Goal: Task Accomplishment & Management: Use online tool/utility

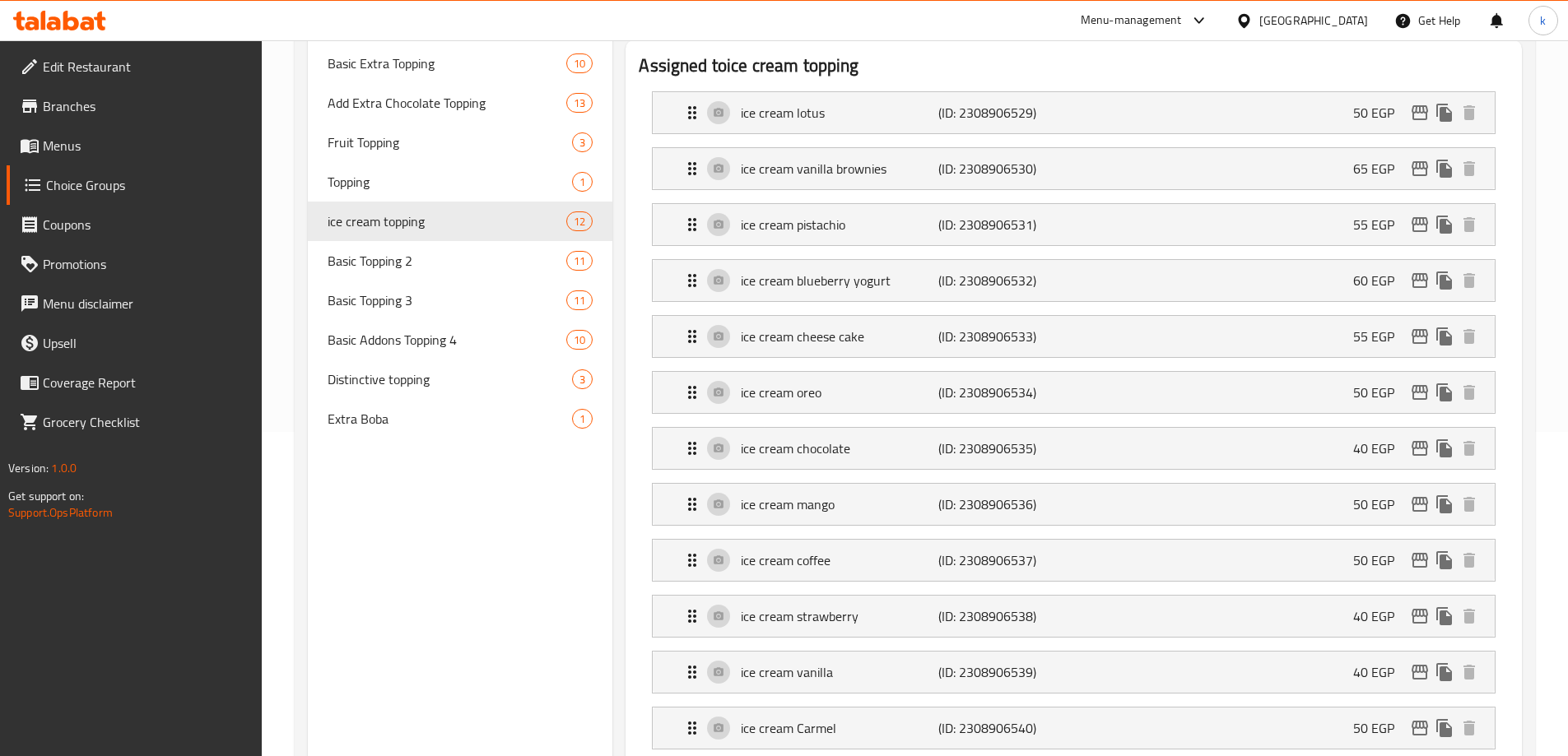
scroll to position [57, 0]
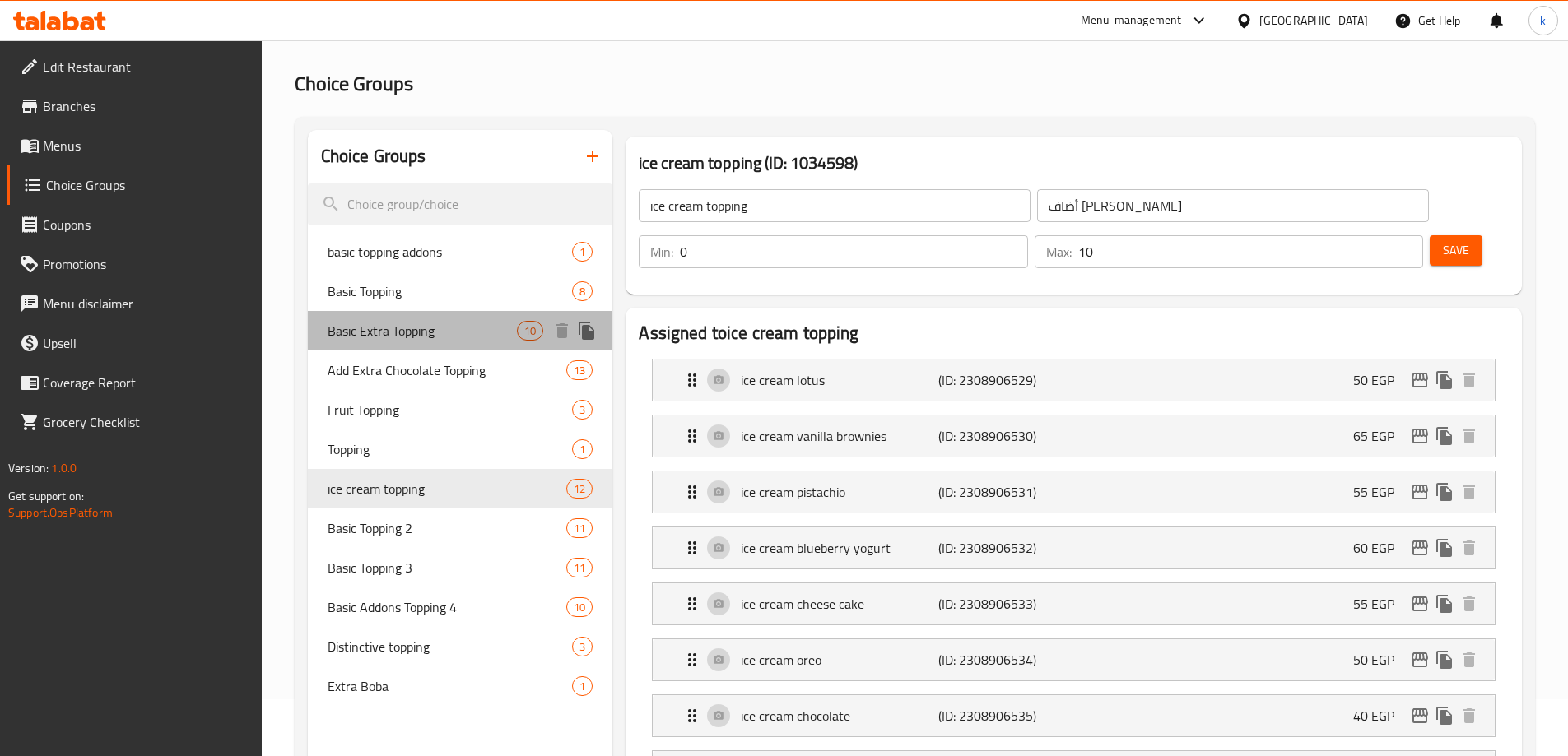
click at [428, 327] on span "Basic Extra Topping" at bounding box center [423, 331] width 191 height 19
type input "Basic Extra Topping"
type input "اكسترا توبينج أساسي"
type input "1"
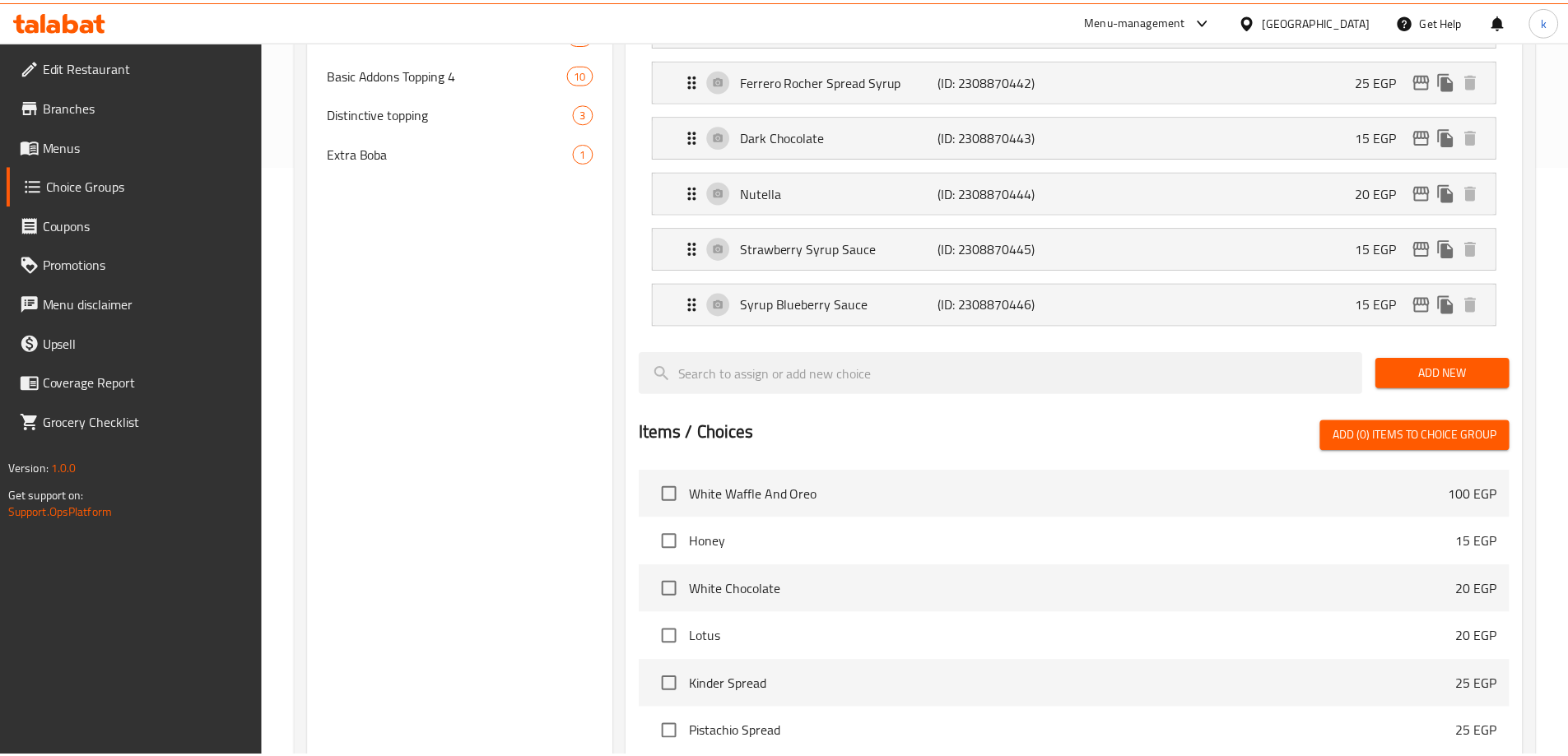
scroll to position [932, 0]
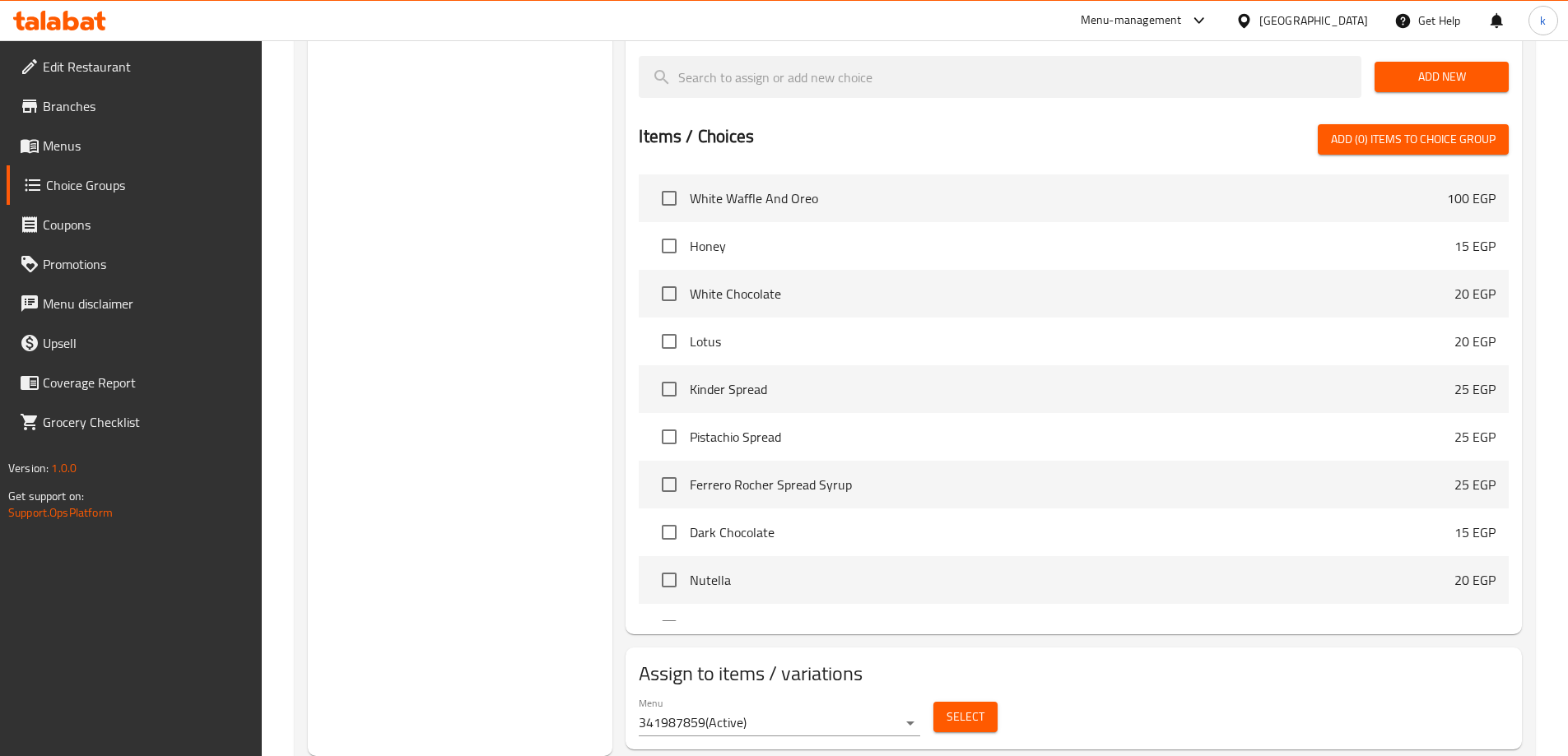
click at [511, 327] on div "Choice Groups basic topping addons 1 Basic Topping 8 Basic Extra Topping 10 Add…" at bounding box center [460, 5] width 306 height 1501
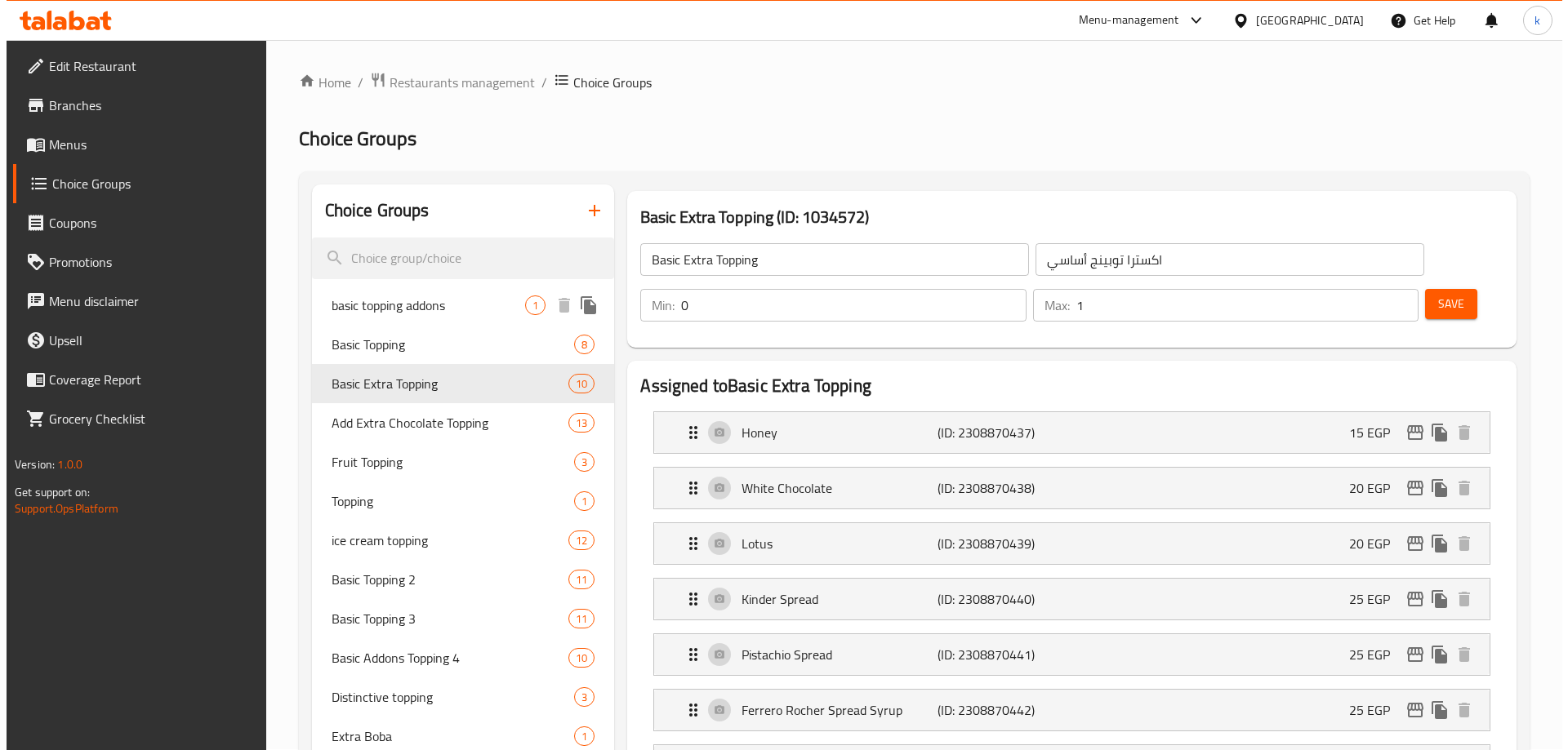
scroll to position [0, 0]
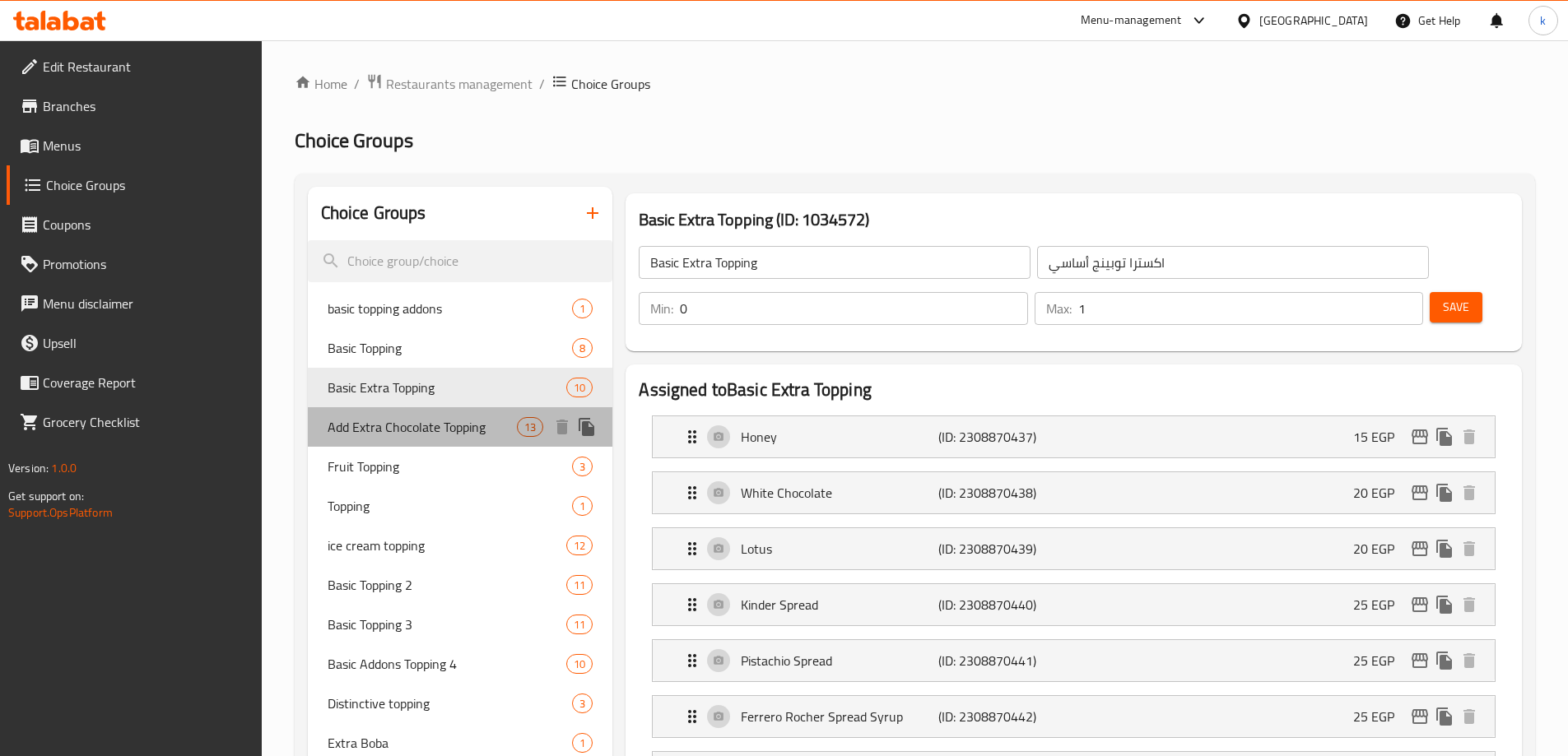
click at [457, 427] on span "Add Extra Chocolate Topping" at bounding box center [423, 426] width 191 height 19
type input "Add Extra Chocolate Topping"
type input "أضافة إكسترا تشوكلات توبينج"
type input "13"
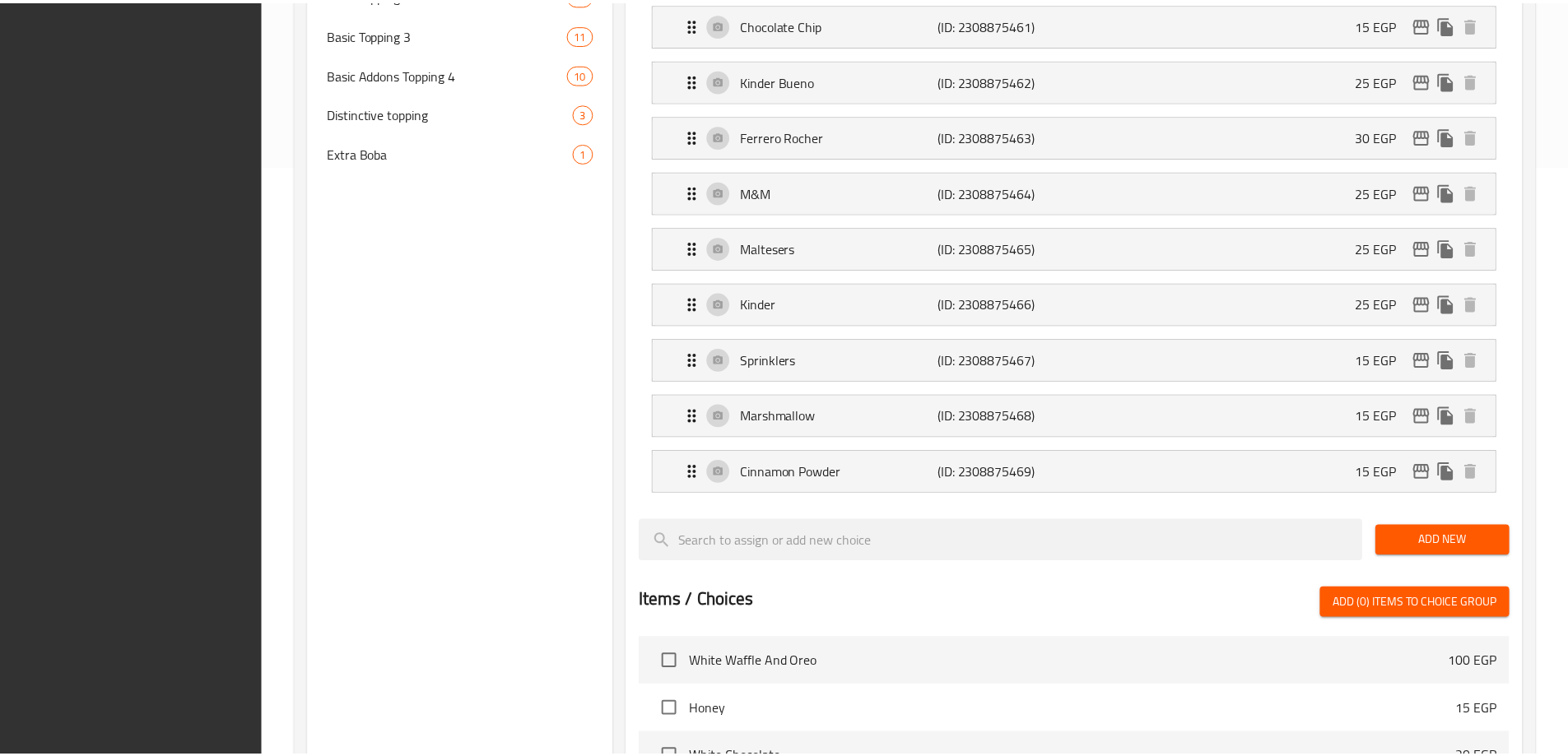
scroll to position [1100, 0]
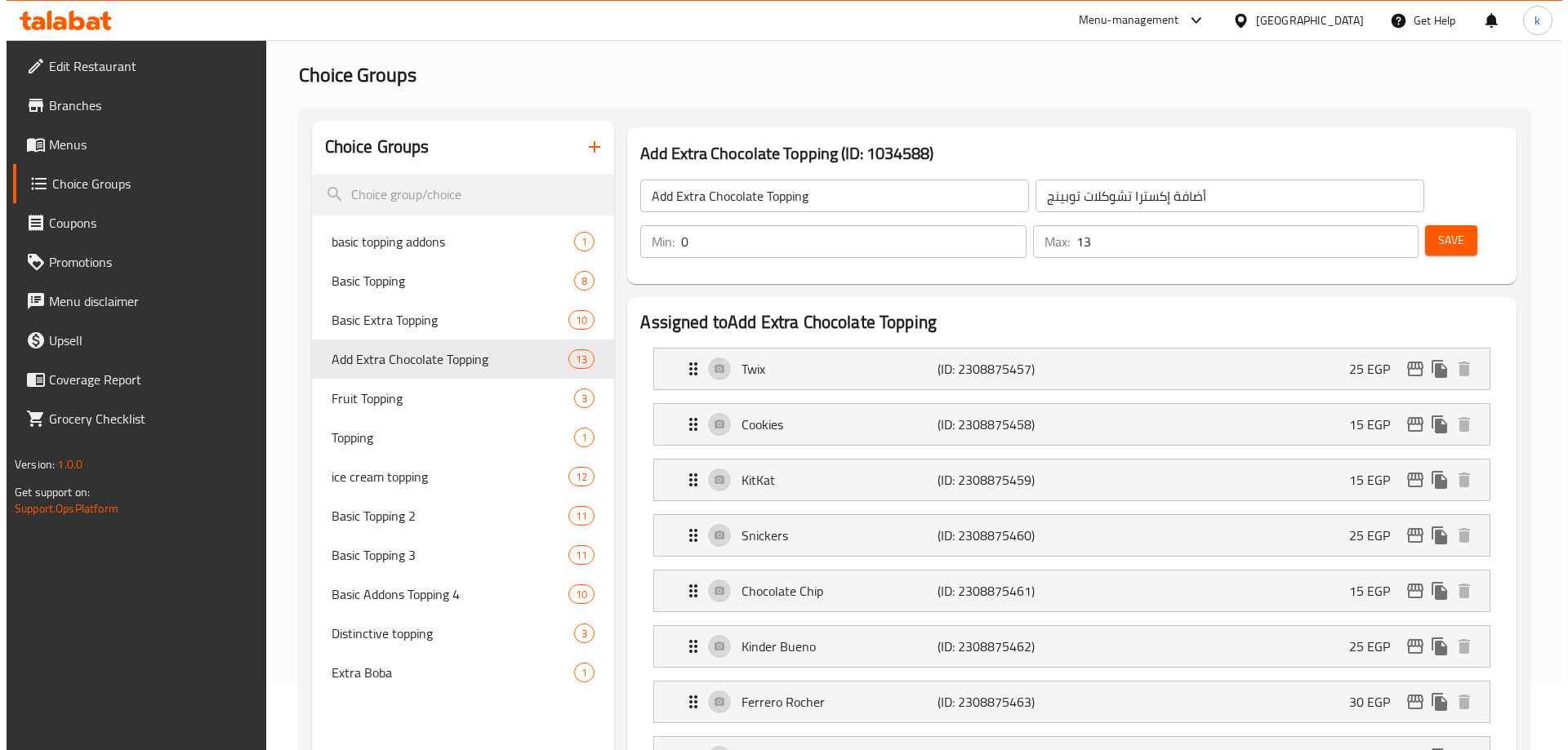
scroll to position [0, 0]
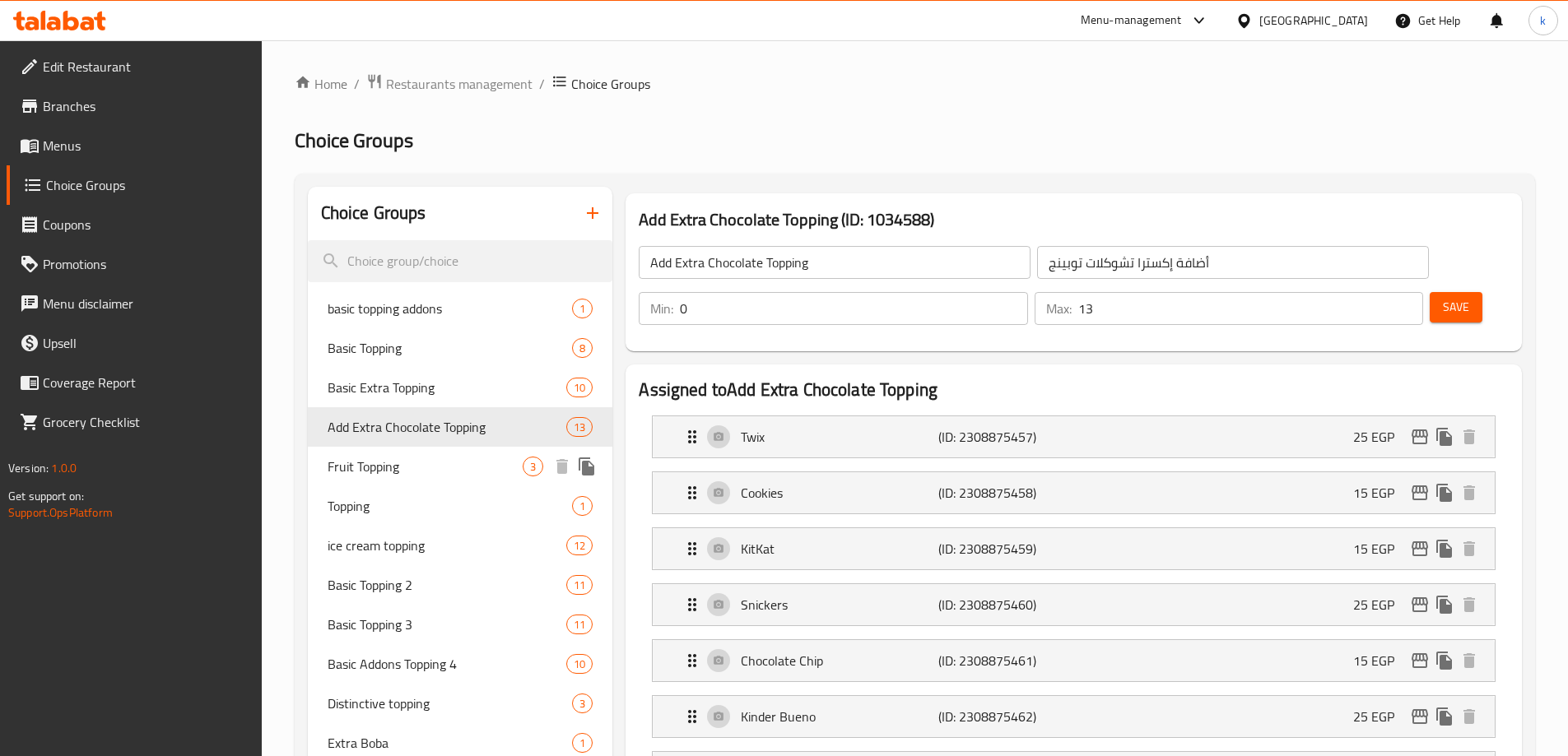
click at [393, 456] on span "Fruit Topping" at bounding box center [426, 466] width 196 height 19
type input "Fruit Topping"
type input "أضاف فاكهه"
type input "3"
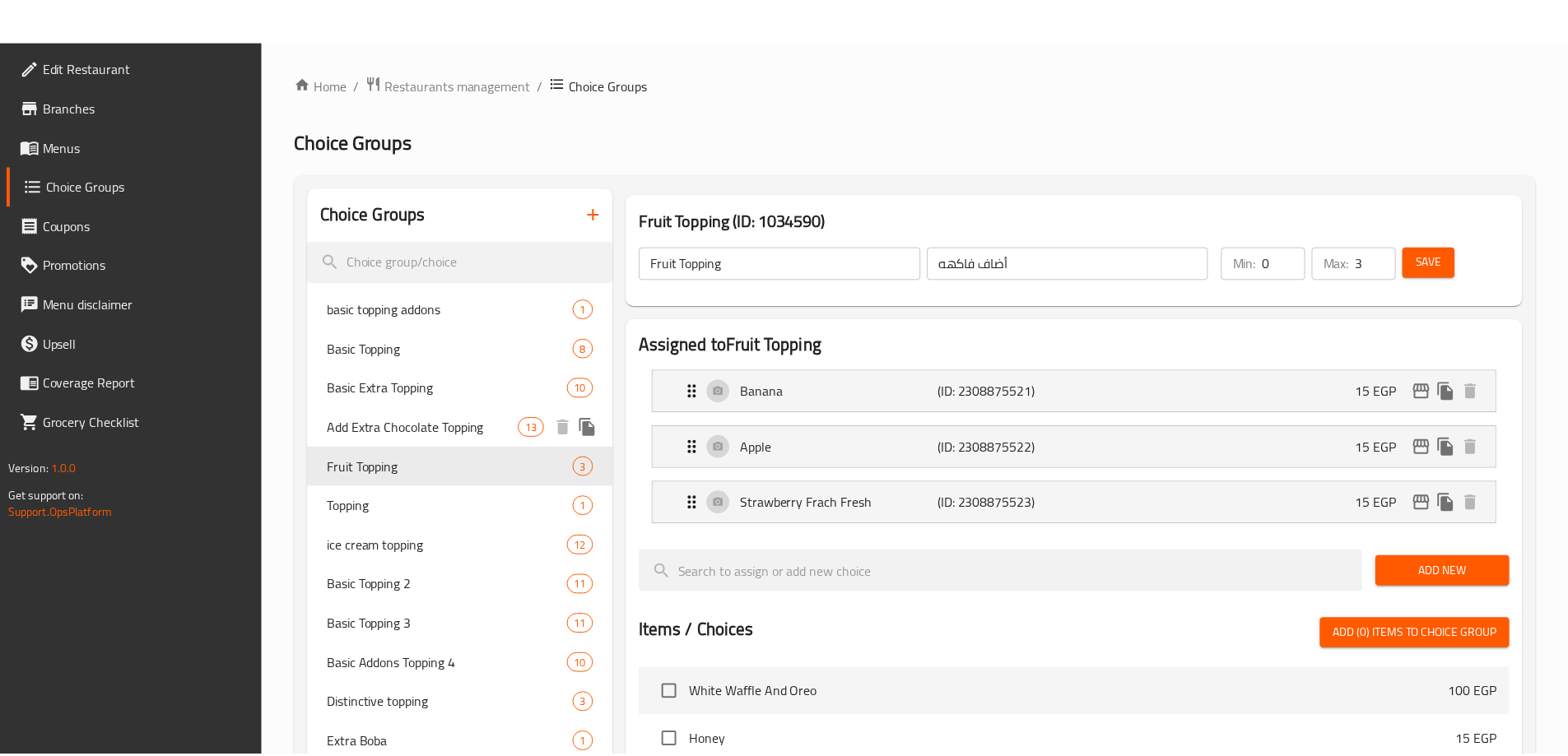
scroll to position [540, 0]
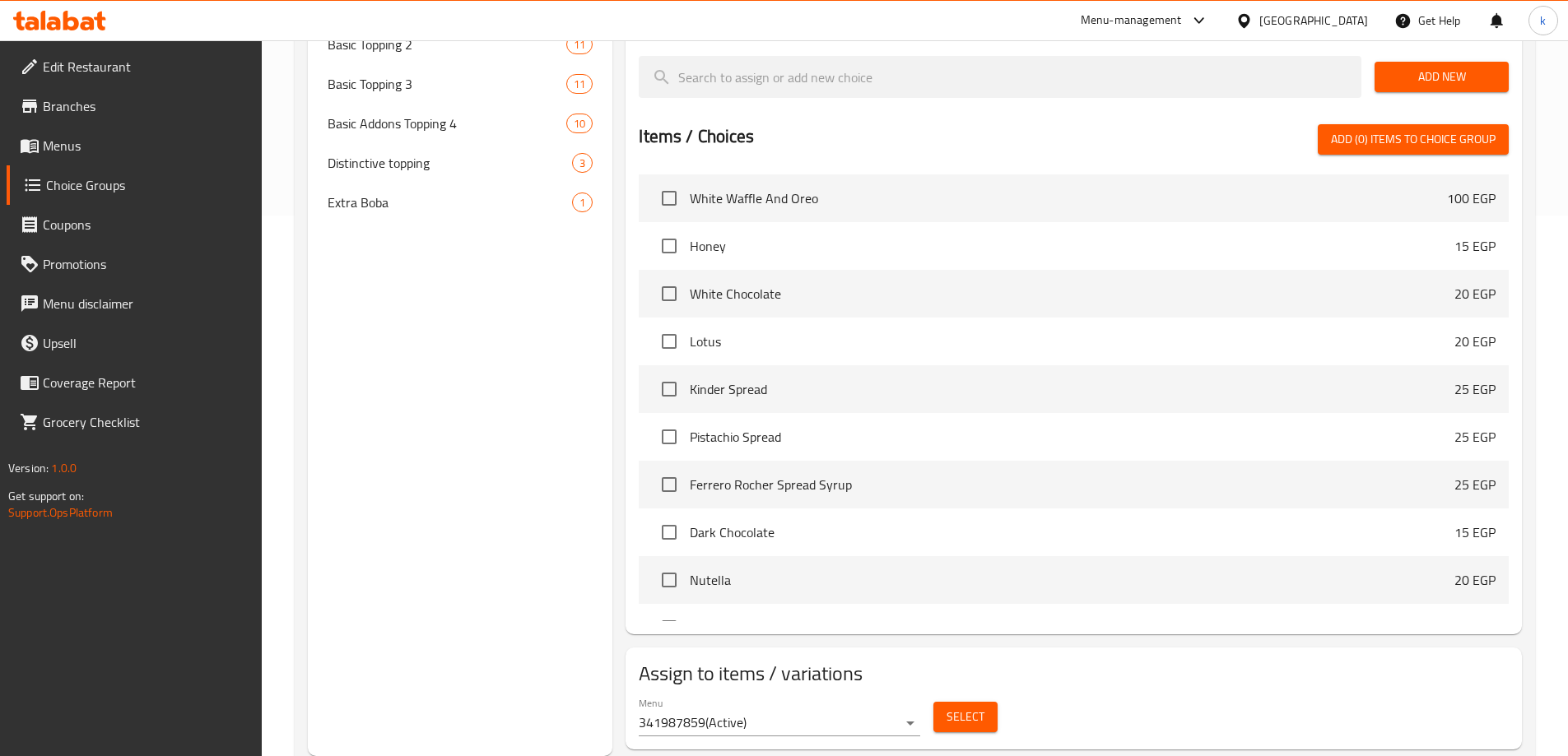
click at [381, 408] on div "Choice Groups basic topping addons 1 Basic Topping 8 Basic Extra Topping 10 Add…" at bounding box center [460, 201] width 306 height 1110
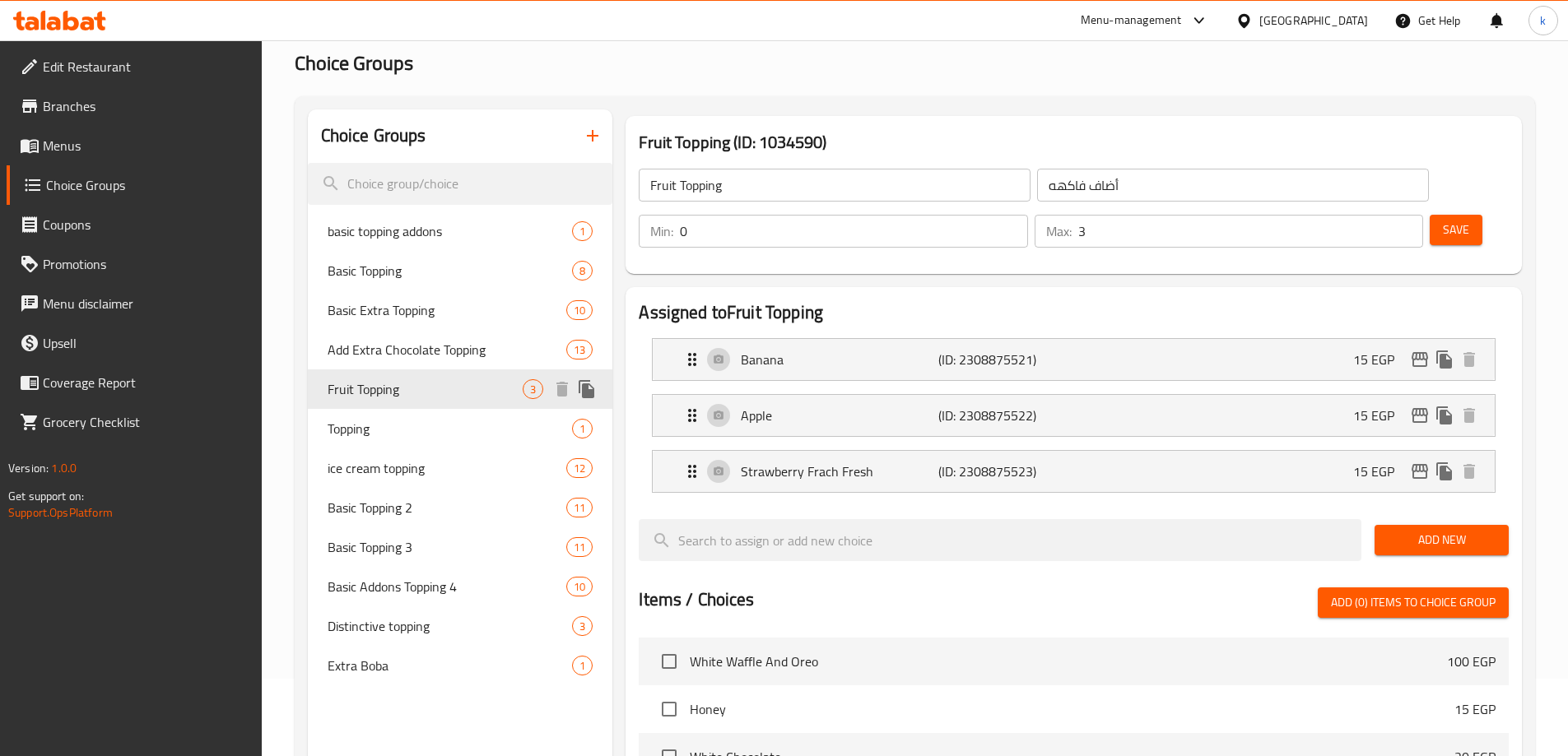
scroll to position [82, 0]
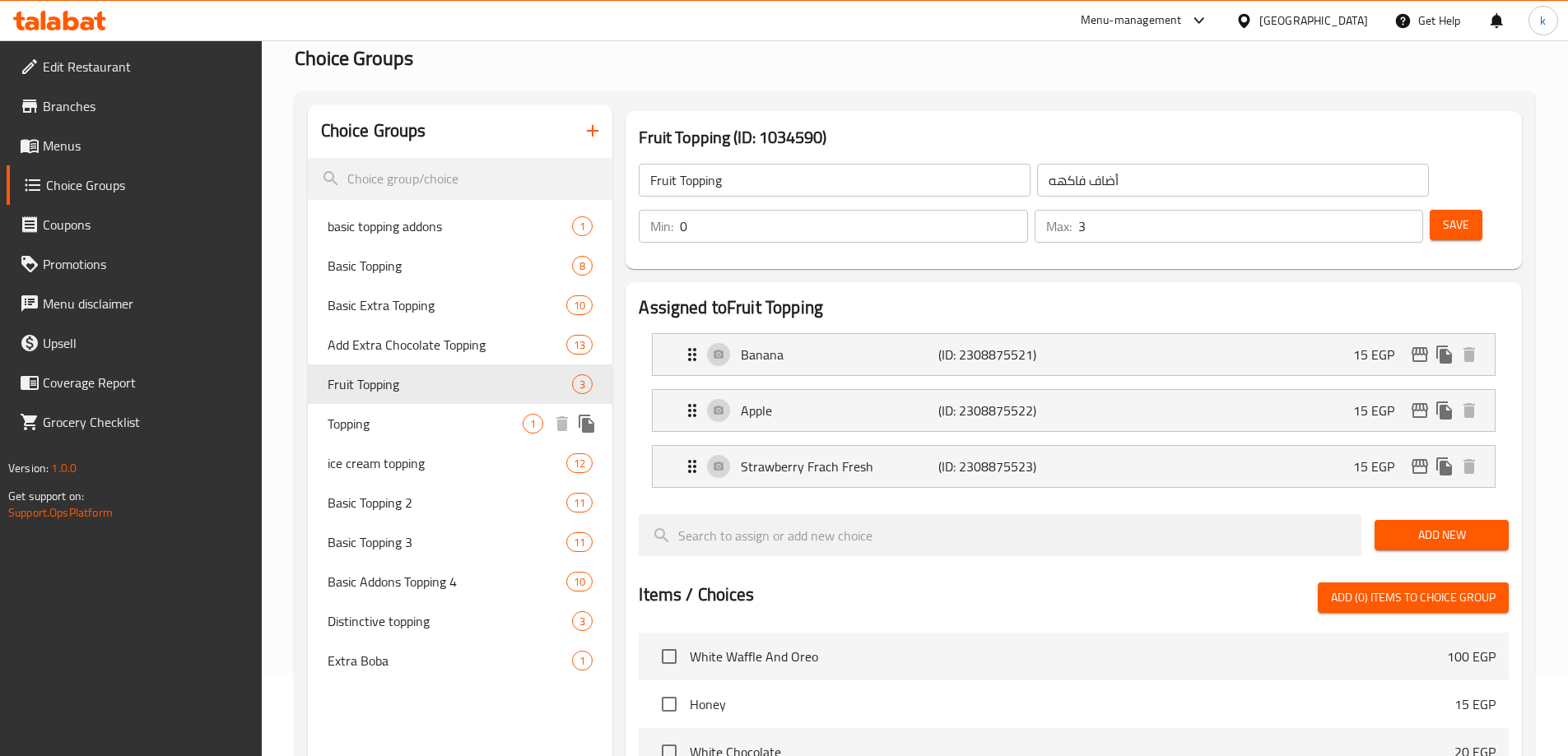
click at [395, 432] on span "Topping" at bounding box center [426, 423] width 196 height 19
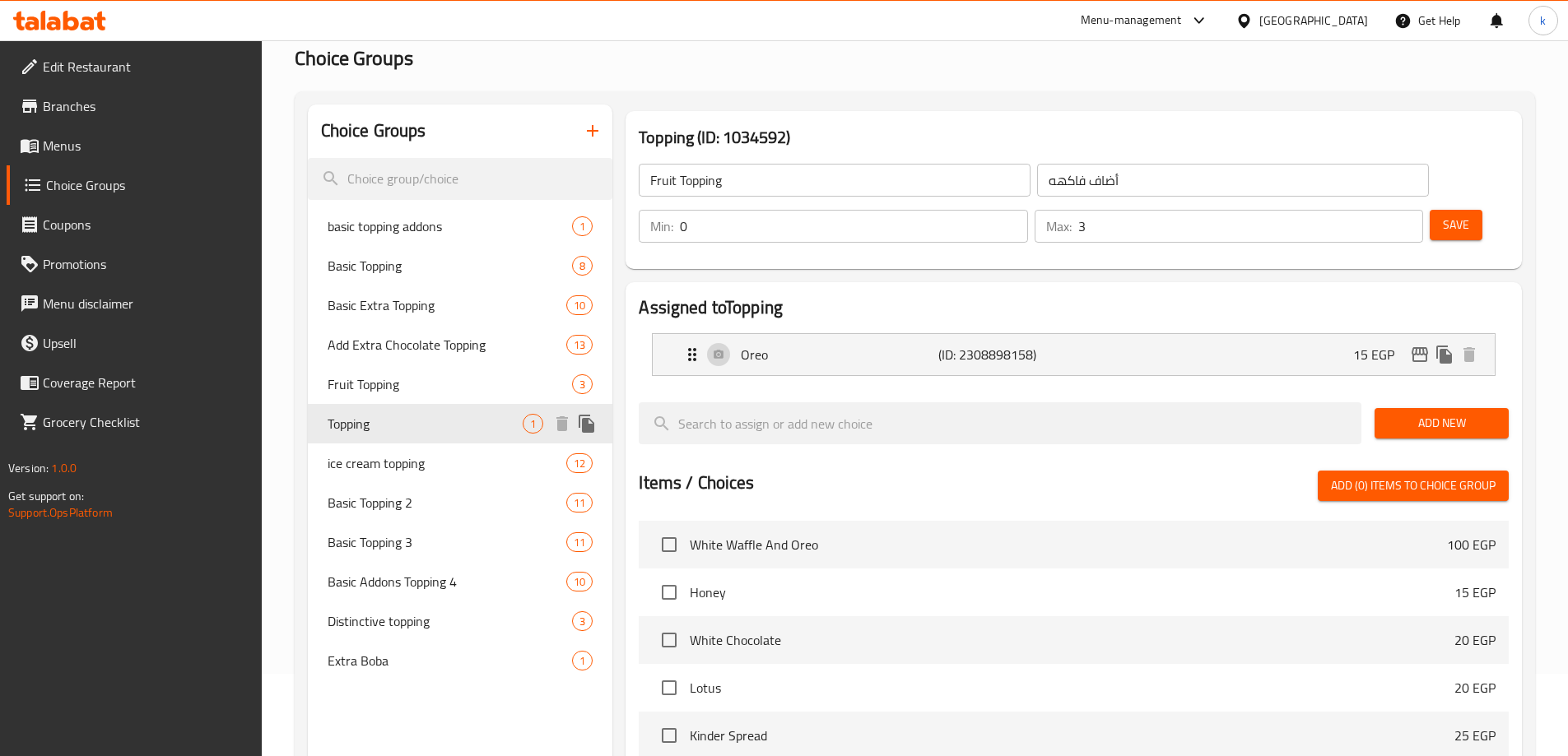
type input "Topping"
type input "توبينج"
type input "1"
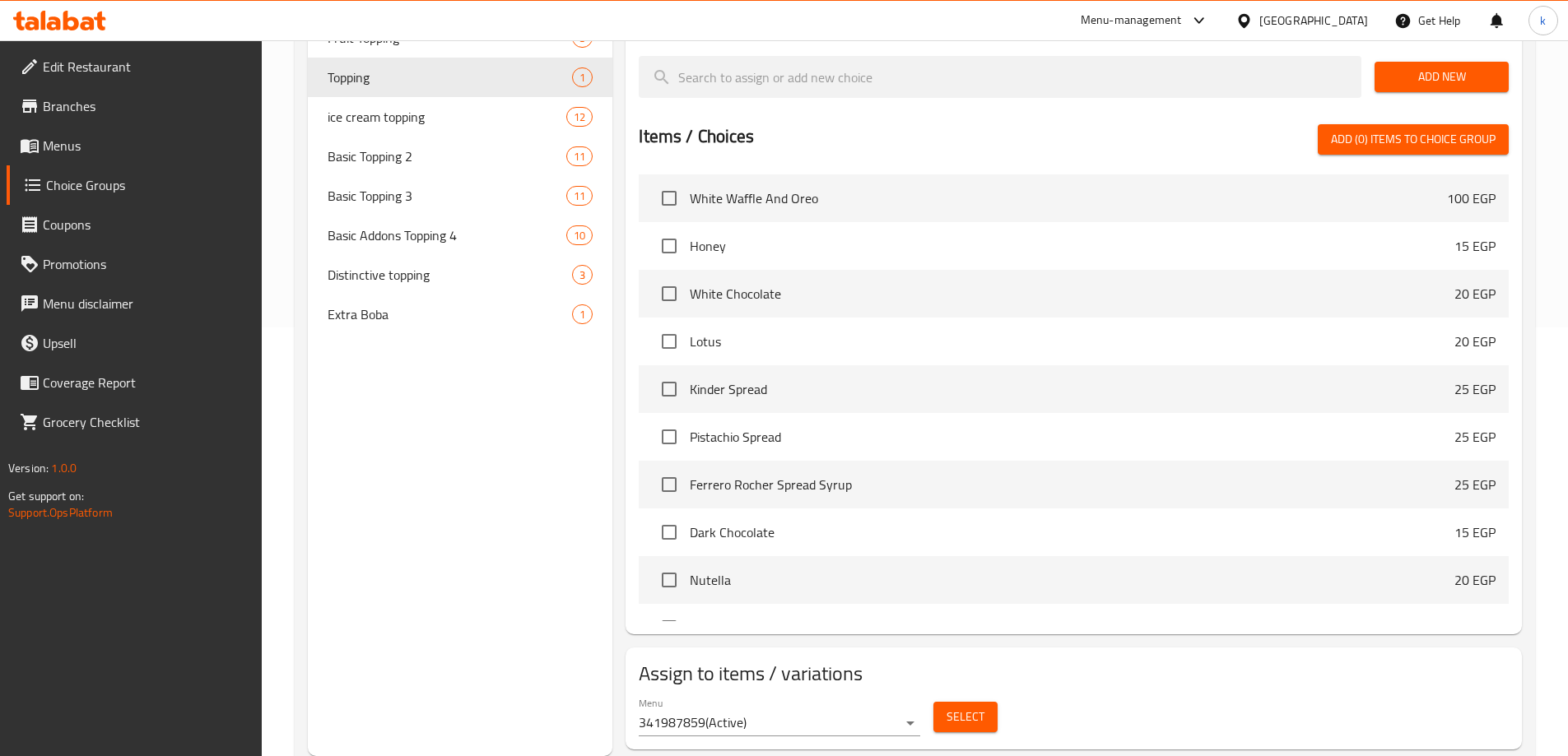
scroll to position [346, 0]
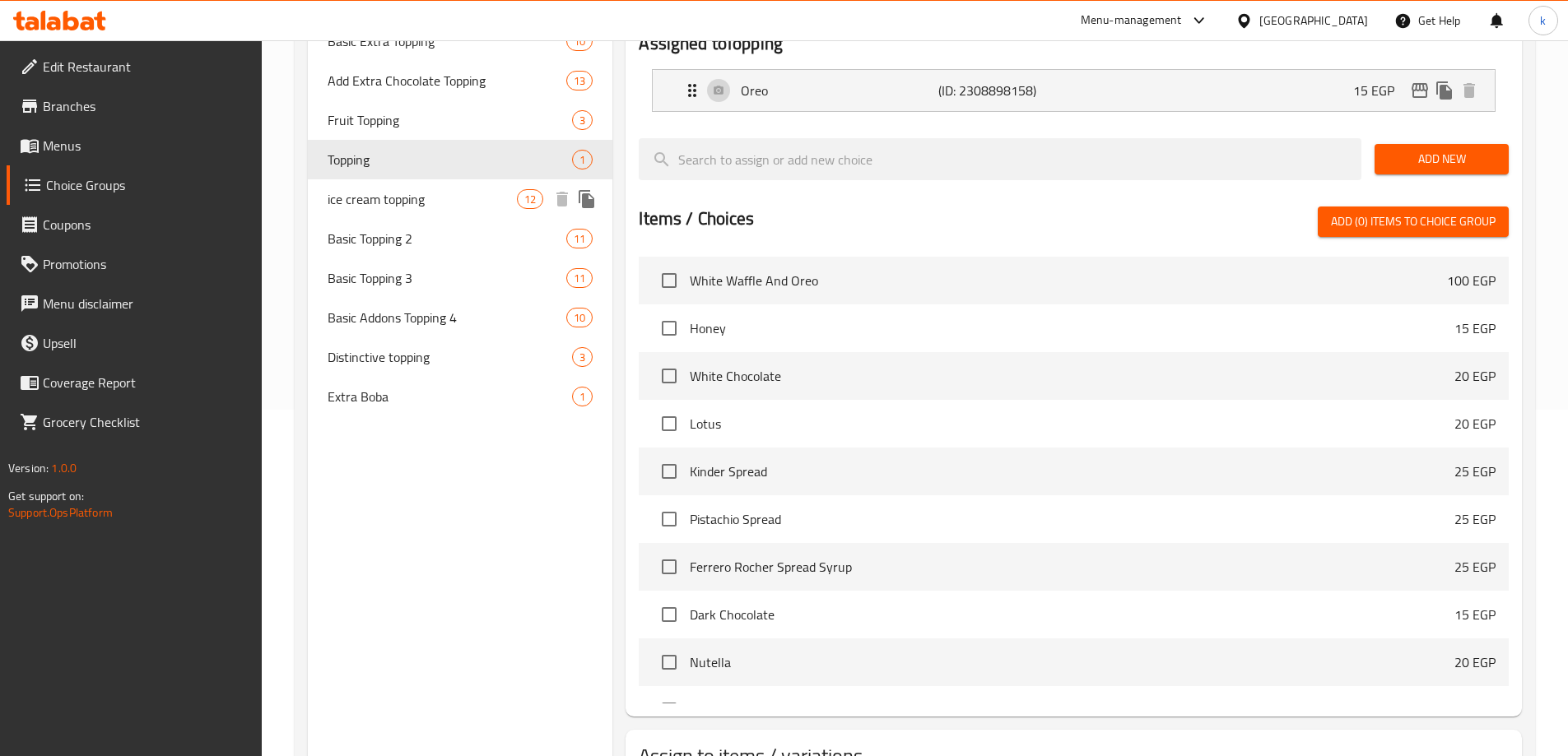
click at [370, 208] on span "ice cream topping" at bounding box center [423, 199] width 191 height 19
type input "ice cream topping"
type input "أضاف [PERSON_NAME]"
type input "10"
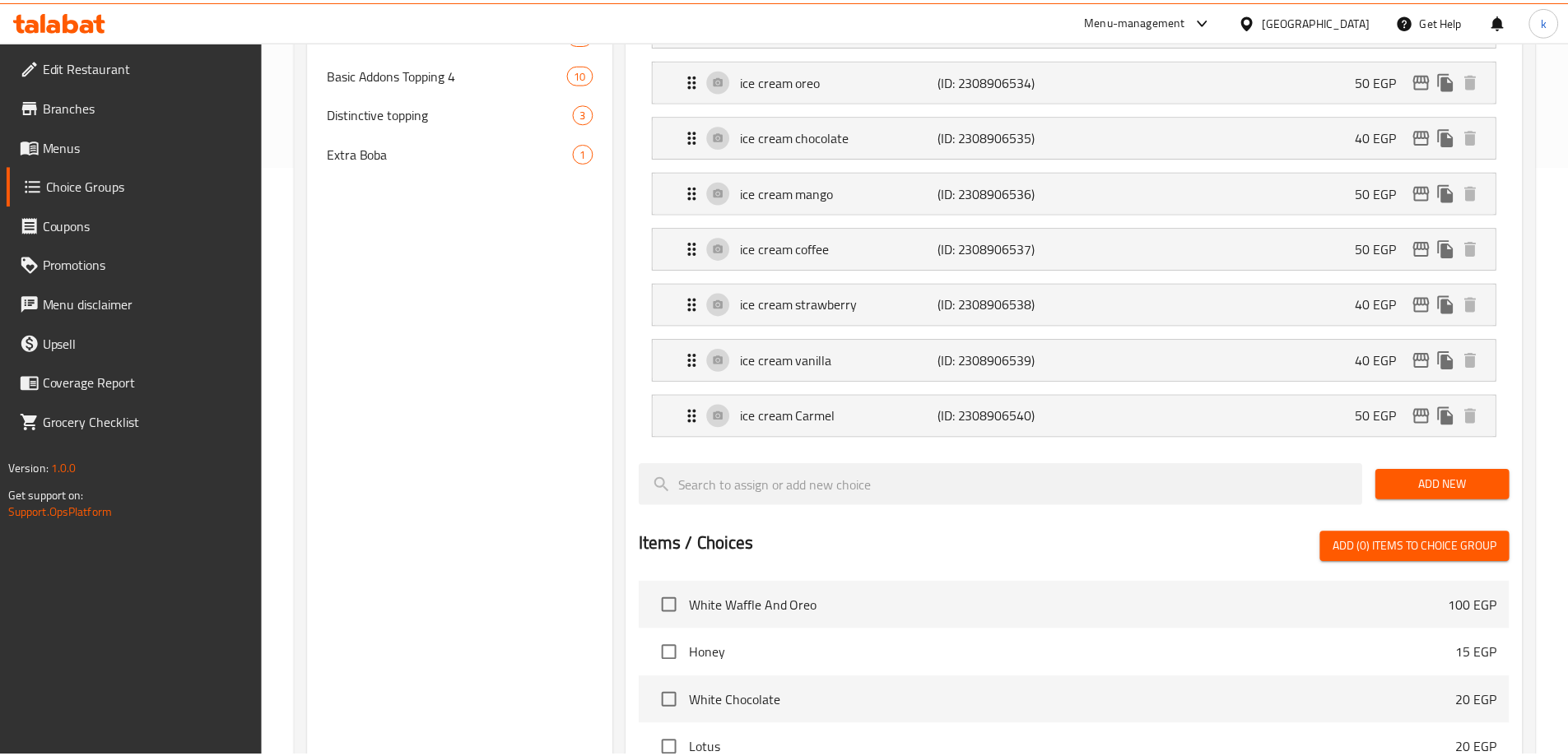
scroll to position [1044, 0]
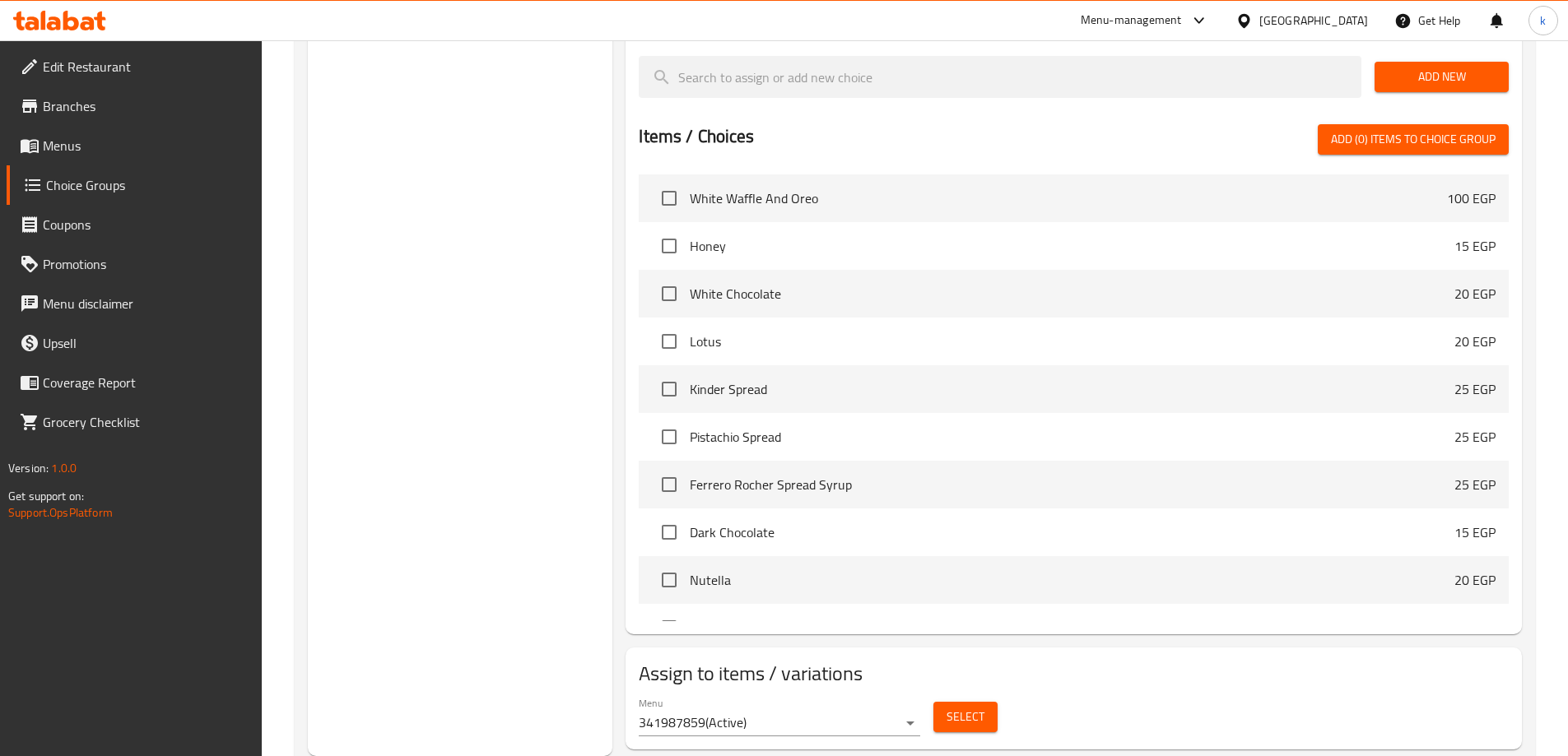
drag, startPoint x: 389, startPoint y: 392, endPoint x: 371, endPoint y: 382, distance: 20.6
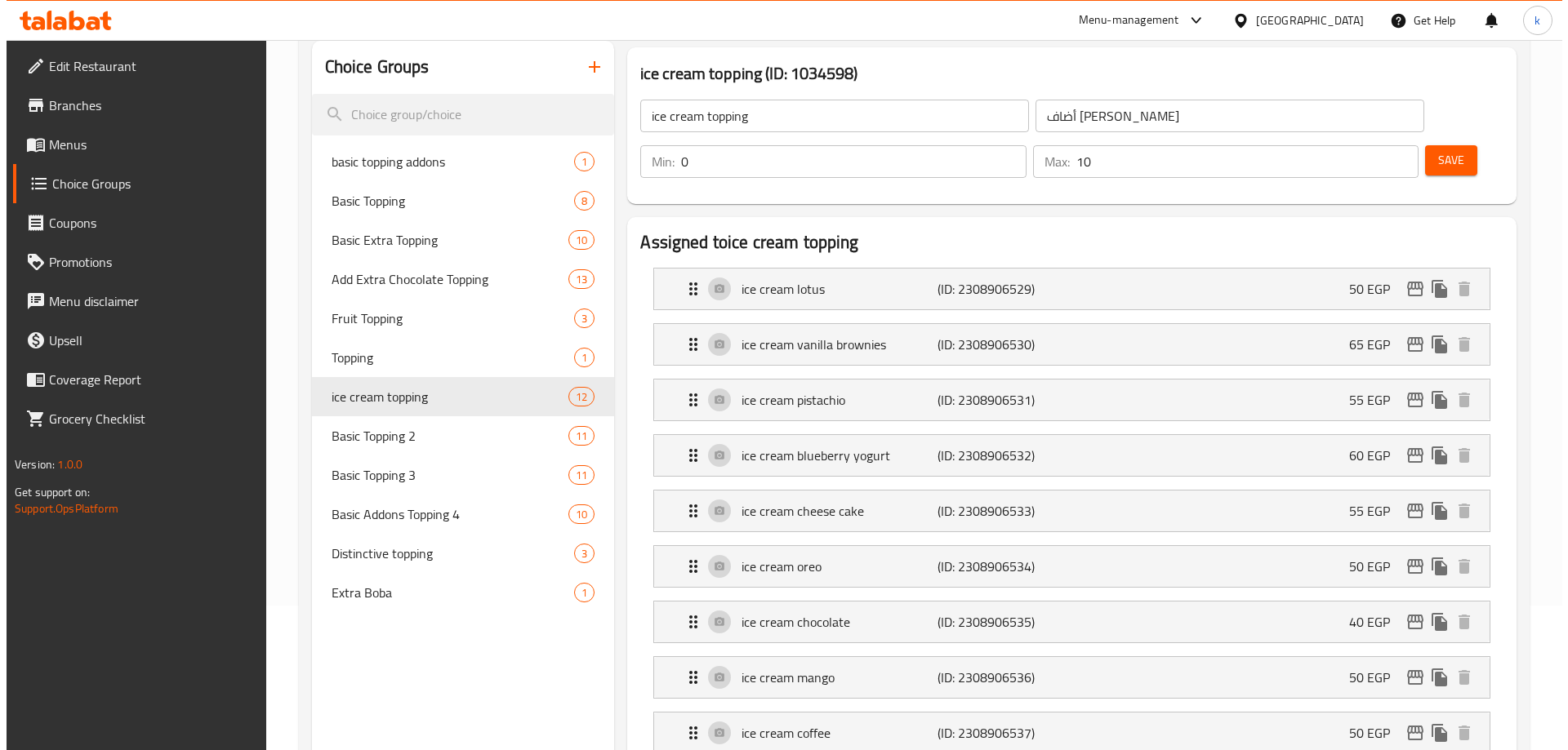
scroll to position [0, 0]
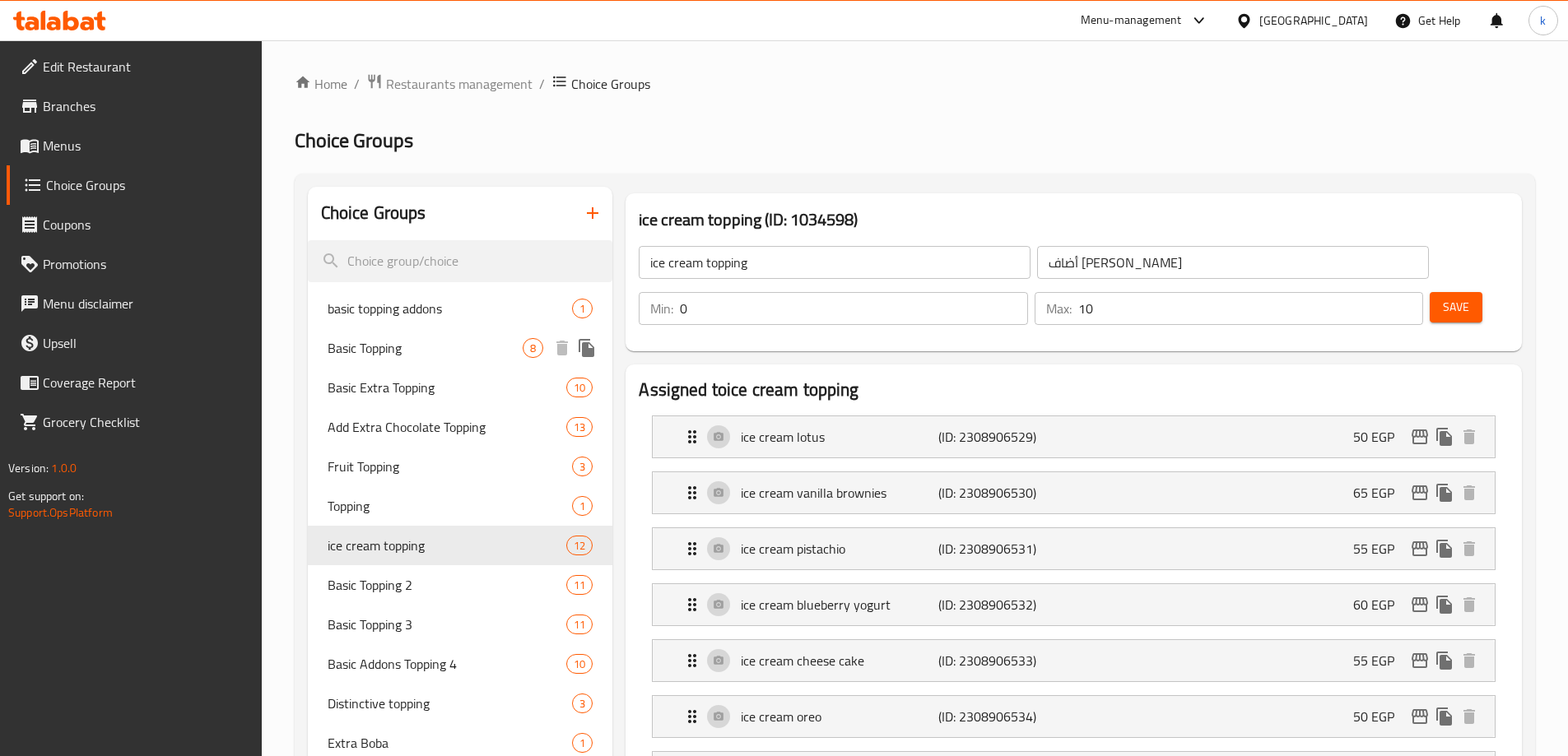
click at [407, 346] on span "Basic Topping" at bounding box center [426, 348] width 196 height 19
type input "Basic Topping"
type input "اضافات الاساسيه"
type input "1"
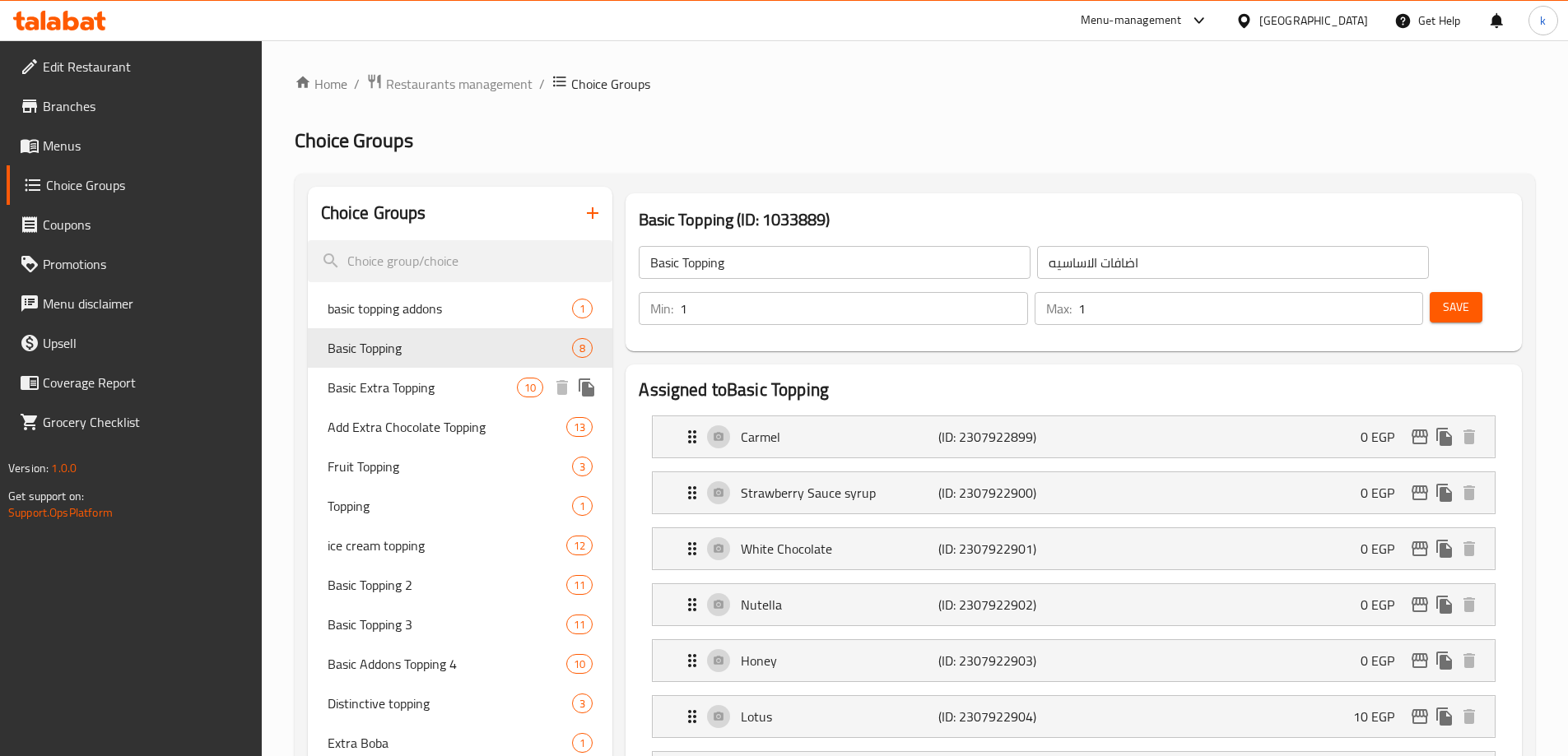
click at [408, 389] on span "Basic Extra Topping" at bounding box center [423, 388] width 191 height 19
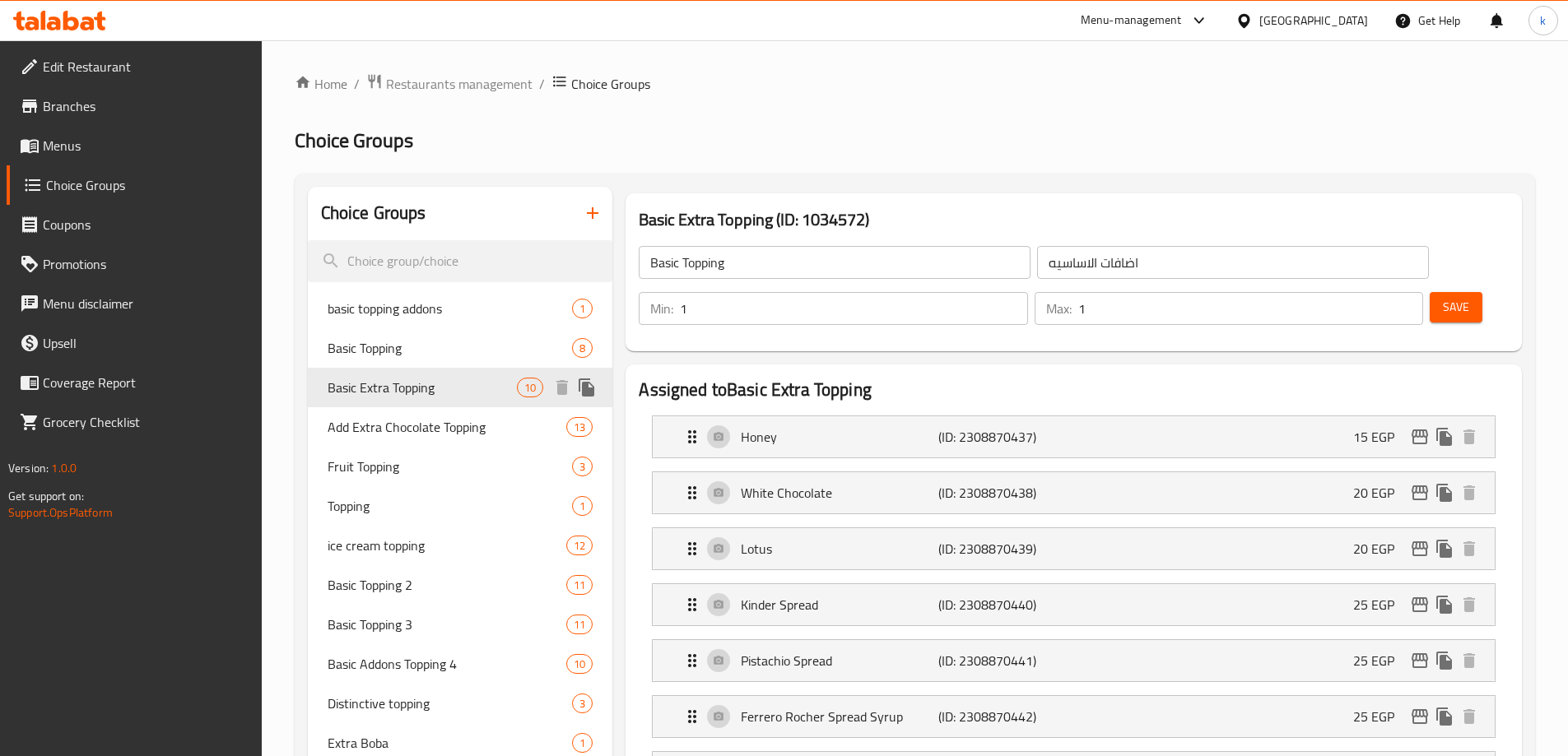
type input "Basic Extra Topping"
type input "اكسترا توبينج أساسي"
type input "0"
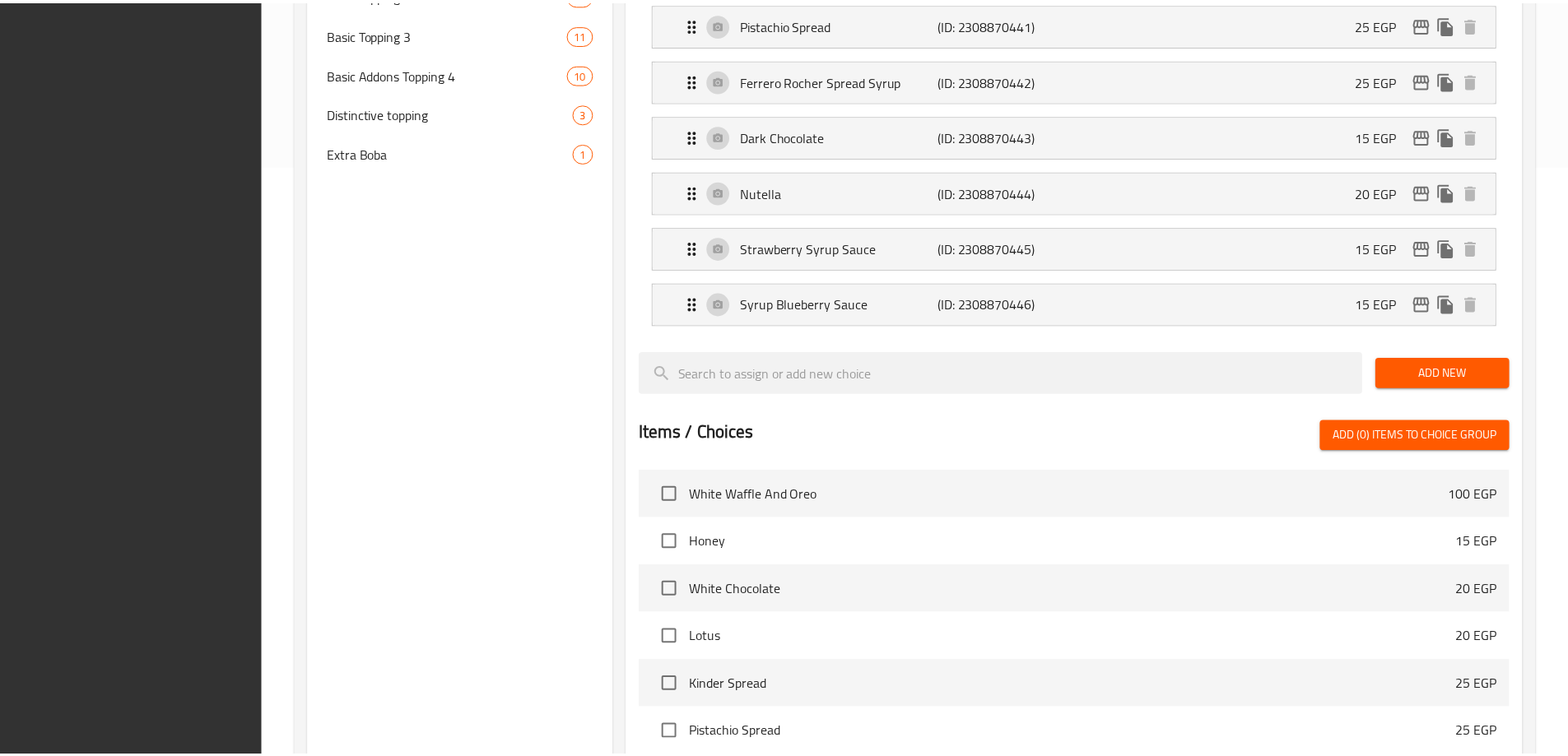
scroll to position [932, 0]
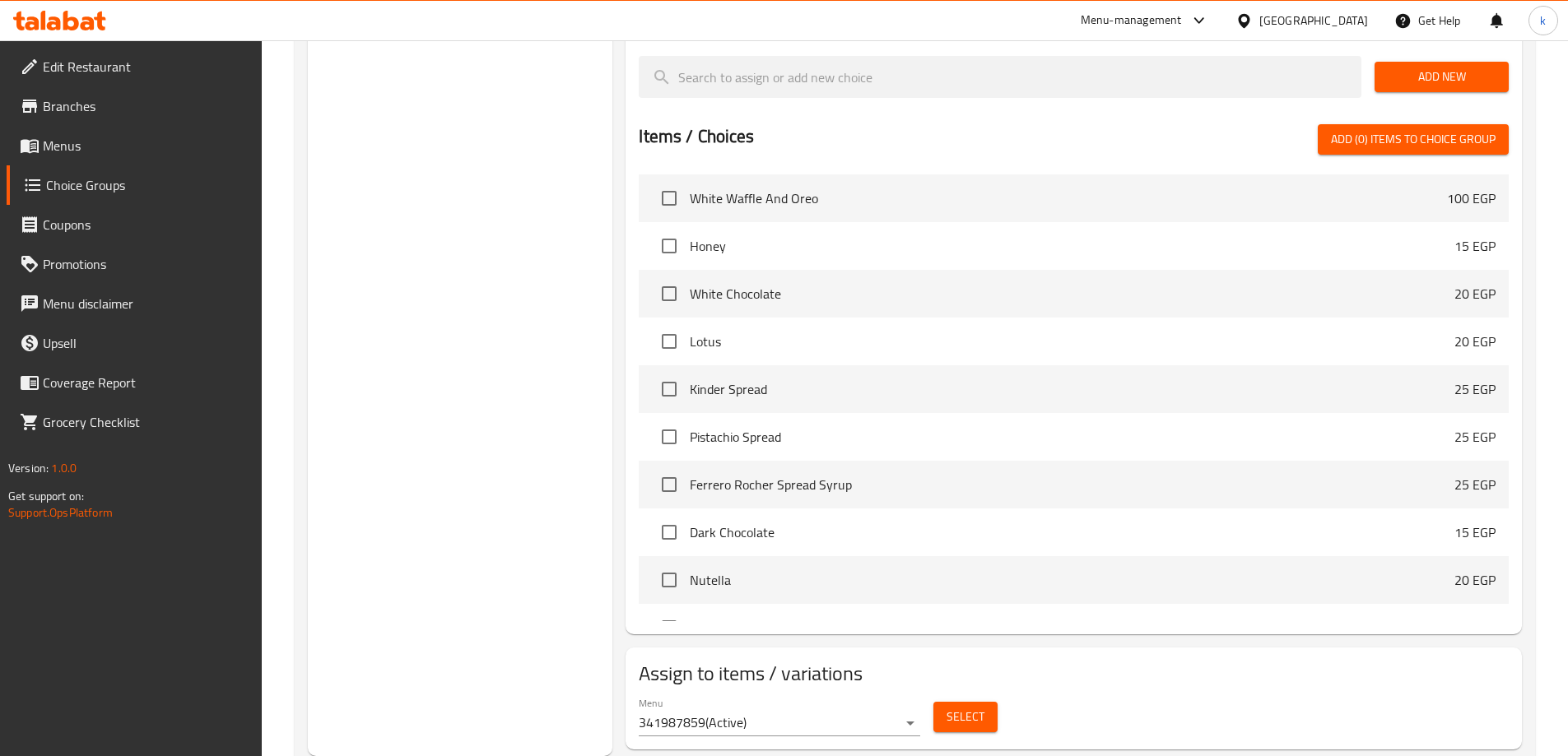
click at [481, 285] on div "Choice Groups basic topping addons 1 Basic Topping 8 Basic Extra Topping 10 Add…" at bounding box center [460, 5] width 306 height 1501
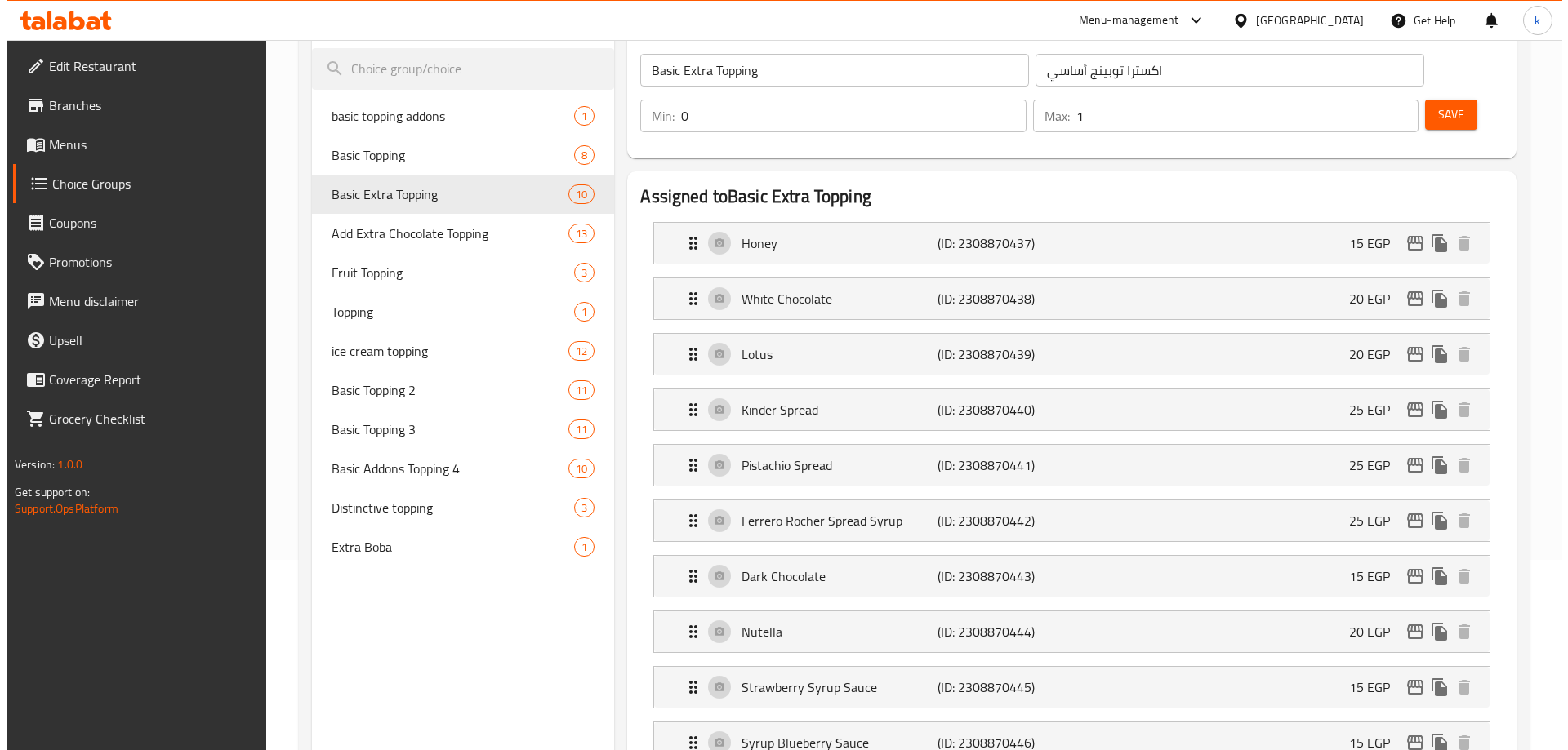
scroll to position [0, 0]
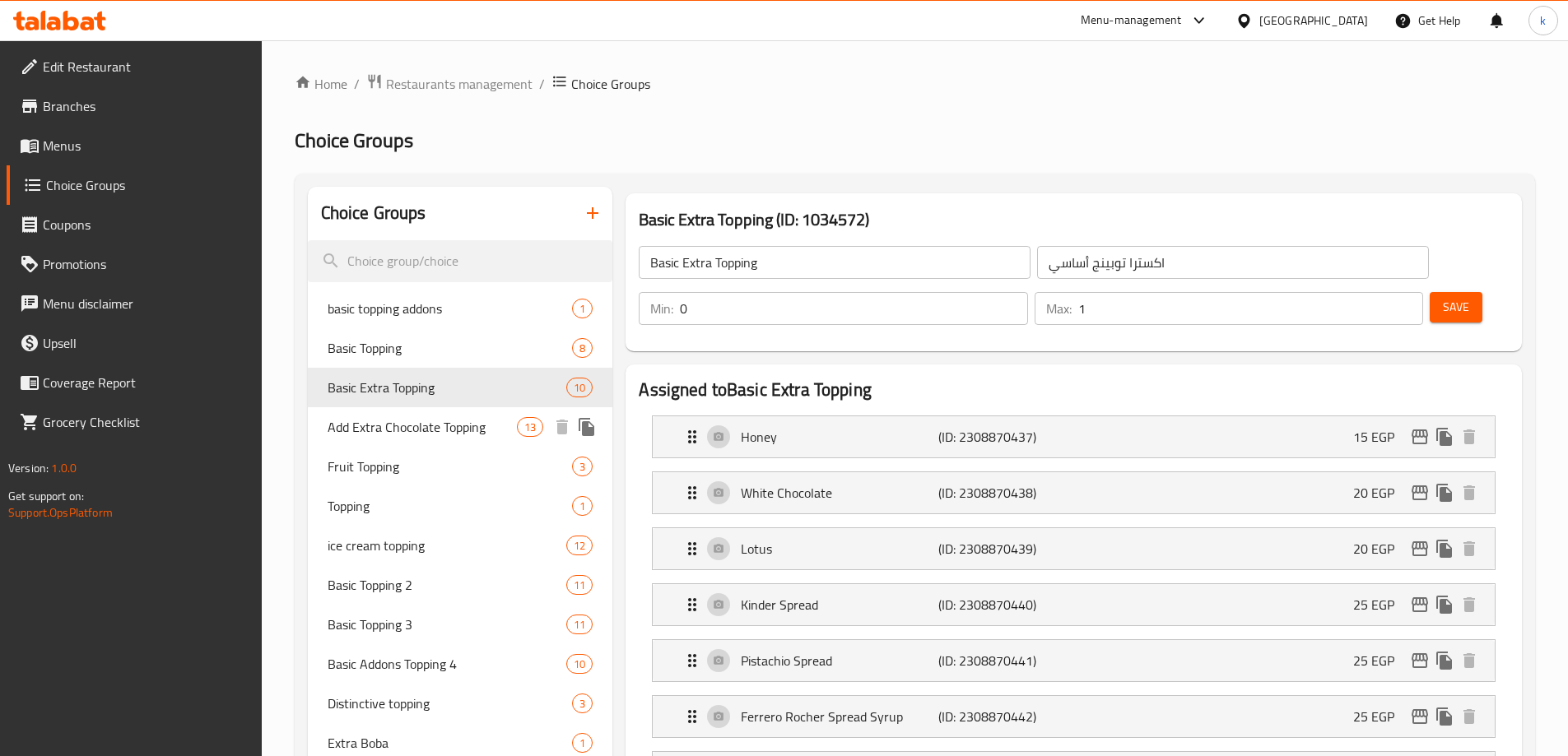
drag, startPoint x: 375, startPoint y: 422, endPoint x: 1163, endPoint y: 32, distance: 879.2
click at [375, 422] on span "Add Extra Chocolate Topping" at bounding box center [423, 426] width 191 height 19
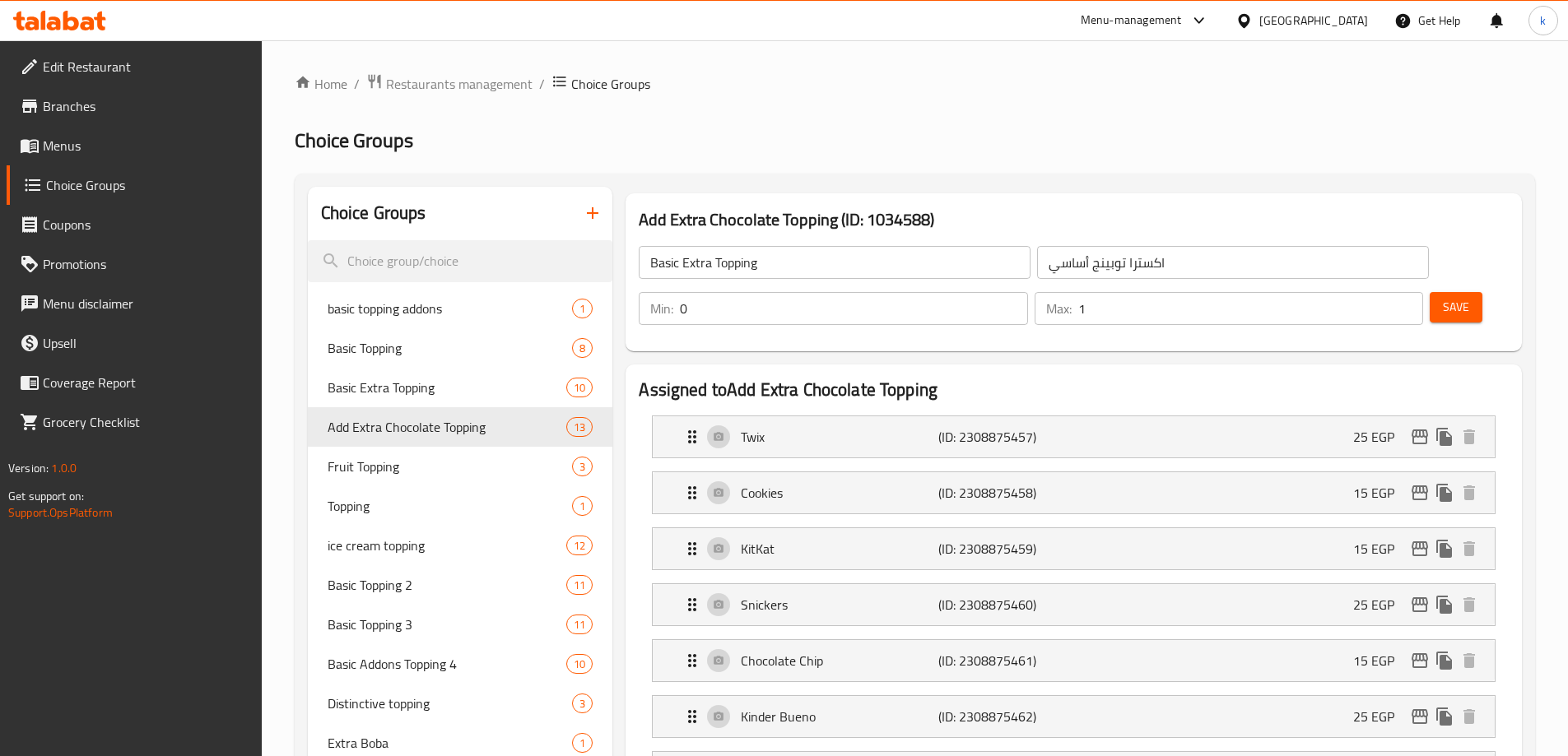
type input "Add Extra Chocolate Topping"
type input "أضافة إكسترا تشوكلات توبينج"
type input "13"
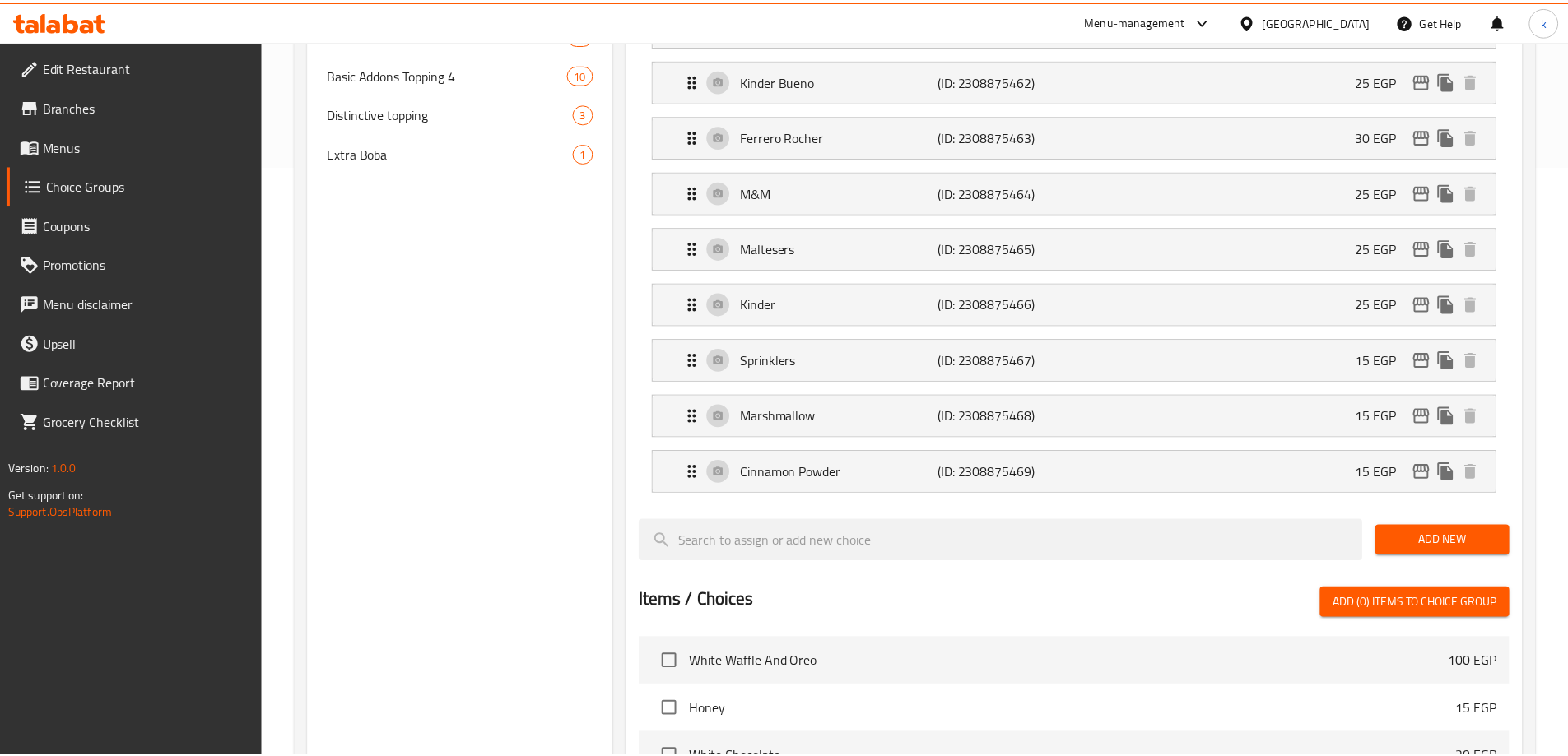
scroll to position [1100, 0]
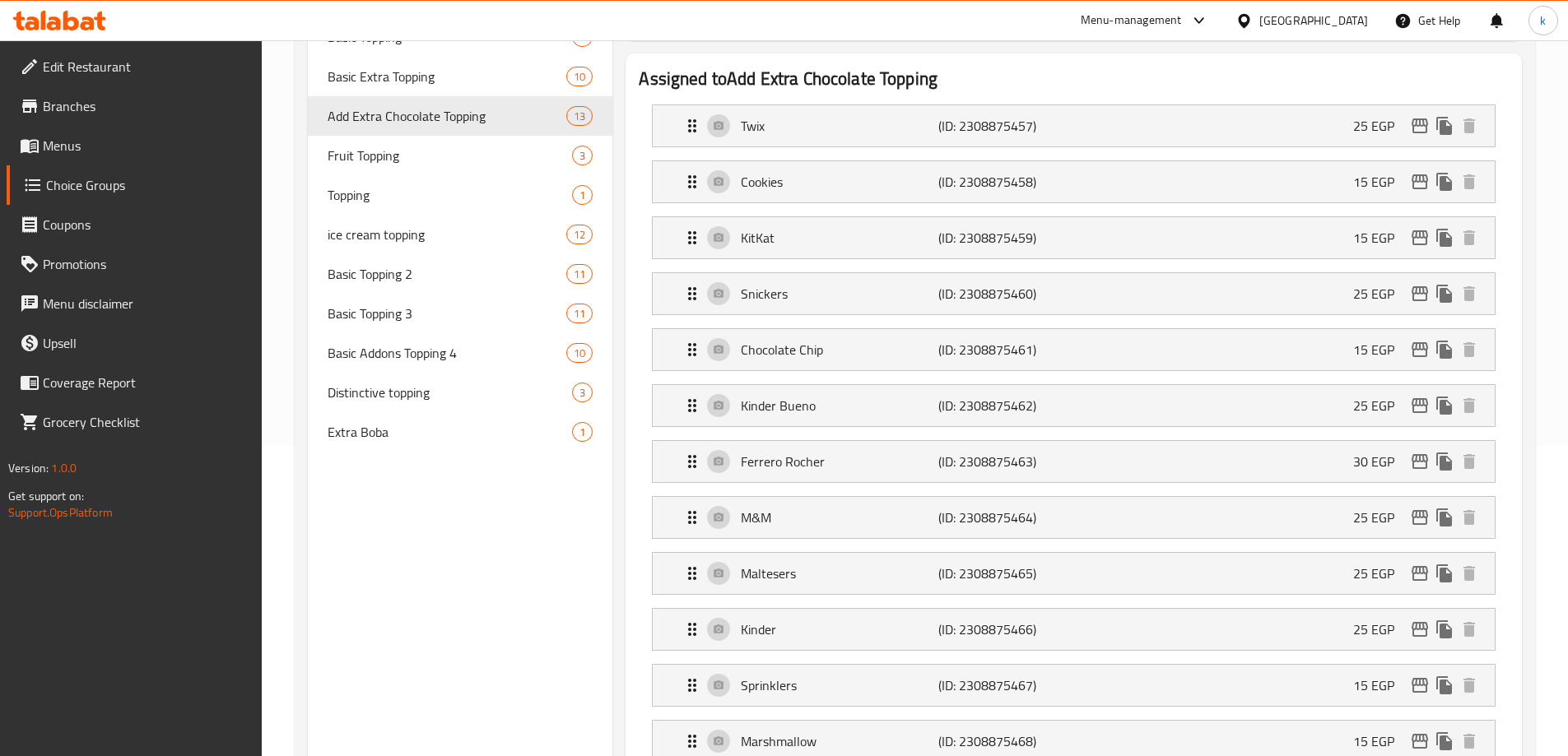
scroll to position [195, 0]
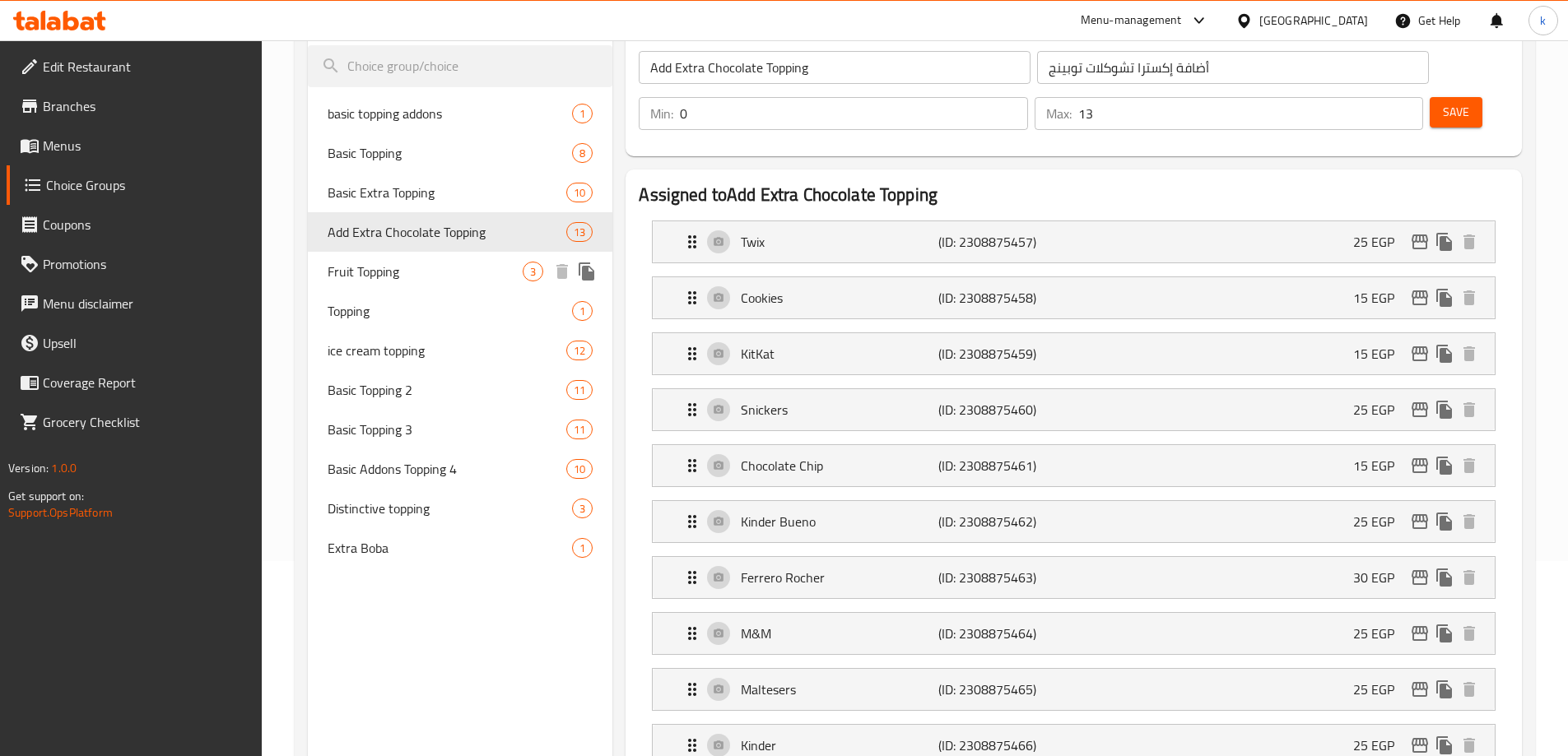
click at [392, 268] on span "Fruit Topping" at bounding box center [426, 272] width 196 height 19
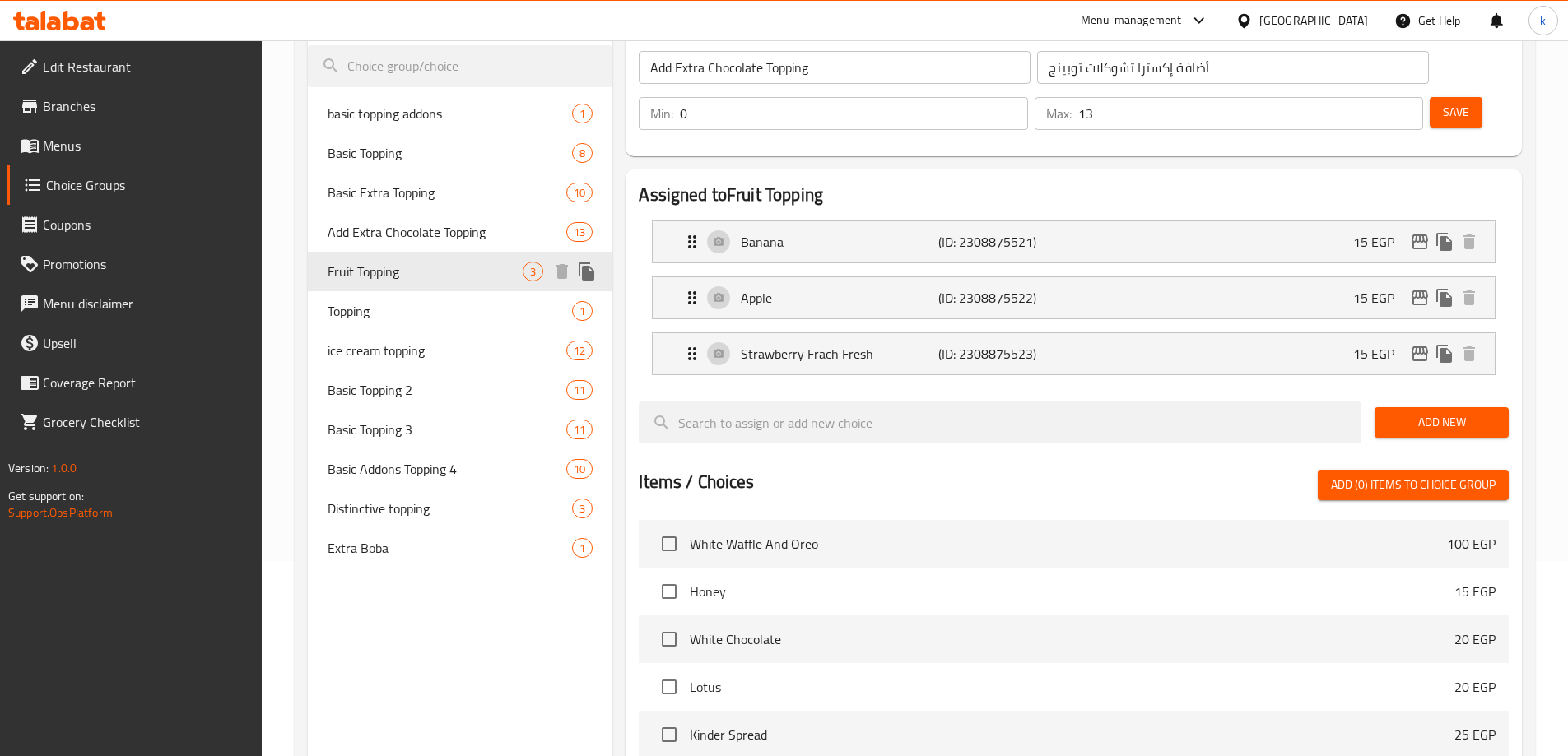
type input "Fruit Topping"
type input "أضاف فاكهه"
type input "3"
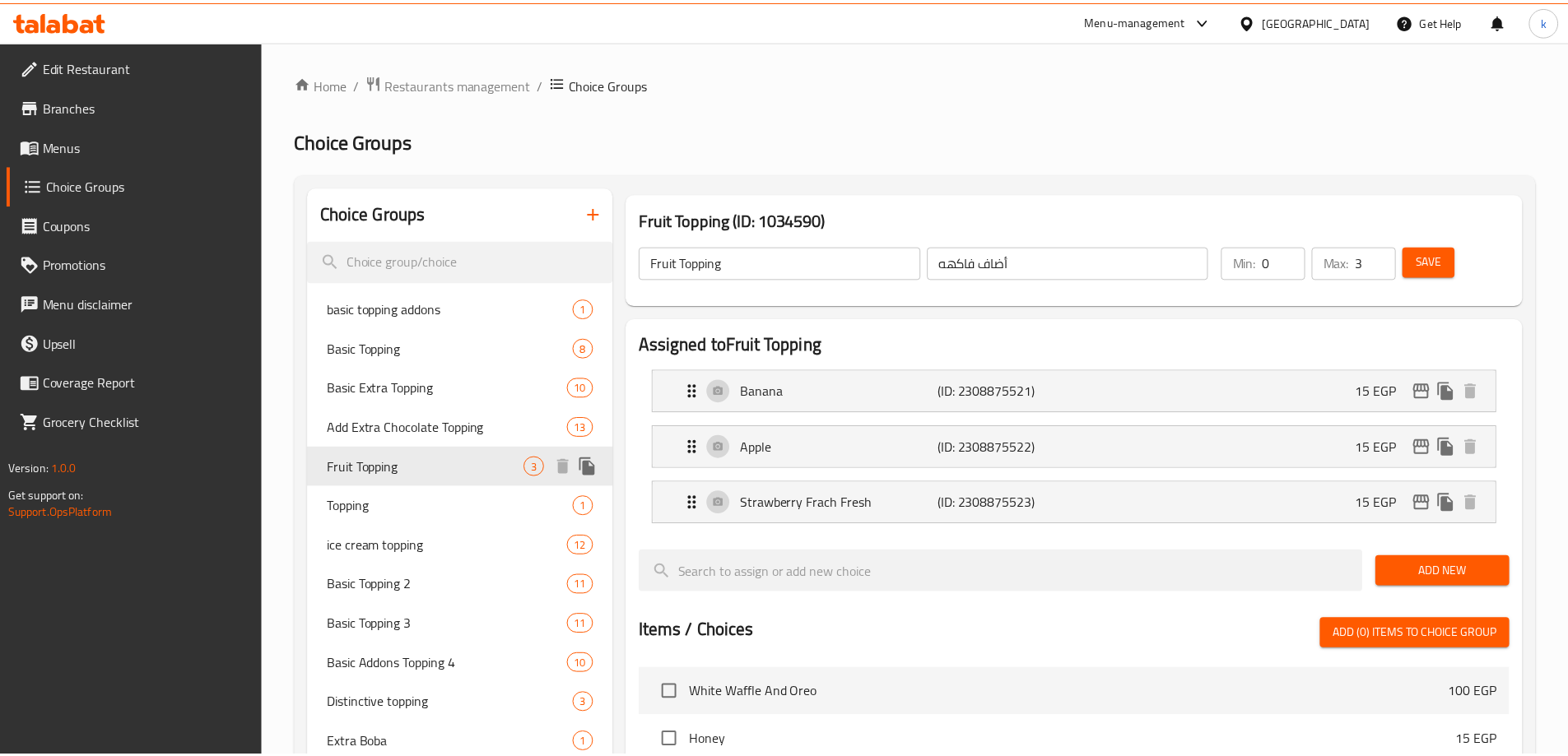
scroll to position [540, 0]
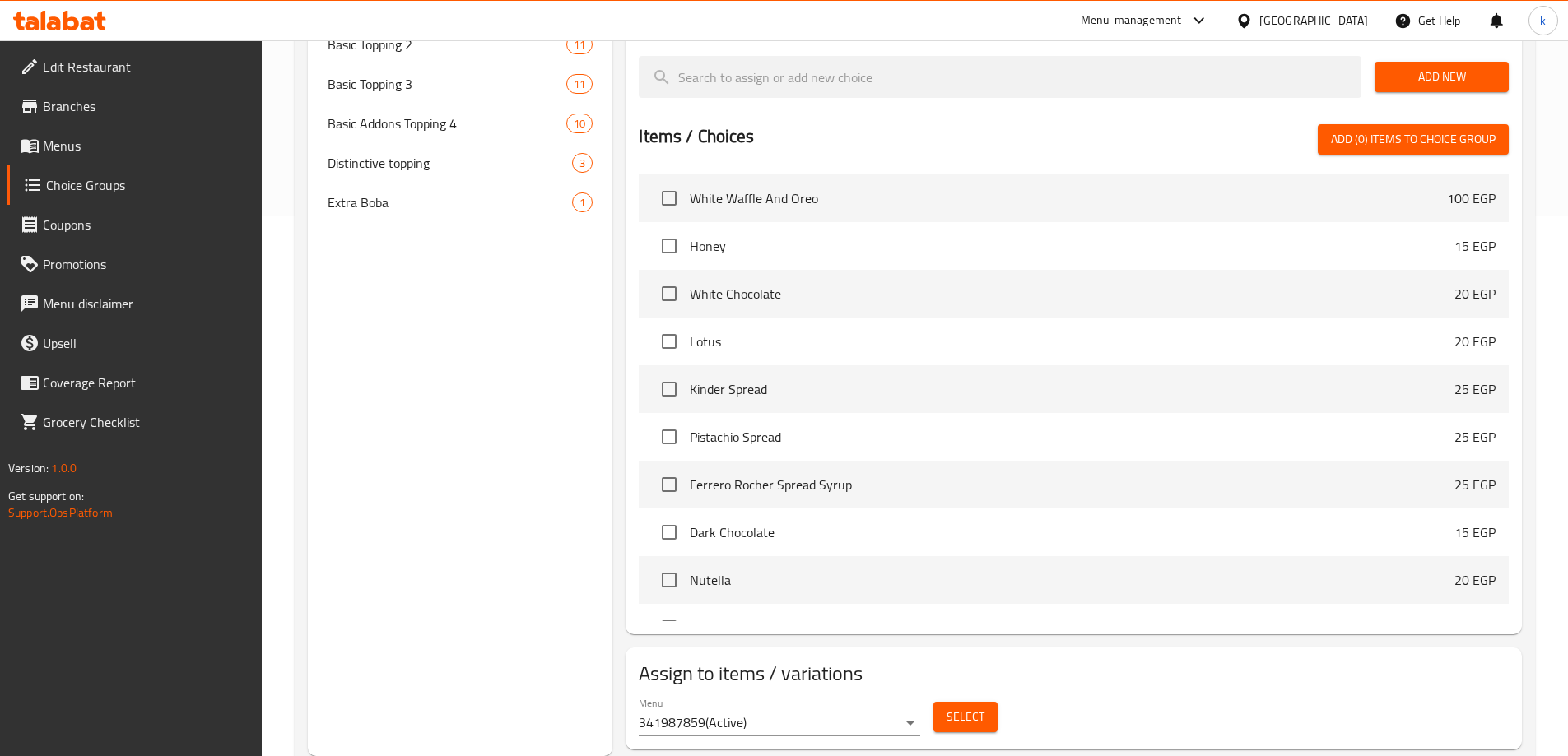
click at [415, 375] on div "Choice Groups basic topping addons 1 Basic Topping 8 Basic Extra Topping 10 Add…" at bounding box center [460, 201] width 306 height 1110
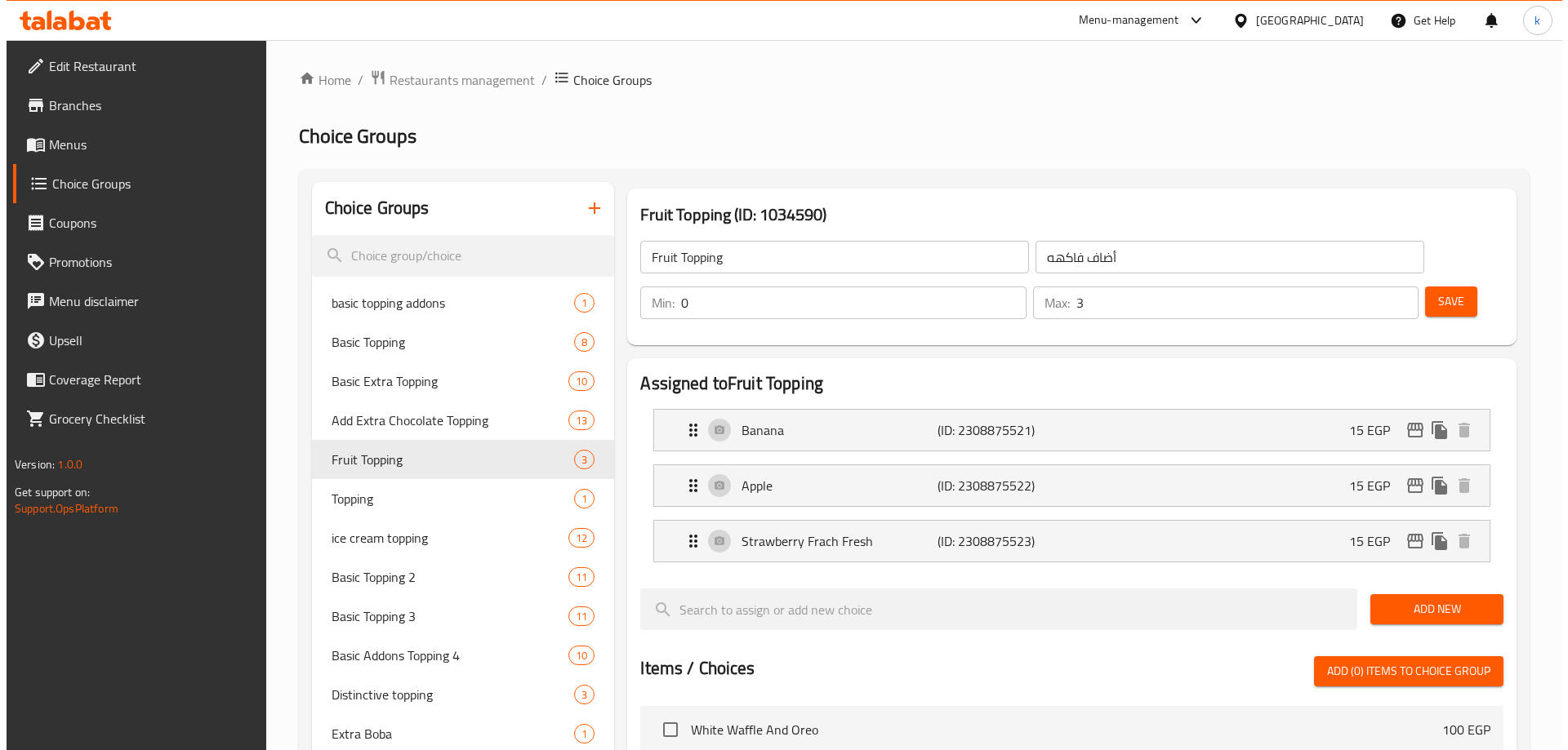
scroll to position [0, 0]
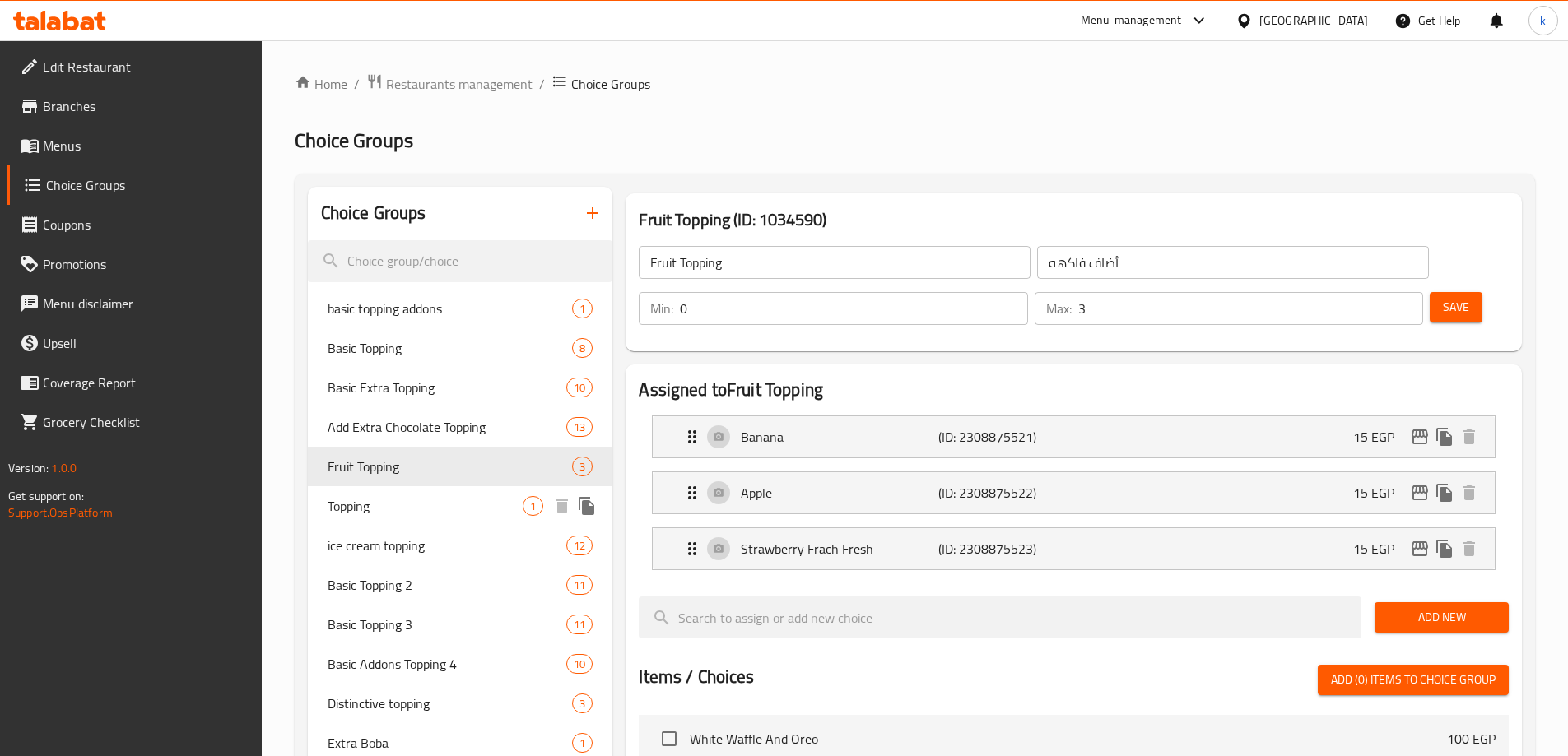
click at [412, 516] on div "Topping 1" at bounding box center [460, 506] width 306 height 40
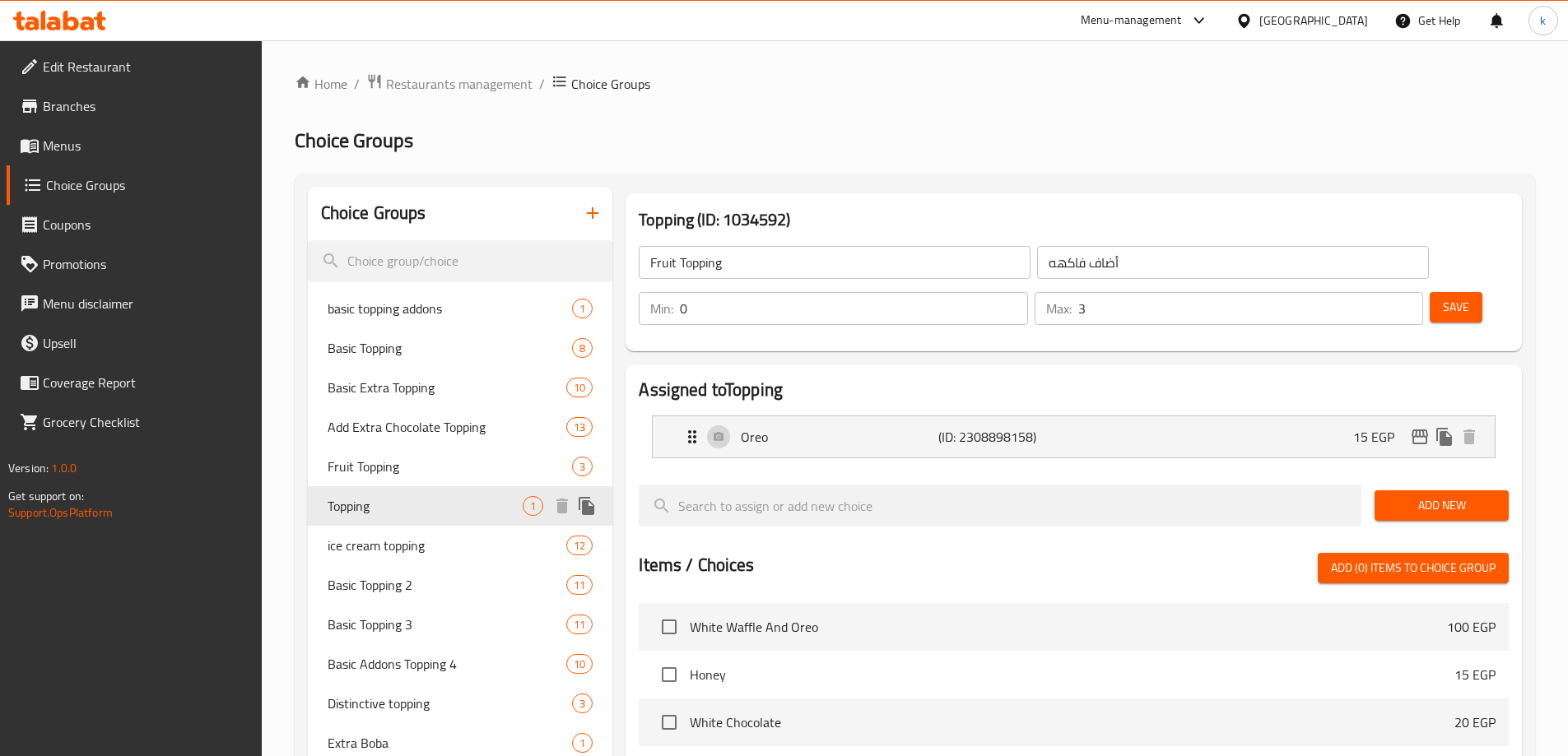
type input "Topping"
type input "توبينج"
type input "1"
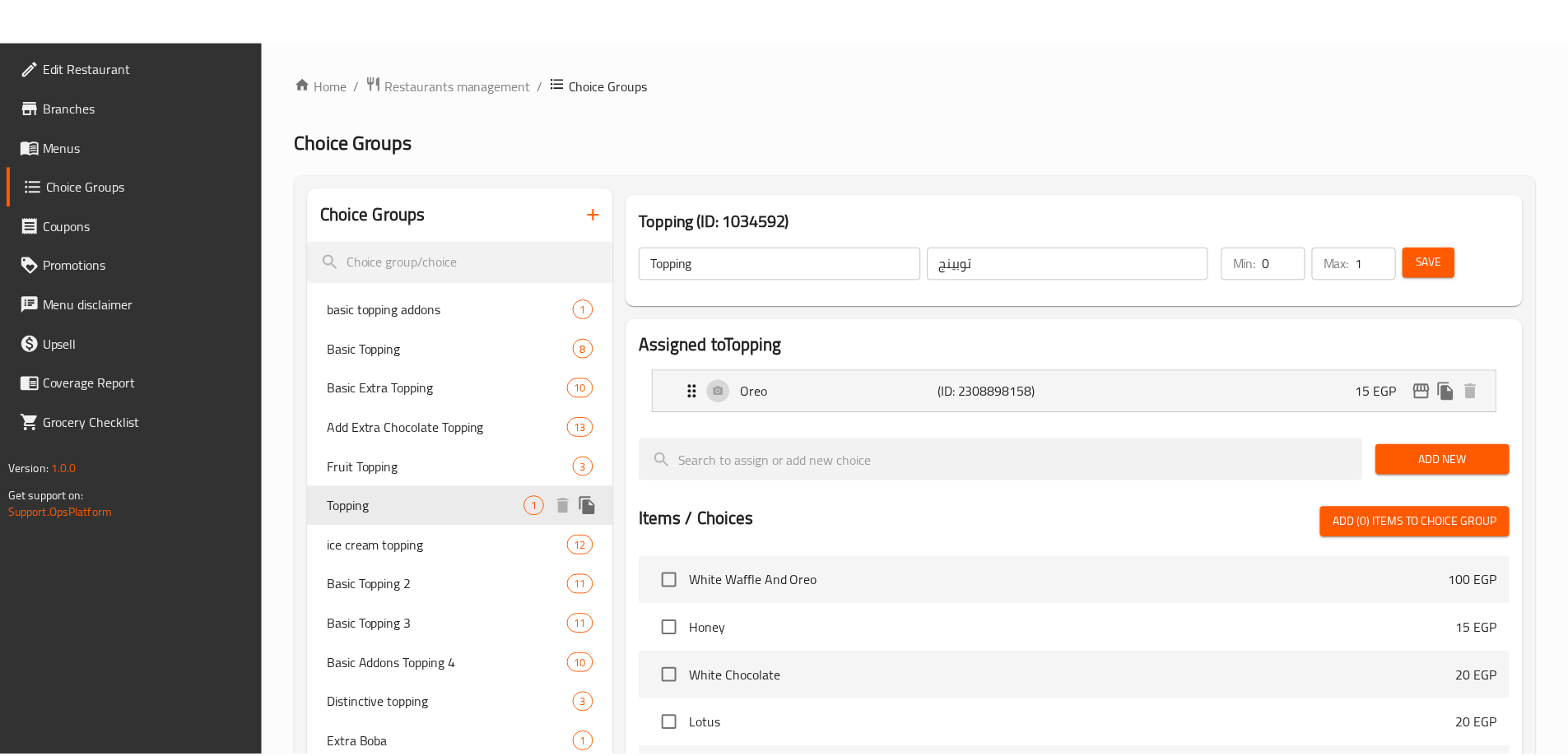
scroll to position [428, 0]
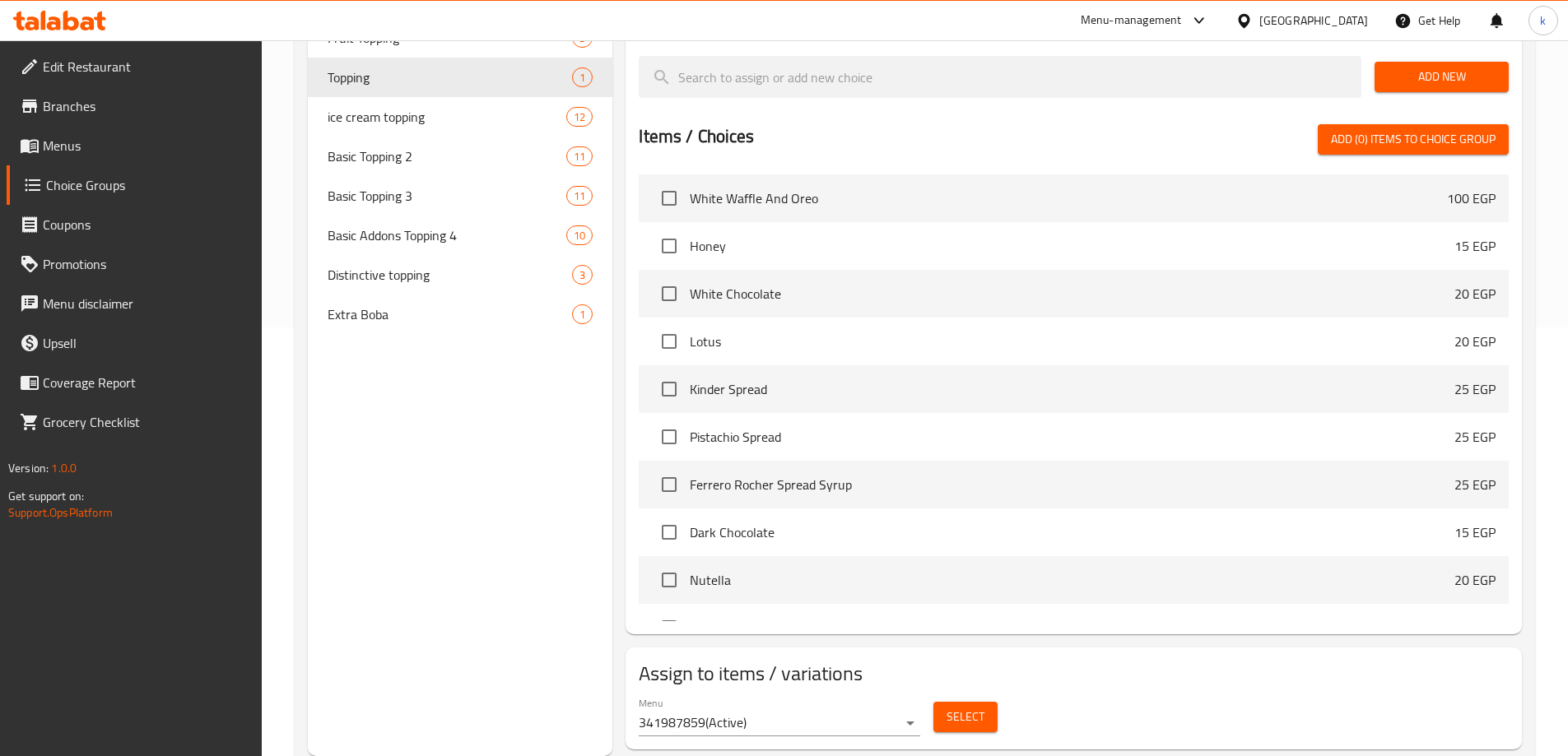
click at [417, 497] on div "Choice Groups basic topping addons 1 Basic Topping 8 Basic Extra Topping 10 Add…" at bounding box center [460, 257] width 306 height 998
click at [399, 127] on span "ice cream topping" at bounding box center [423, 117] width 191 height 19
type input "ice cream topping"
type input "أضاف [PERSON_NAME]"
type input "10"
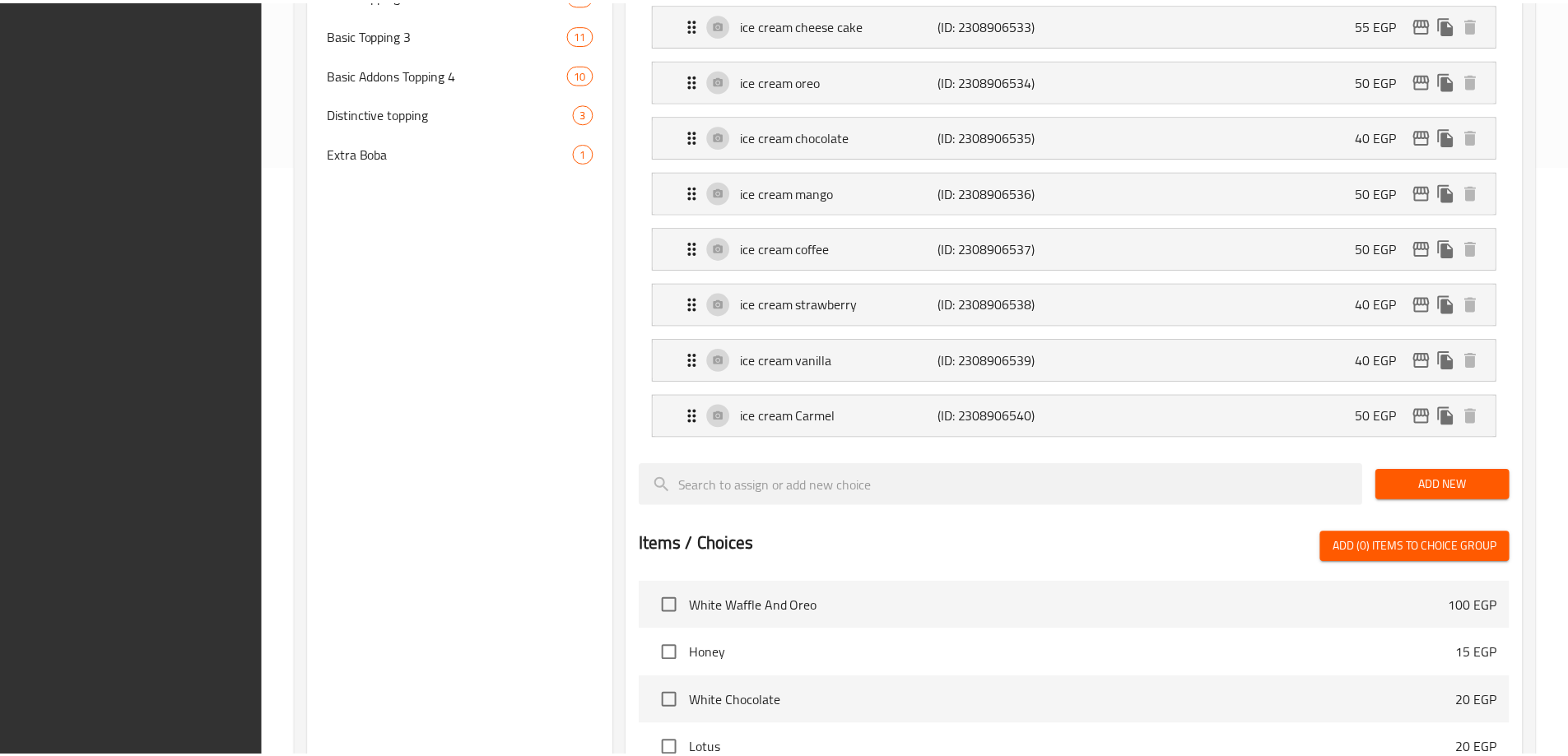
scroll to position [1044, 0]
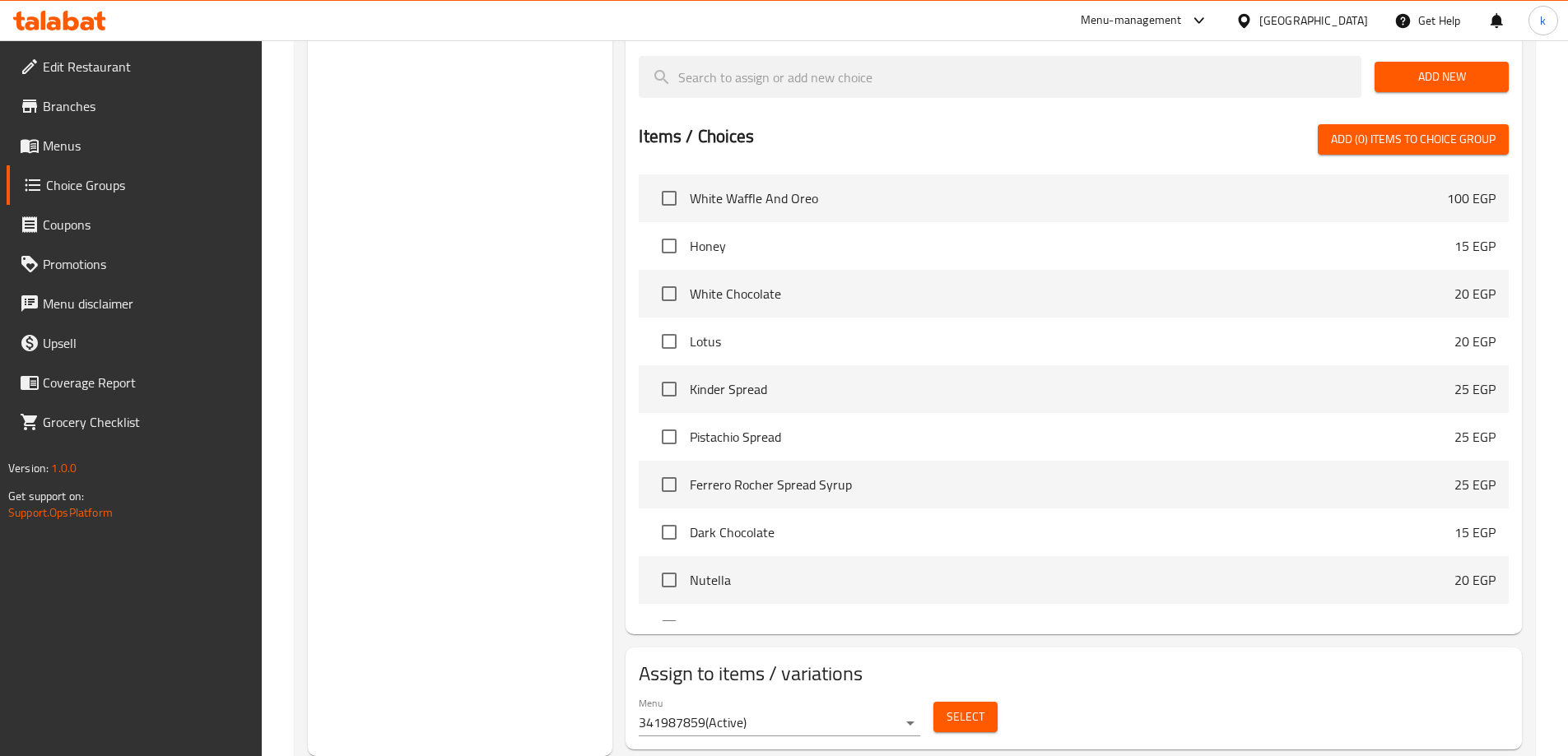
drag, startPoint x: 436, startPoint y: 341, endPoint x: 424, endPoint y: 351, distance: 15.6
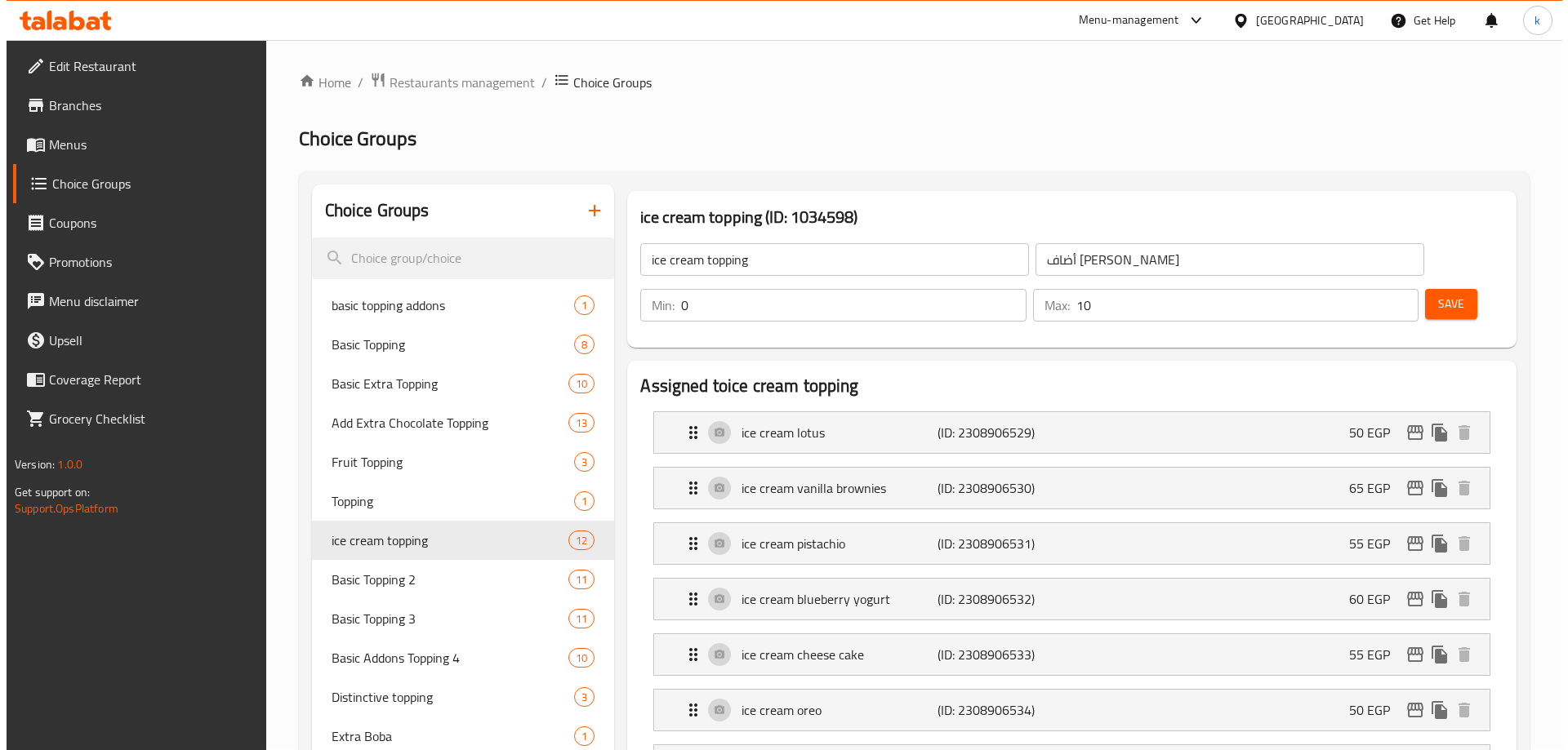
scroll to position [0, 0]
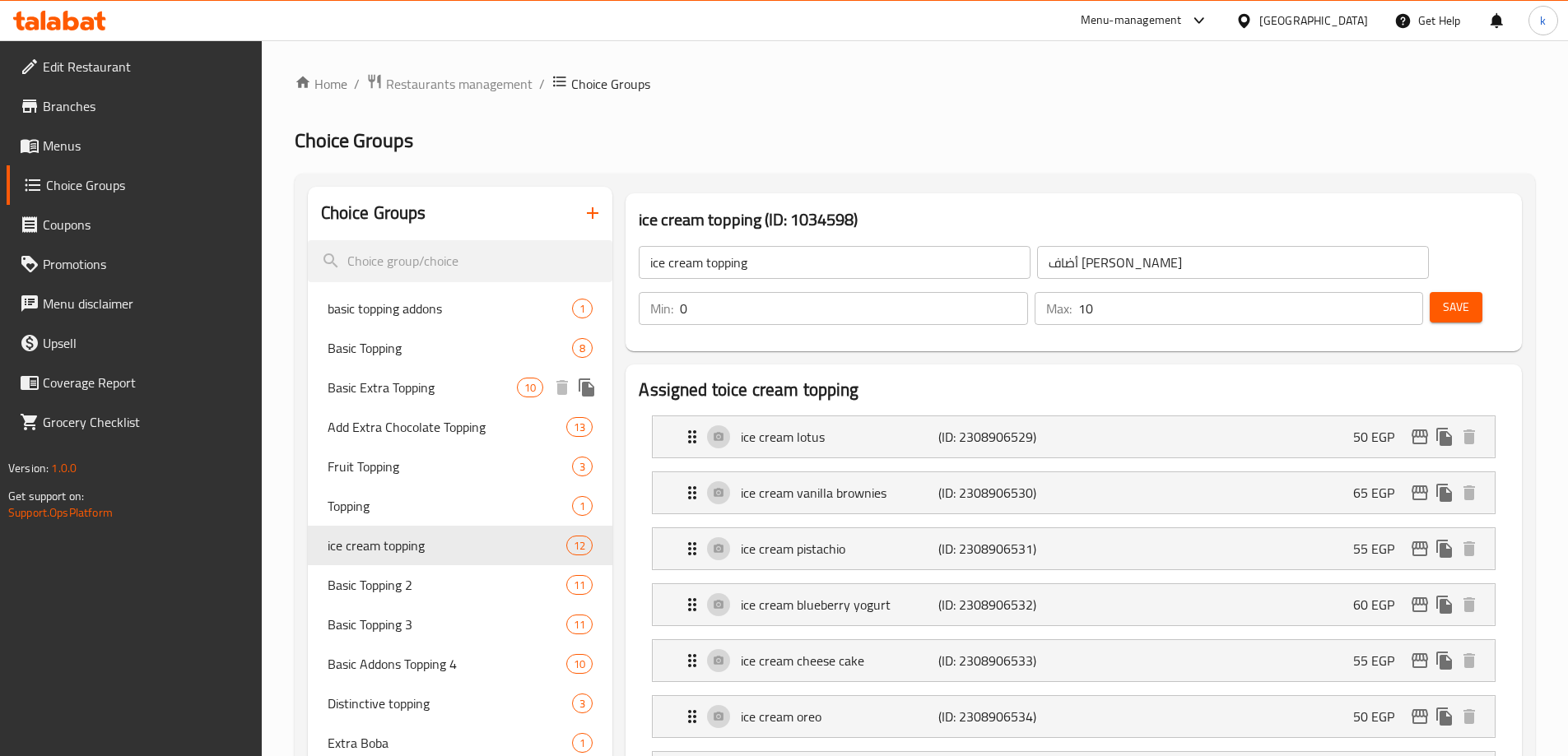
click at [391, 378] on span "Basic Extra Topping" at bounding box center [423, 388] width 191 height 19
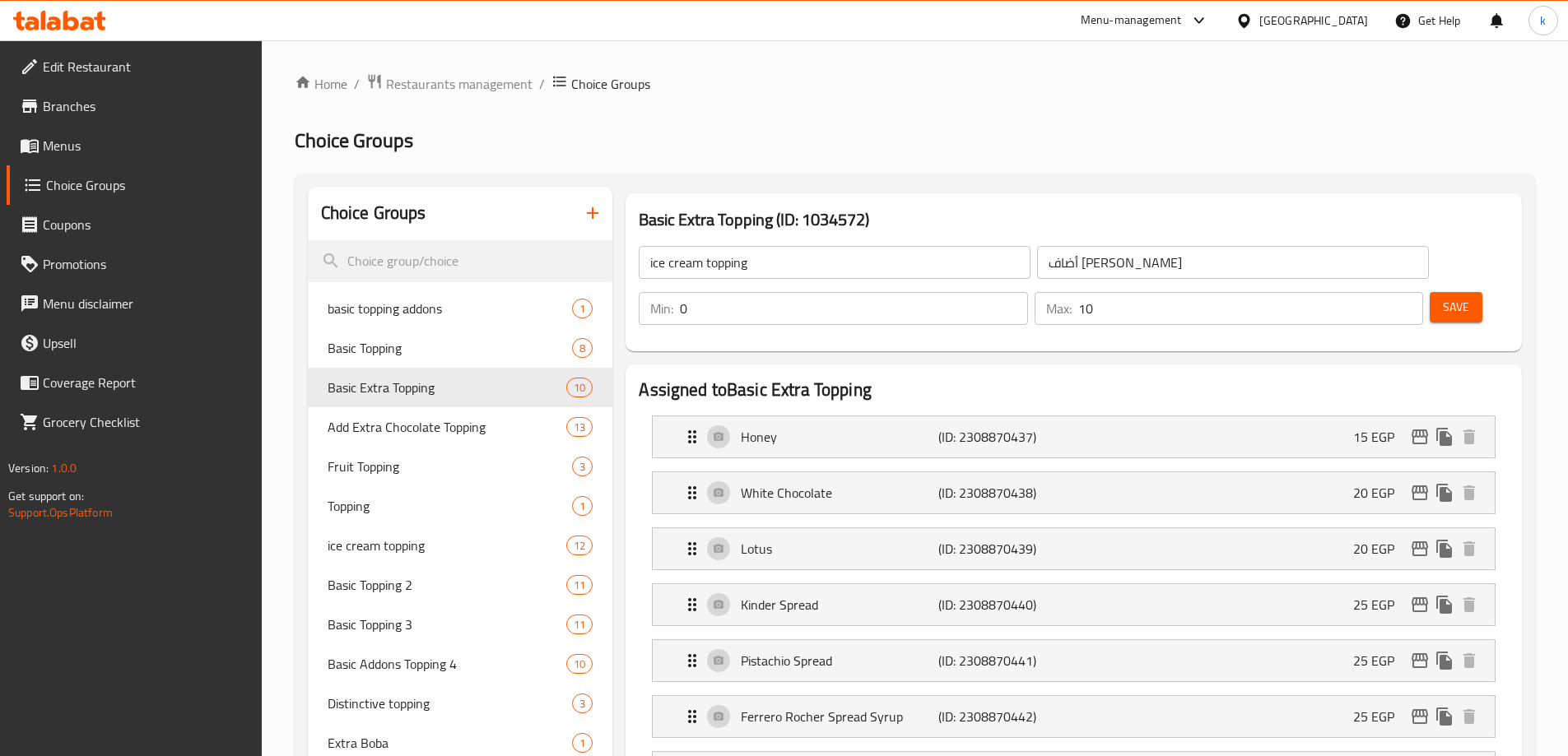
type input "Basic Extra Topping"
type input "اكسترا توبينج أساسي"
type input "1"
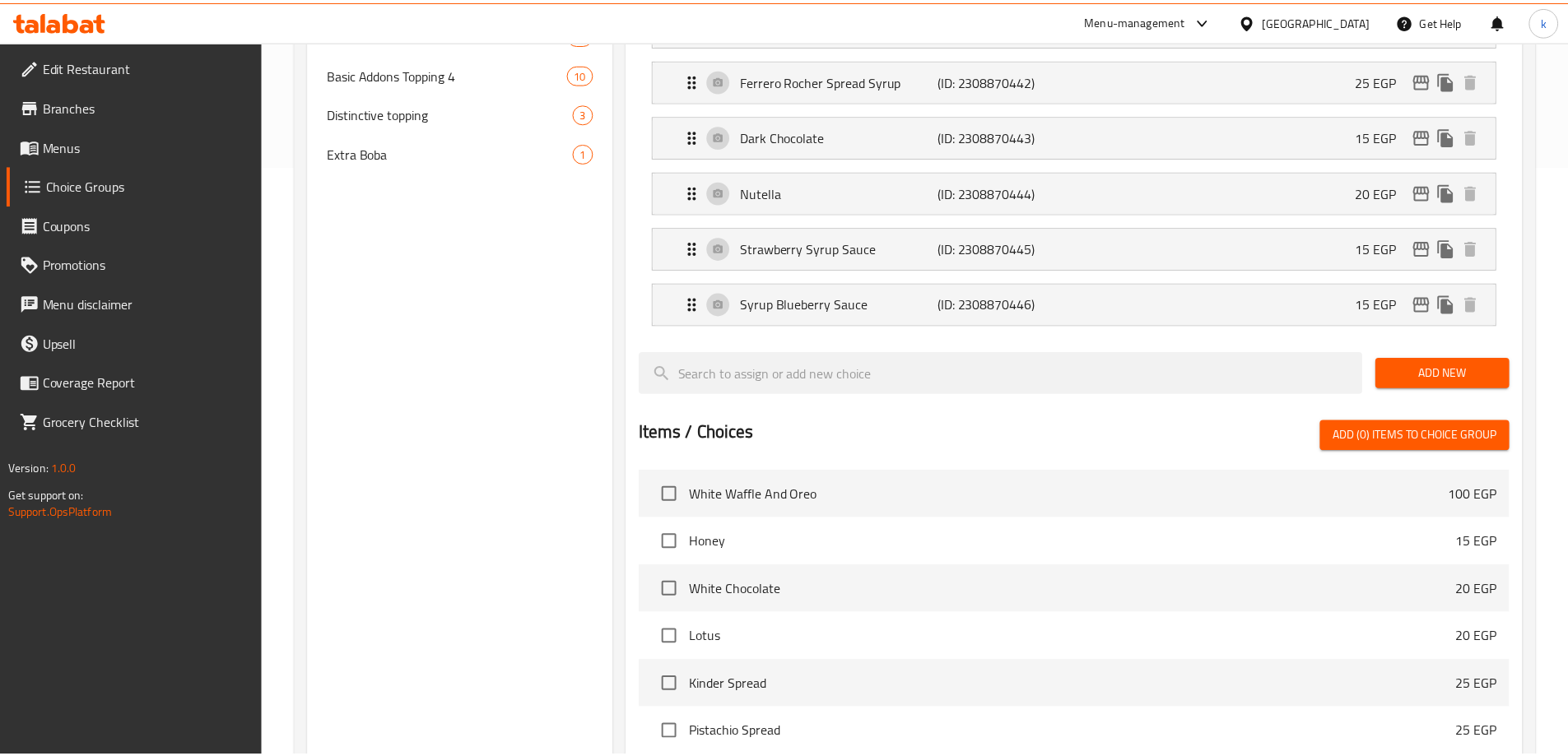
scroll to position [932, 0]
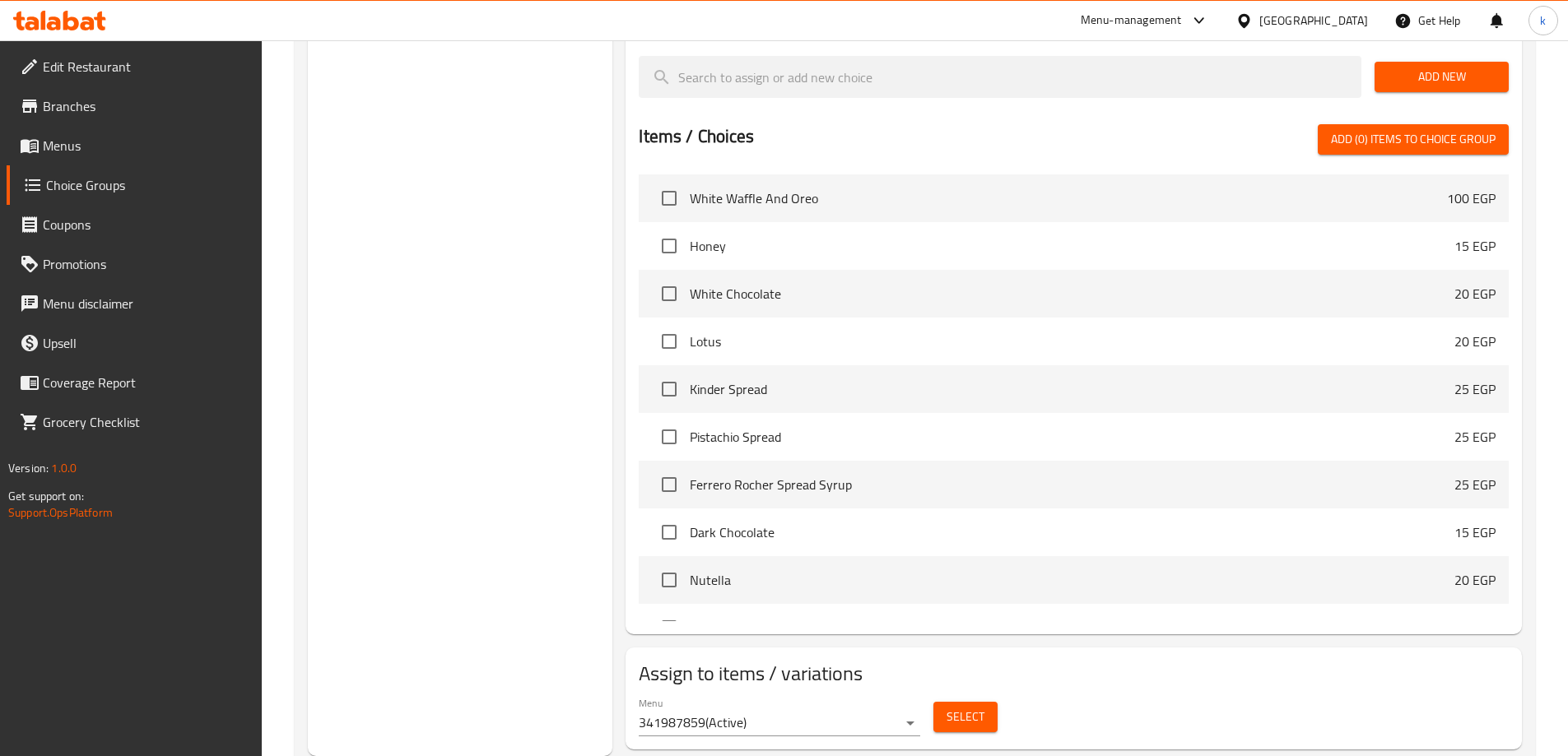
click at [505, 309] on div "Choice Groups basic topping addons 1 Basic Topping 8 Basic Extra Topping 10 Add…" at bounding box center [460, 5] width 306 height 1501
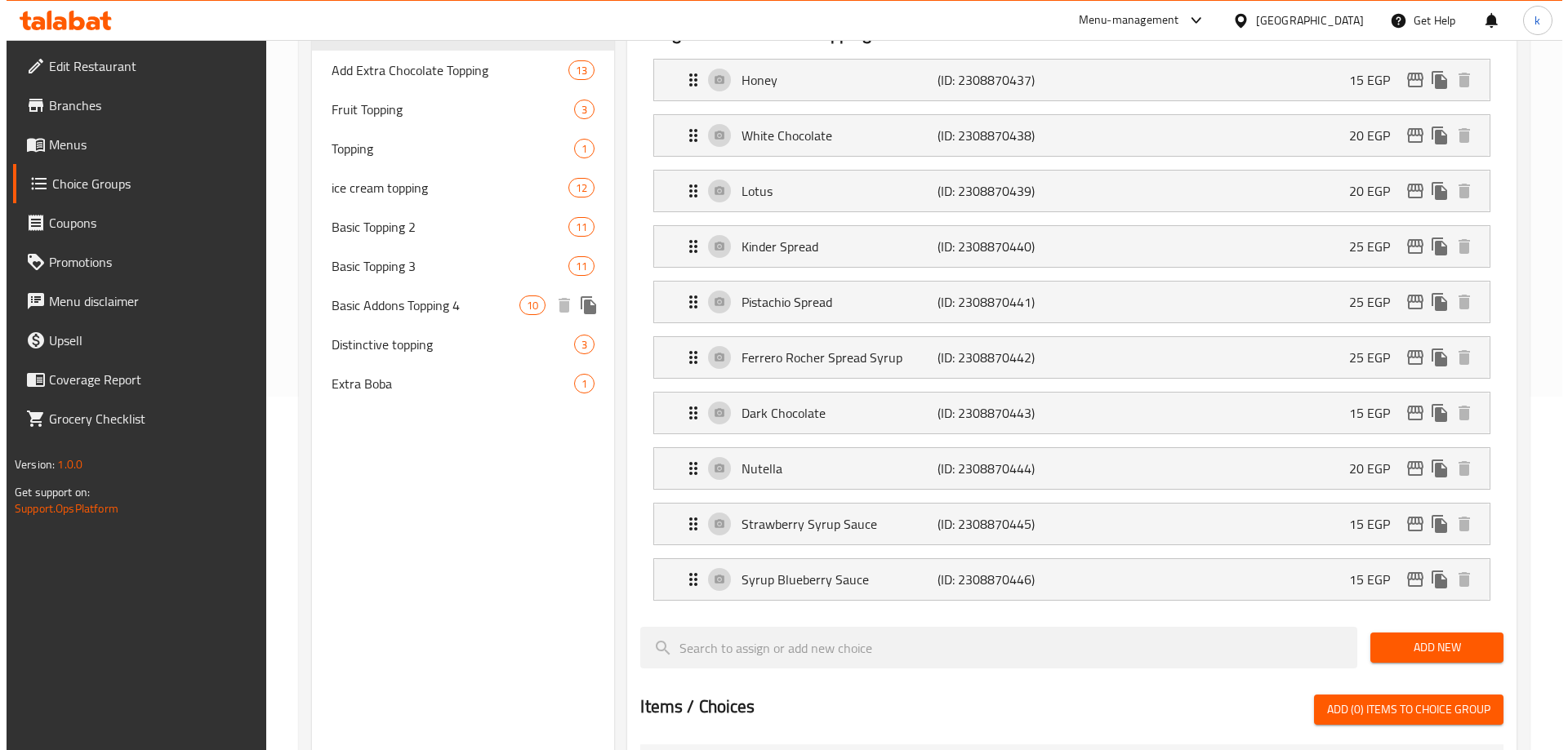
scroll to position [0, 0]
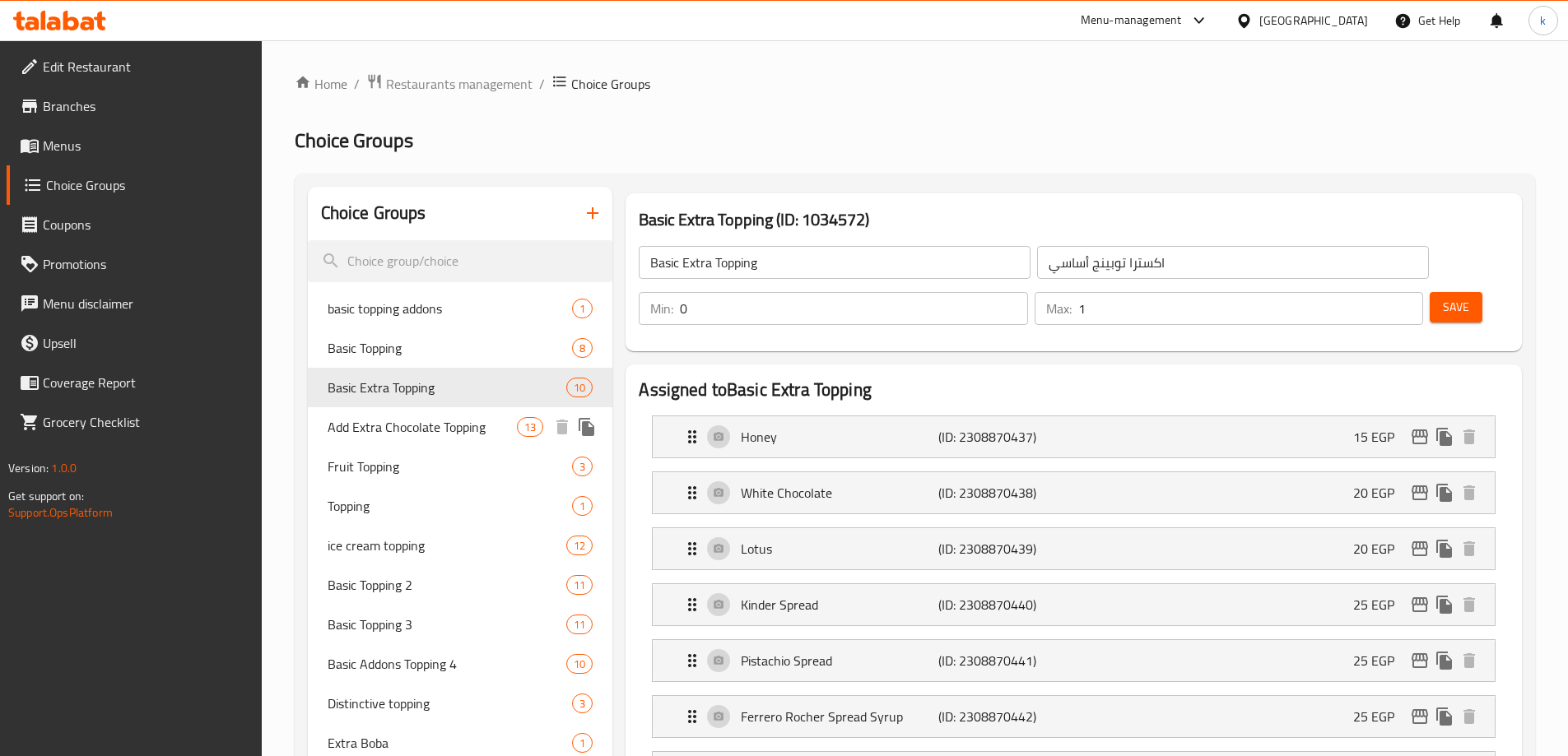
click at [419, 429] on span "Add Extra Chocolate Topping" at bounding box center [423, 426] width 191 height 19
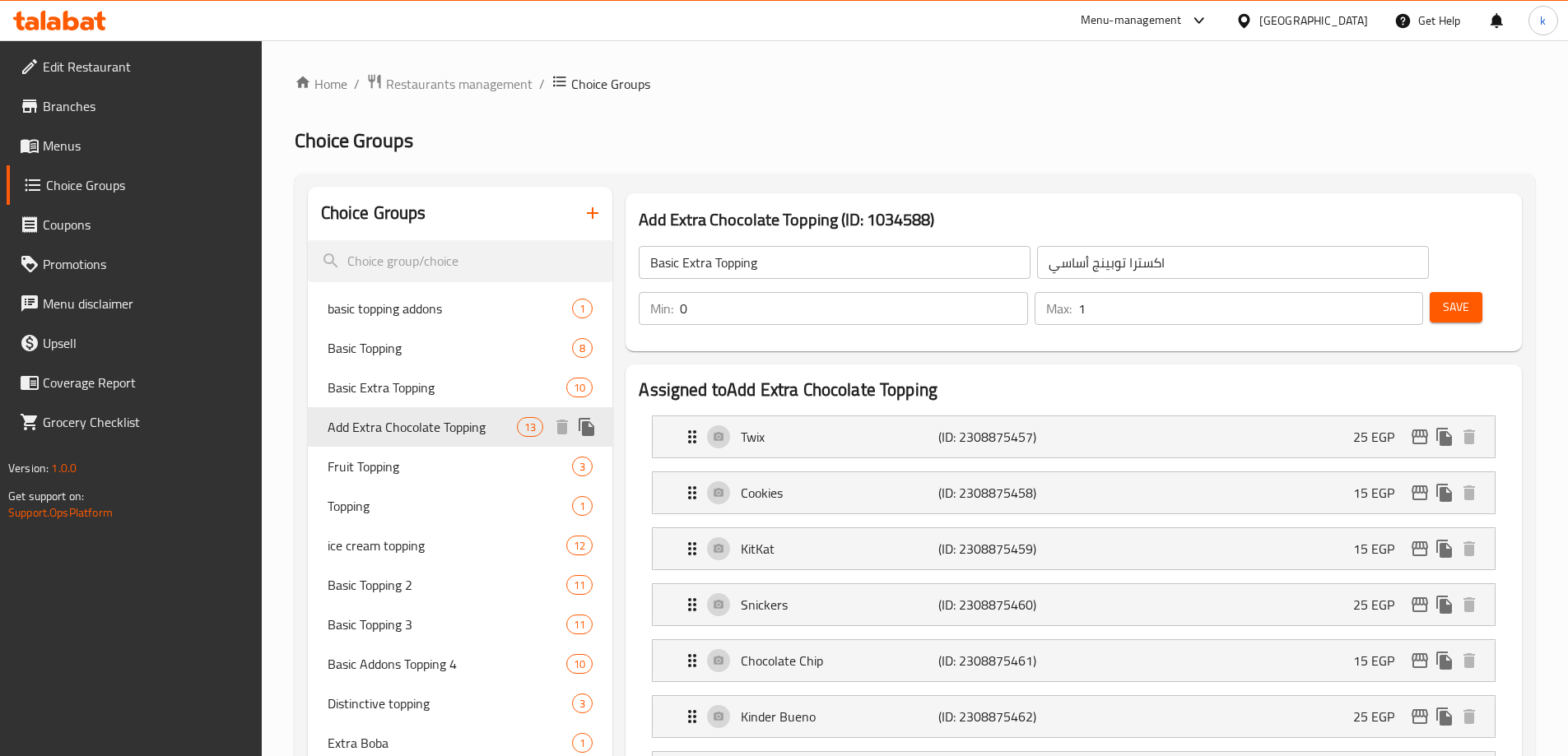
type input "Add Extra Chocolate Topping"
type input "أضافة إكسترا تشوكلات توبينج"
type input "13"
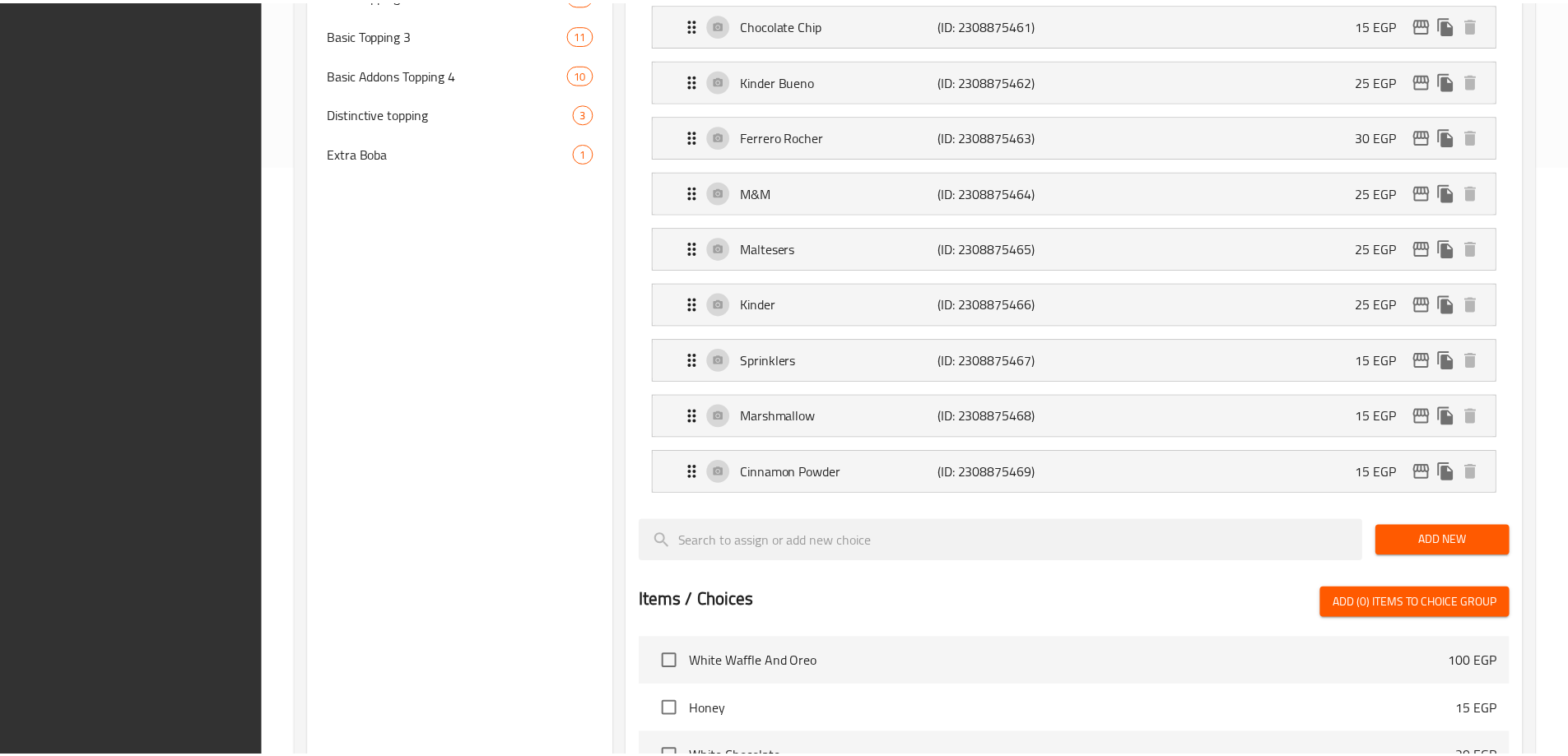
scroll to position [1100, 0]
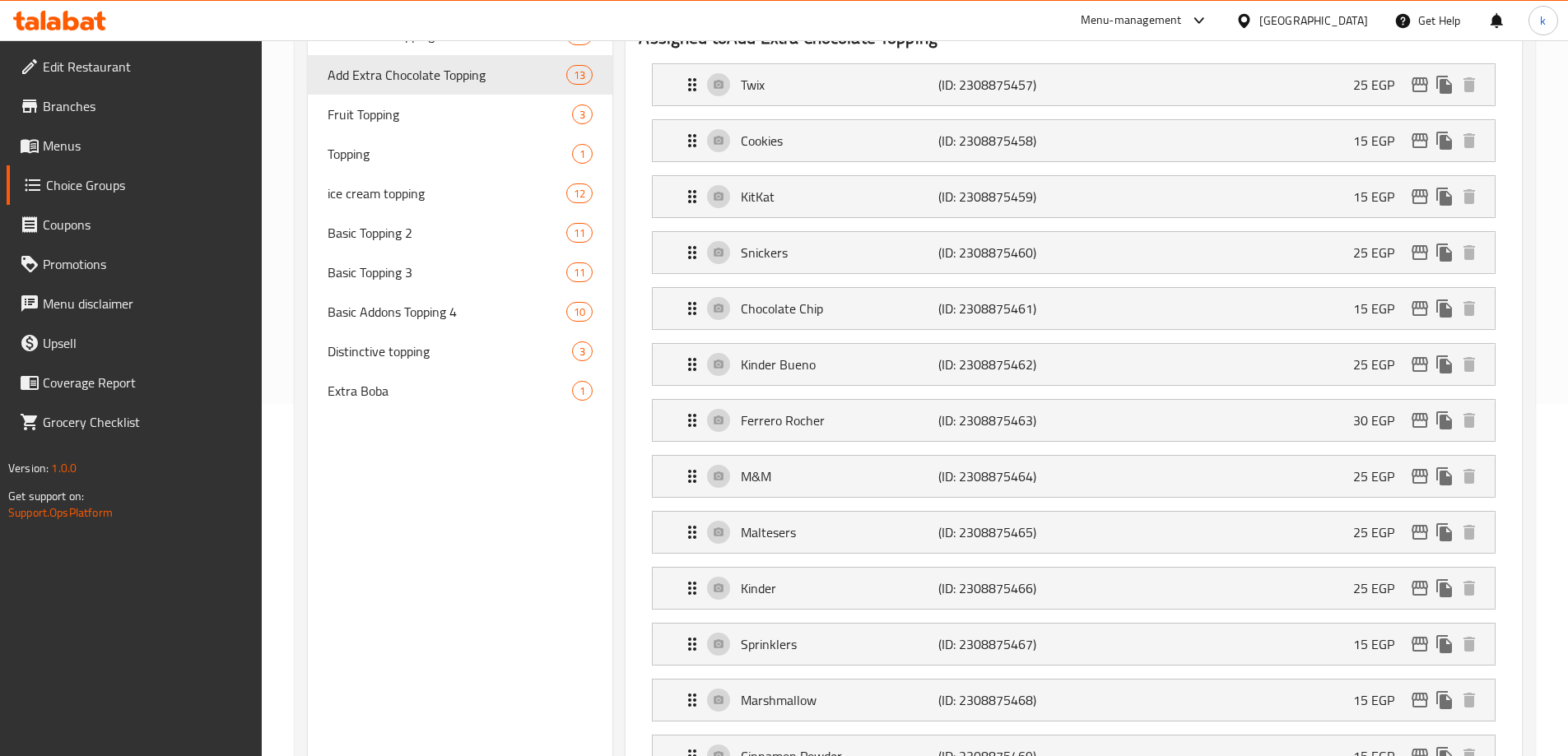
scroll to position [195, 0]
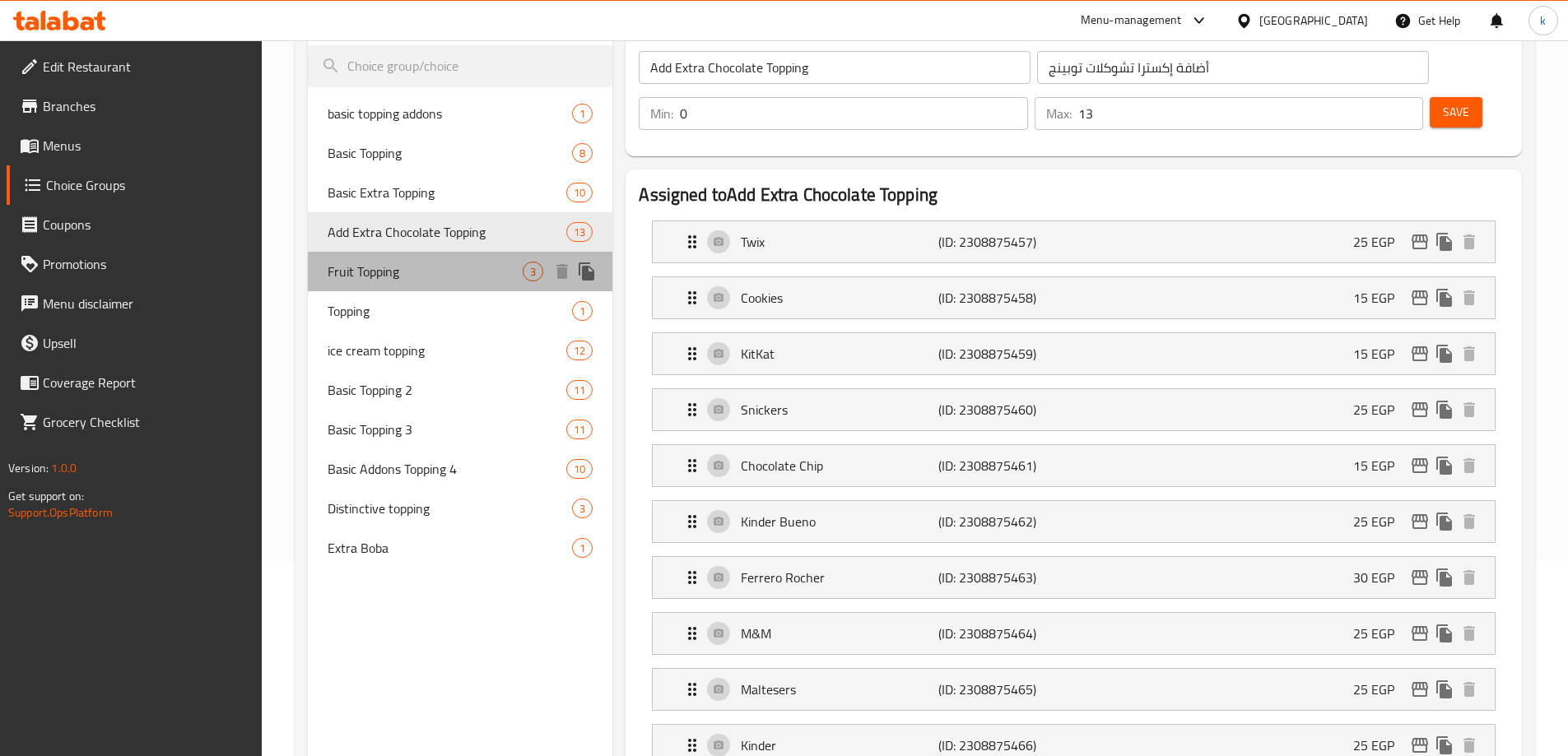
click at [399, 268] on span "Fruit Topping" at bounding box center [426, 272] width 196 height 19
type input "Fruit Topping"
type input "أضاف فاكهه"
type input "3"
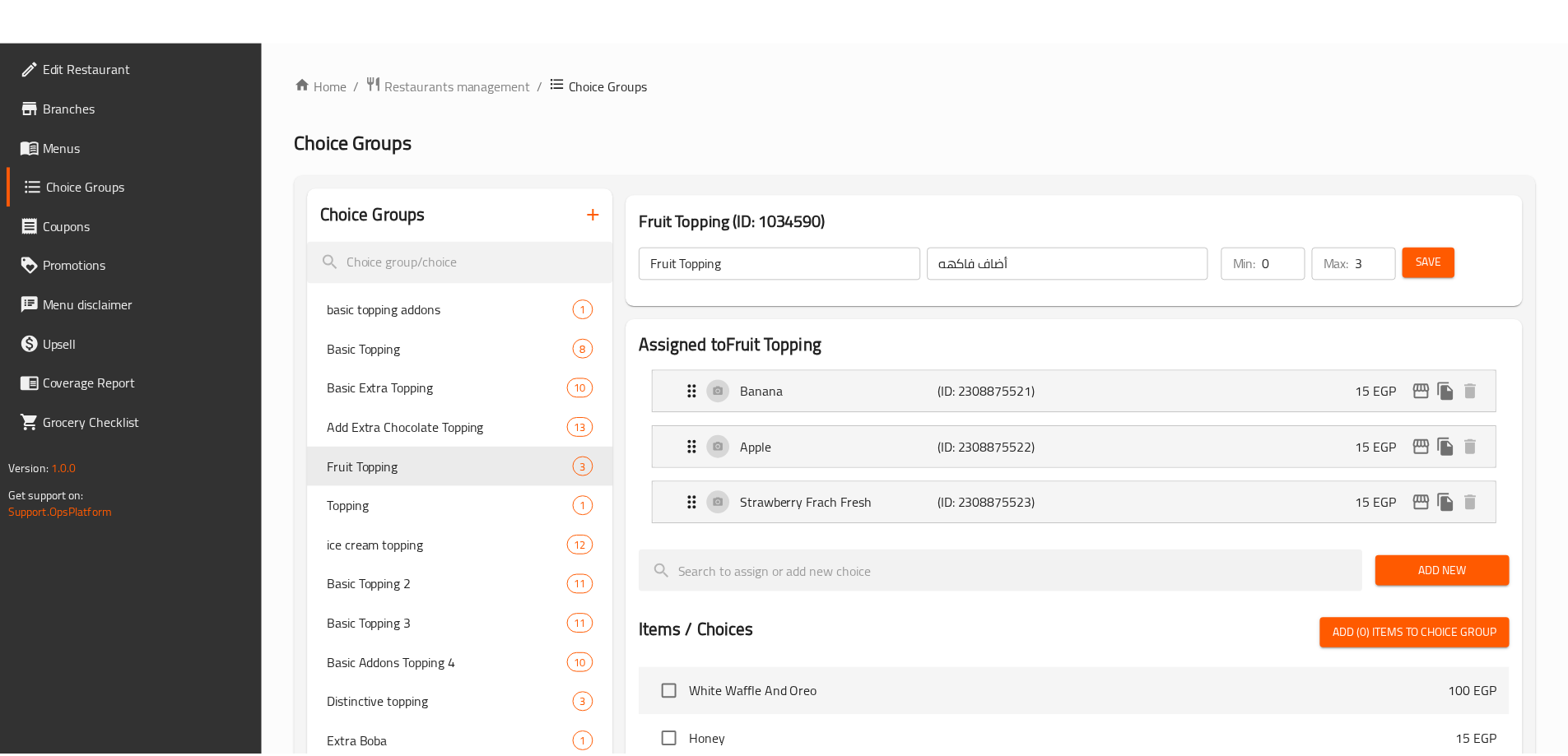
scroll to position [540, 0]
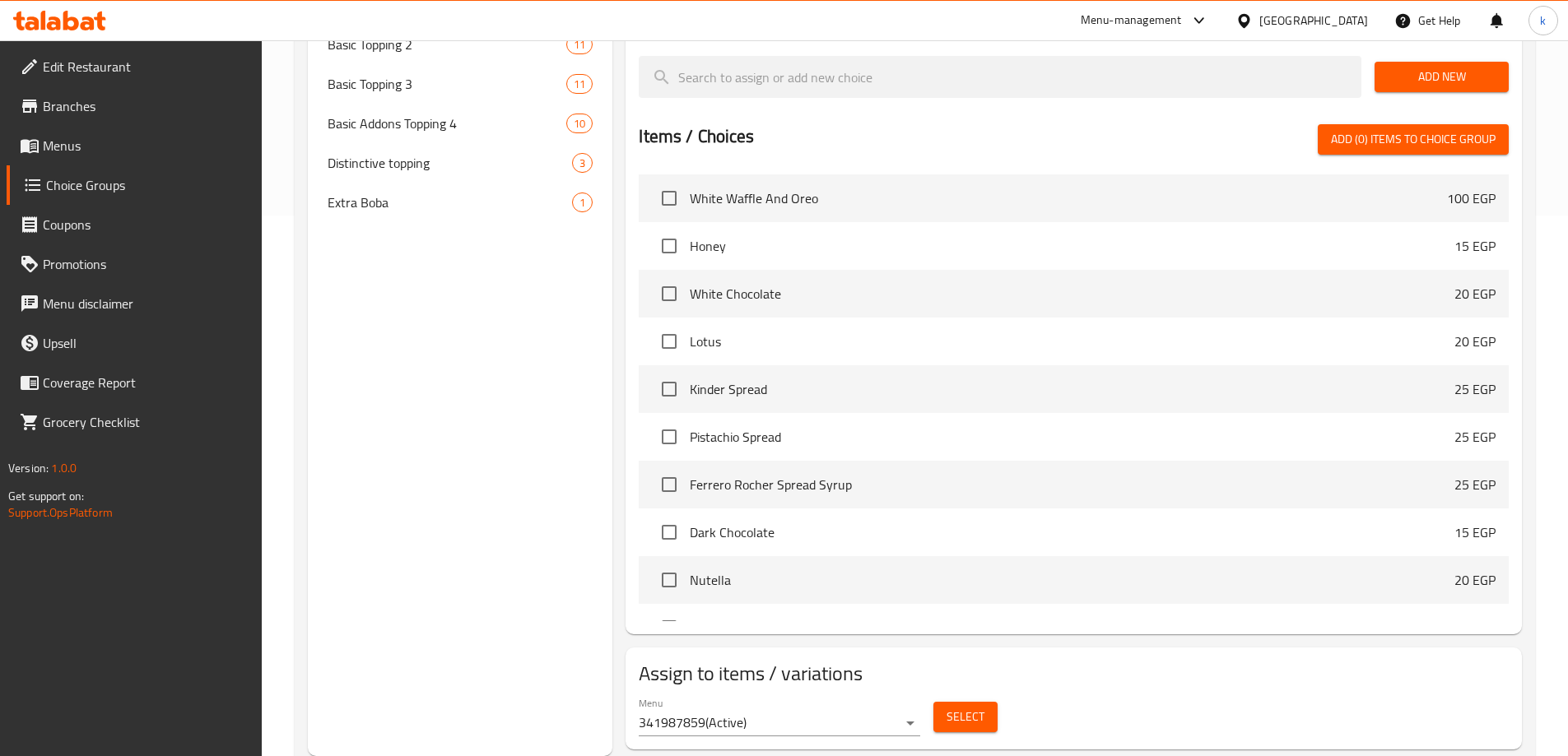
click at [431, 422] on div "Choice Groups basic topping addons 1 Basic Topping 8 Basic Extra Topping 10 Add…" at bounding box center [460, 201] width 306 height 1110
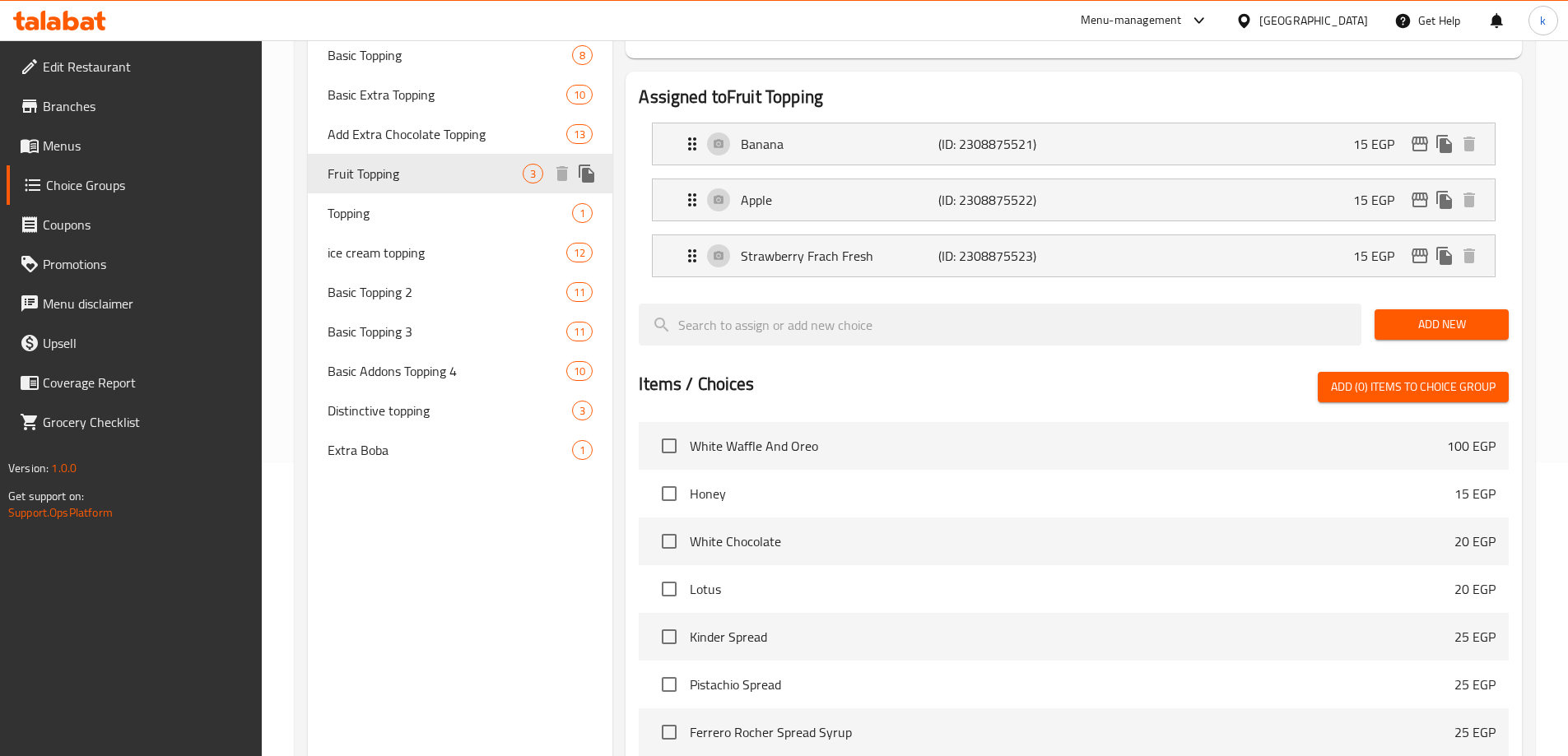
scroll to position [47, 0]
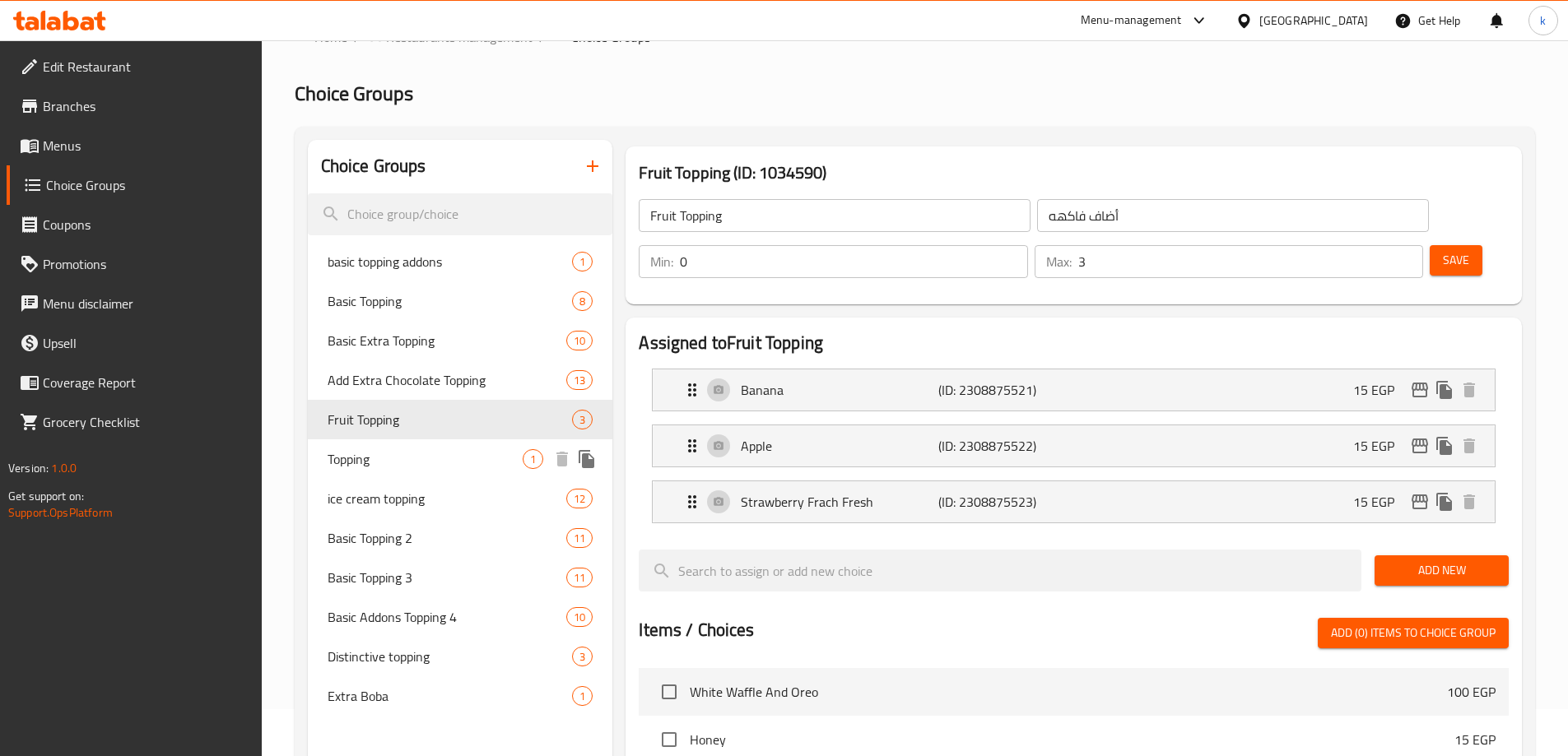
click at [381, 461] on span "Topping" at bounding box center [426, 459] width 196 height 19
type input "Topping"
type input "توبينج"
type input "1"
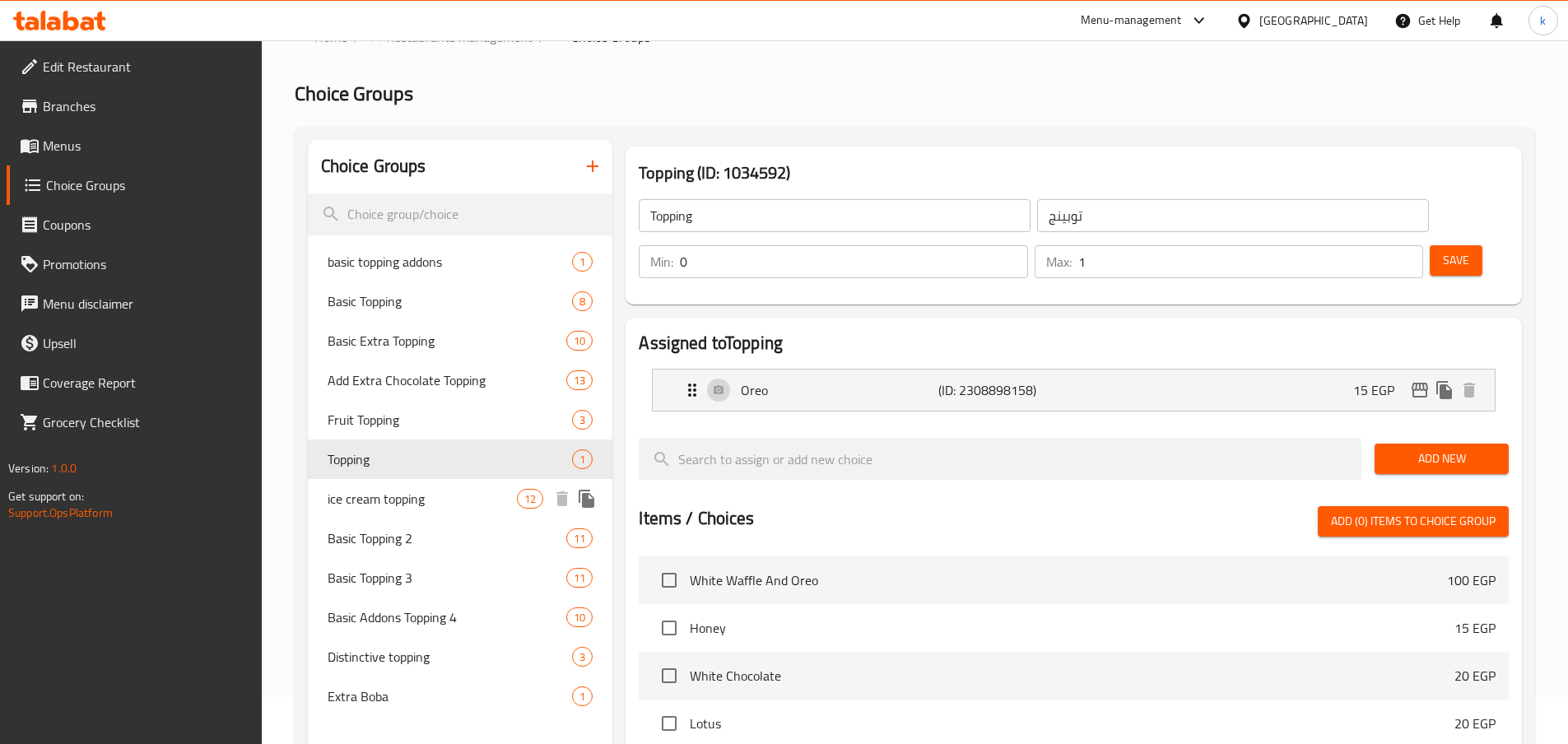
click at [377, 506] on span "ice cream topping" at bounding box center [423, 498] width 191 height 19
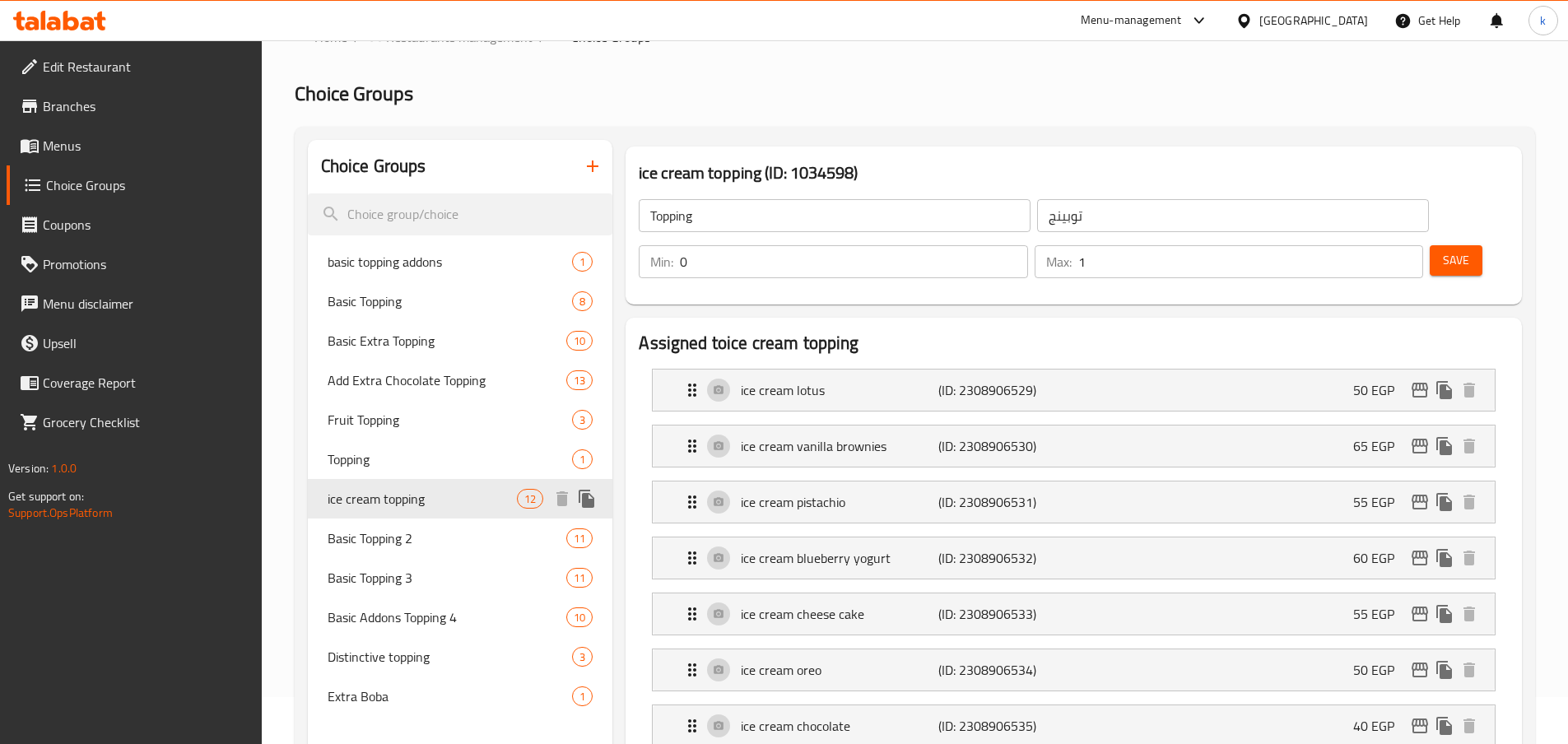
type input "ice cream topping"
type input "أضاف [PERSON_NAME]"
type input "10"
click at [438, 345] on span "Basic Extra Topping" at bounding box center [423, 341] width 191 height 19
type input "Basic Extra Topping"
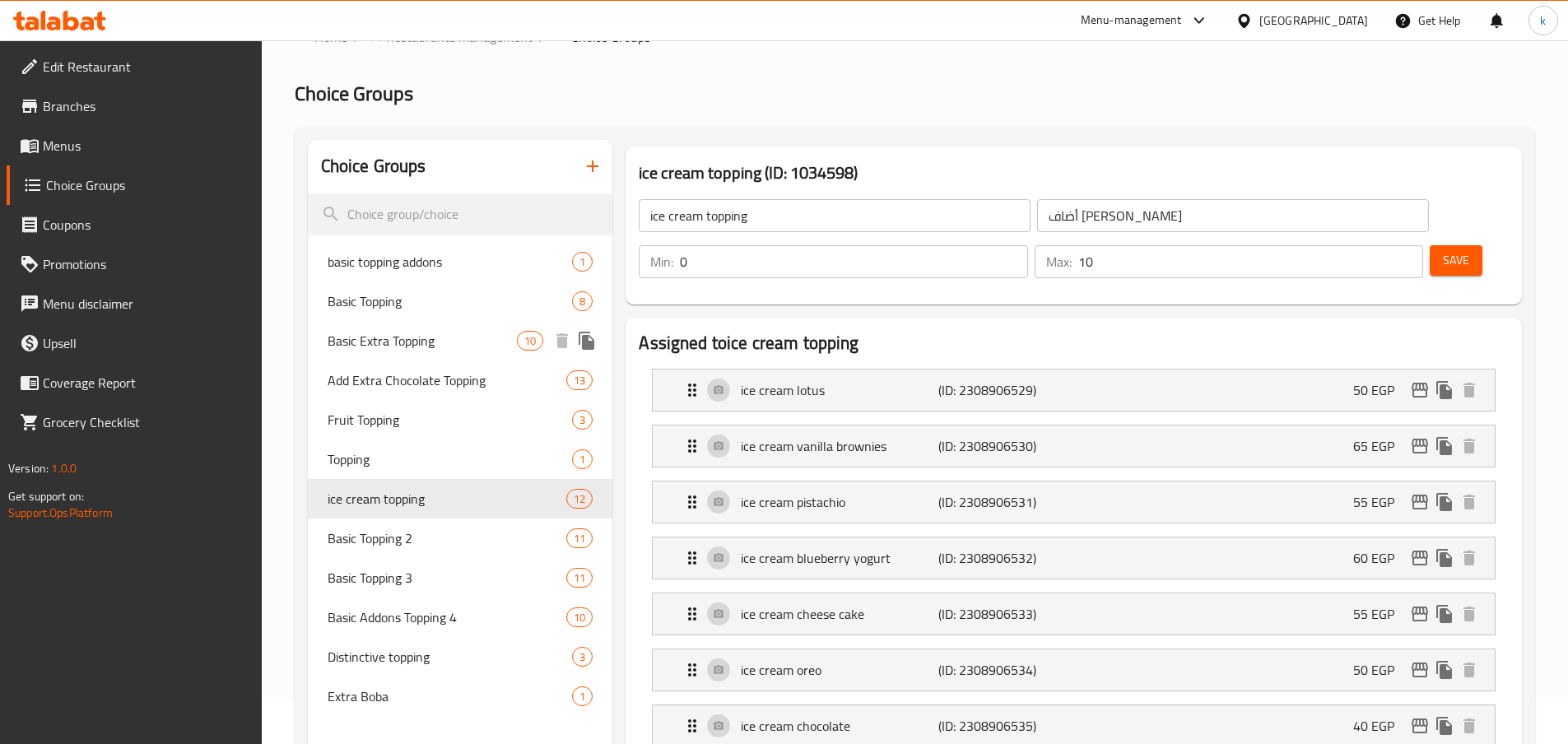
type input "اكسترا توبينج أساسي"
type input "1"
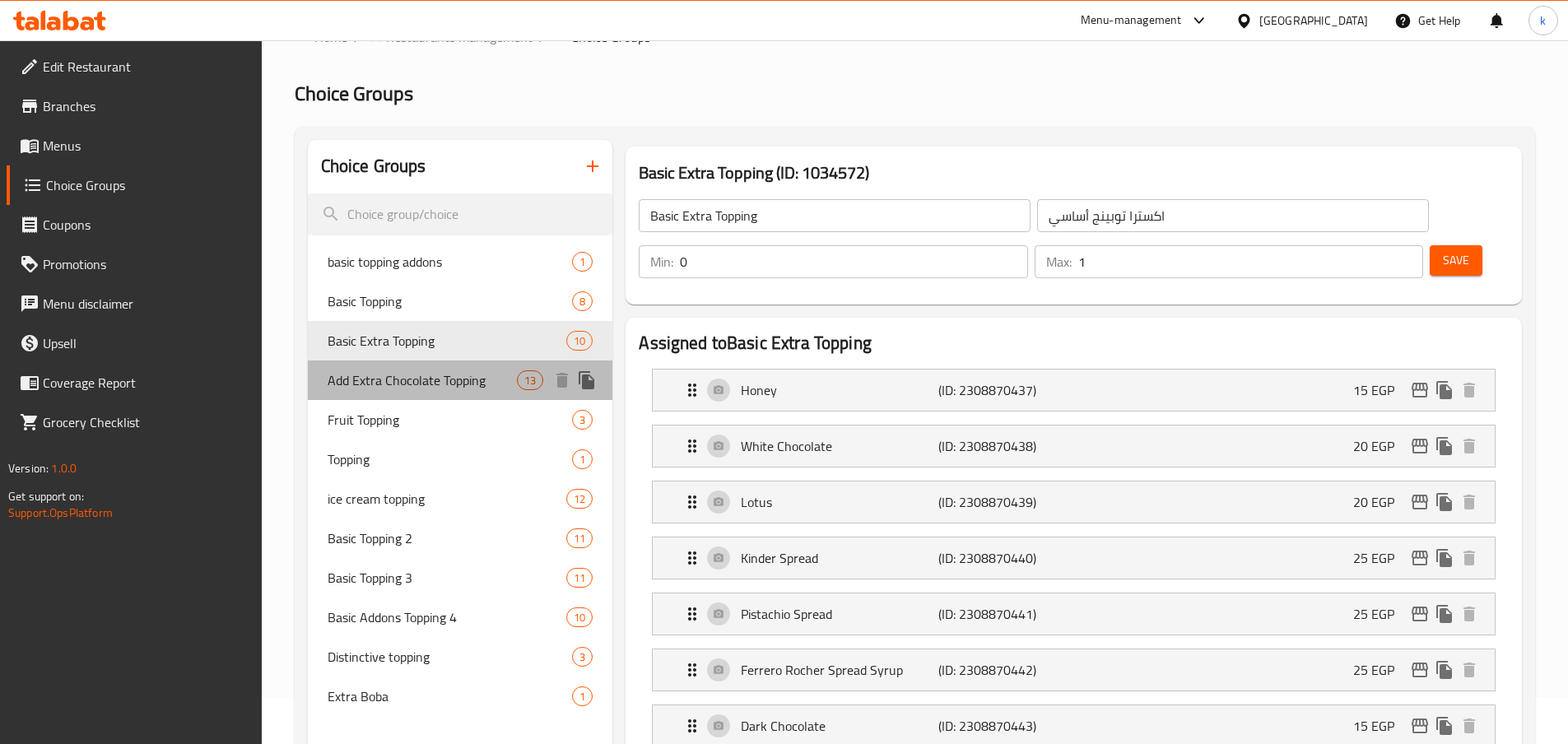
click at [416, 378] on span "Add Extra Chocolate Topping" at bounding box center [423, 380] width 191 height 19
type input "Add Extra Chocolate Topping"
type input "أضافة إكسترا تشوكلات توبينج"
type input "13"
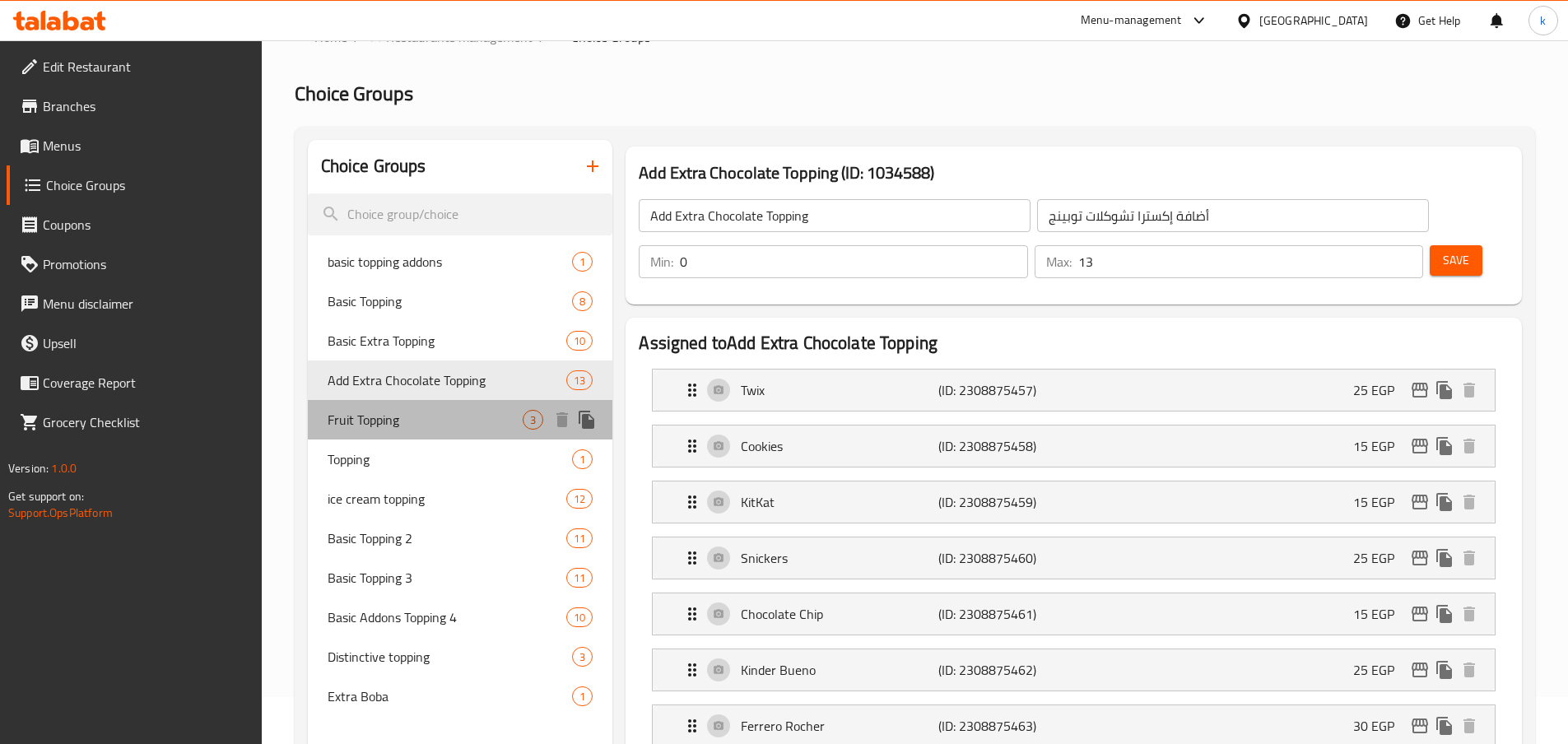
click at [386, 426] on span "Fruit Topping" at bounding box center [426, 420] width 196 height 19
type input "Fruit Topping"
type input "أضاف فاكهه"
type input "3"
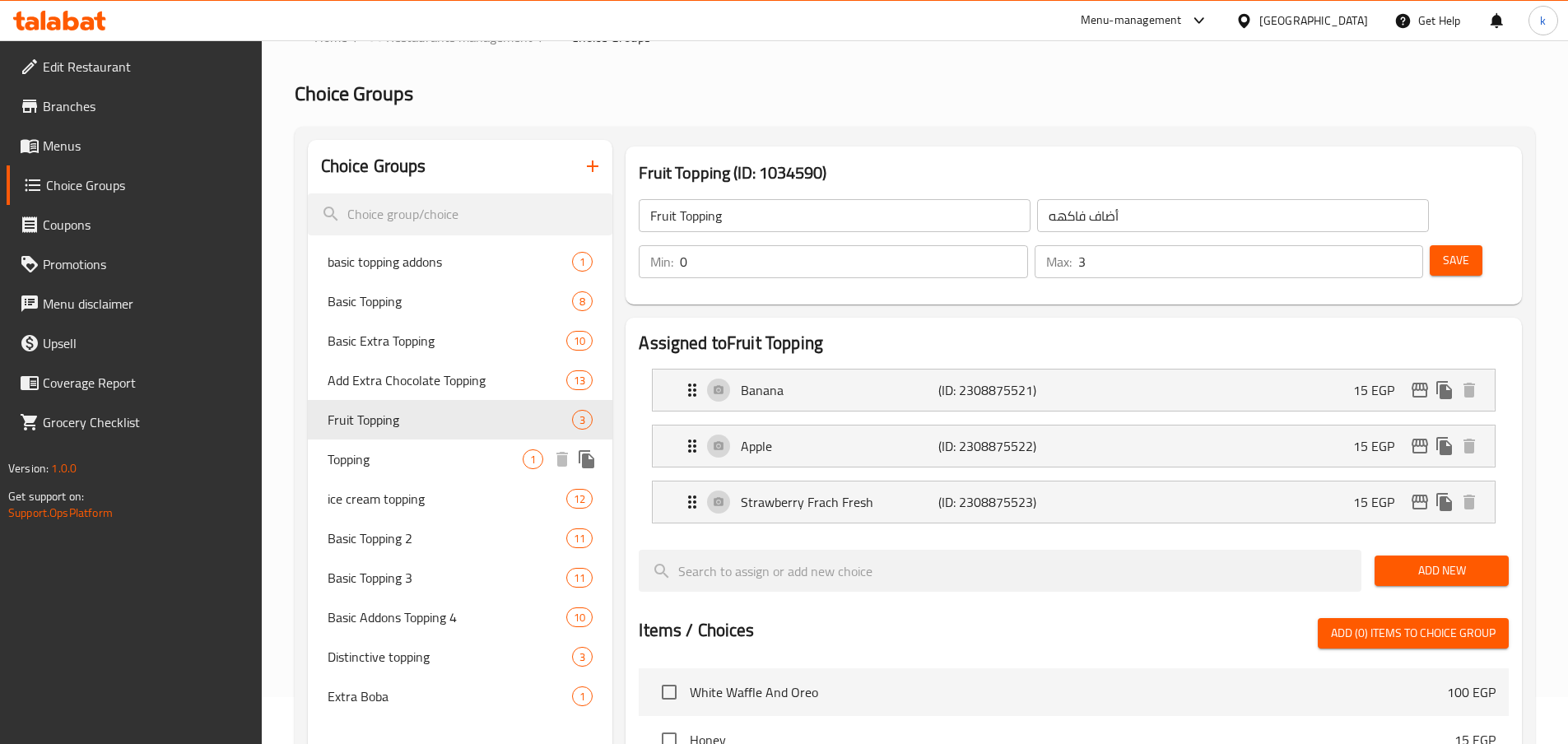
click at [359, 455] on span "Topping" at bounding box center [426, 460] width 196 height 19
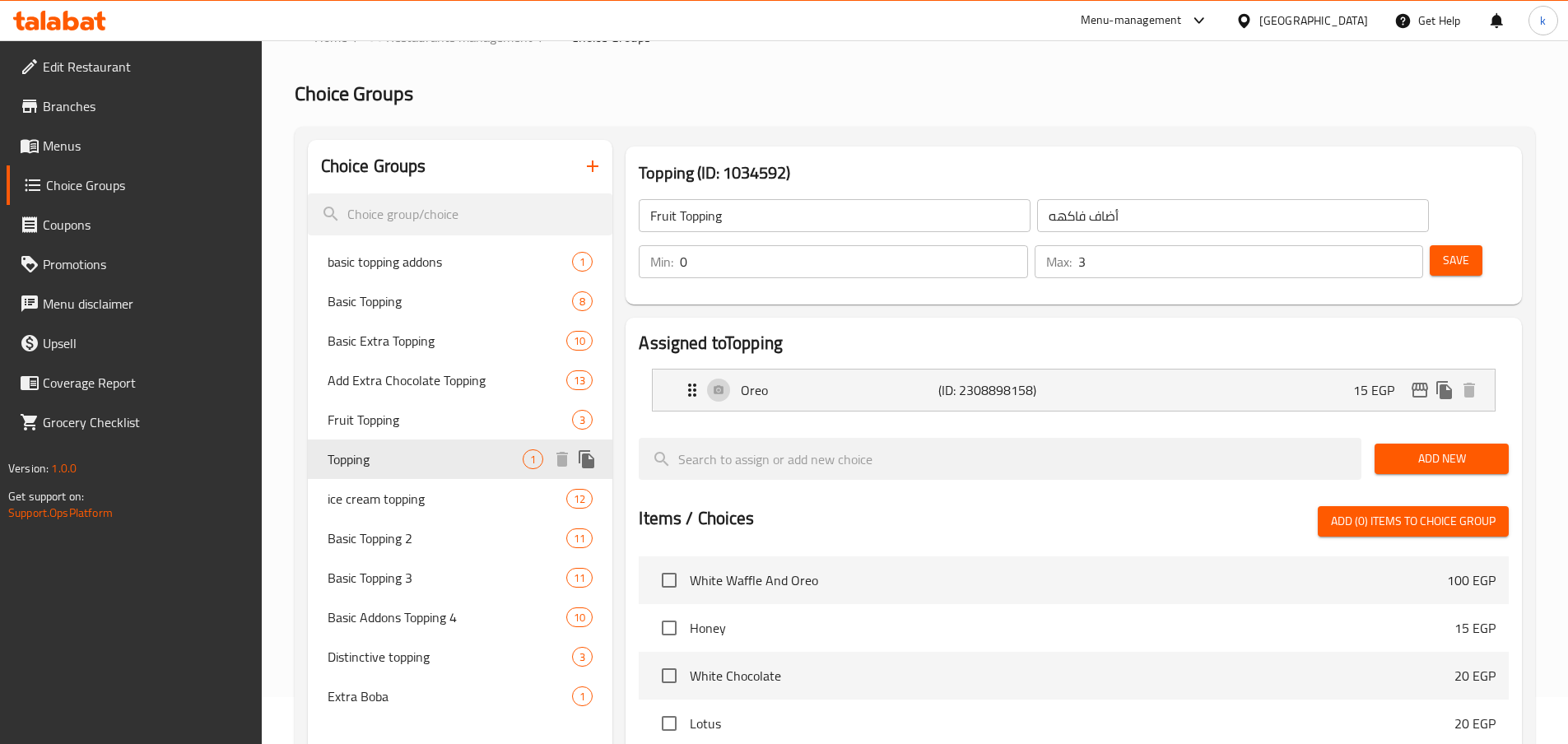
type input "Topping"
type input "توبينج"
type input "1"
click at [407, 502] on span "ice cream topping" at bounding box center [423, 498] width 191 height 19
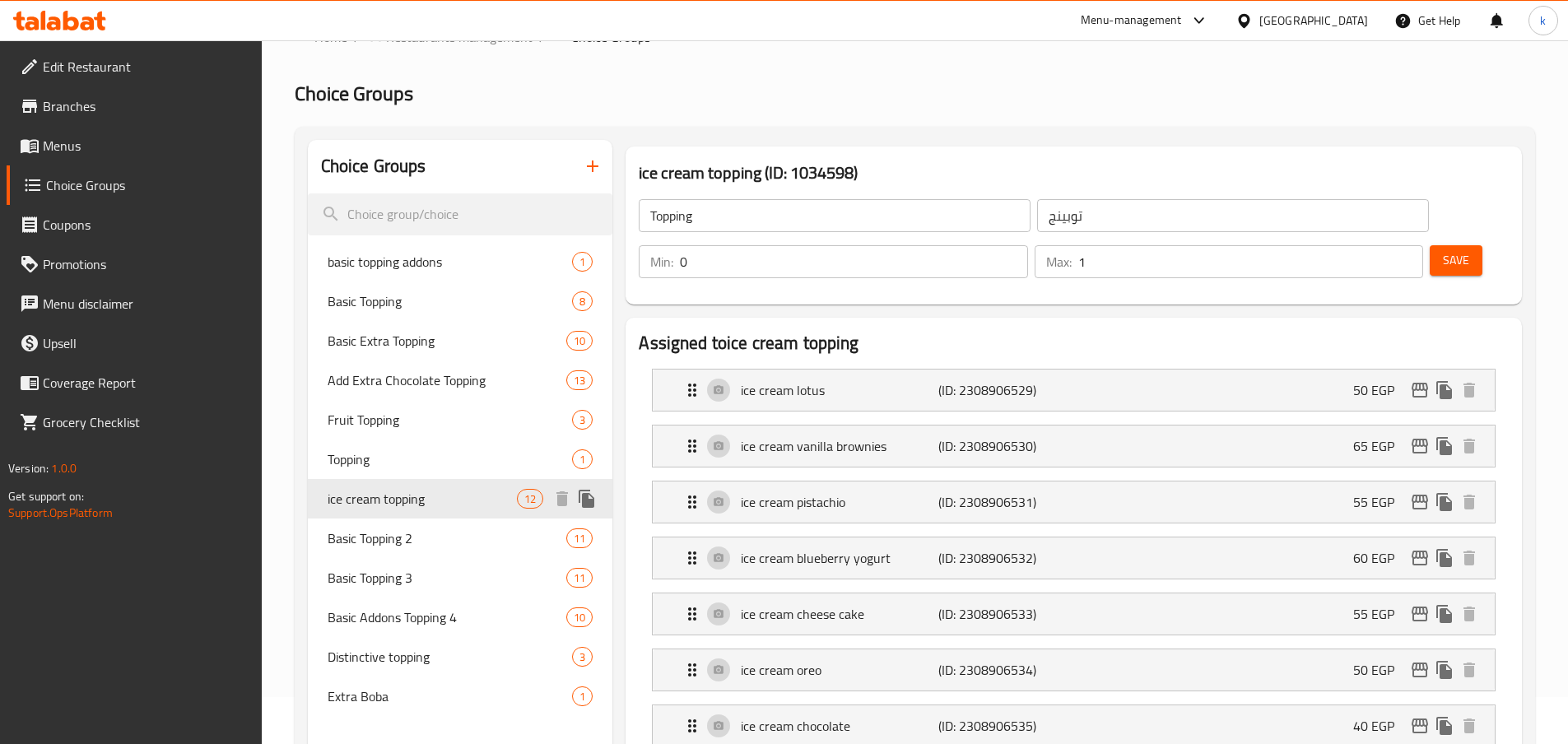
type input "ice cream topping"
type input "أضاف [PERSON_NAME]"
type input "10"
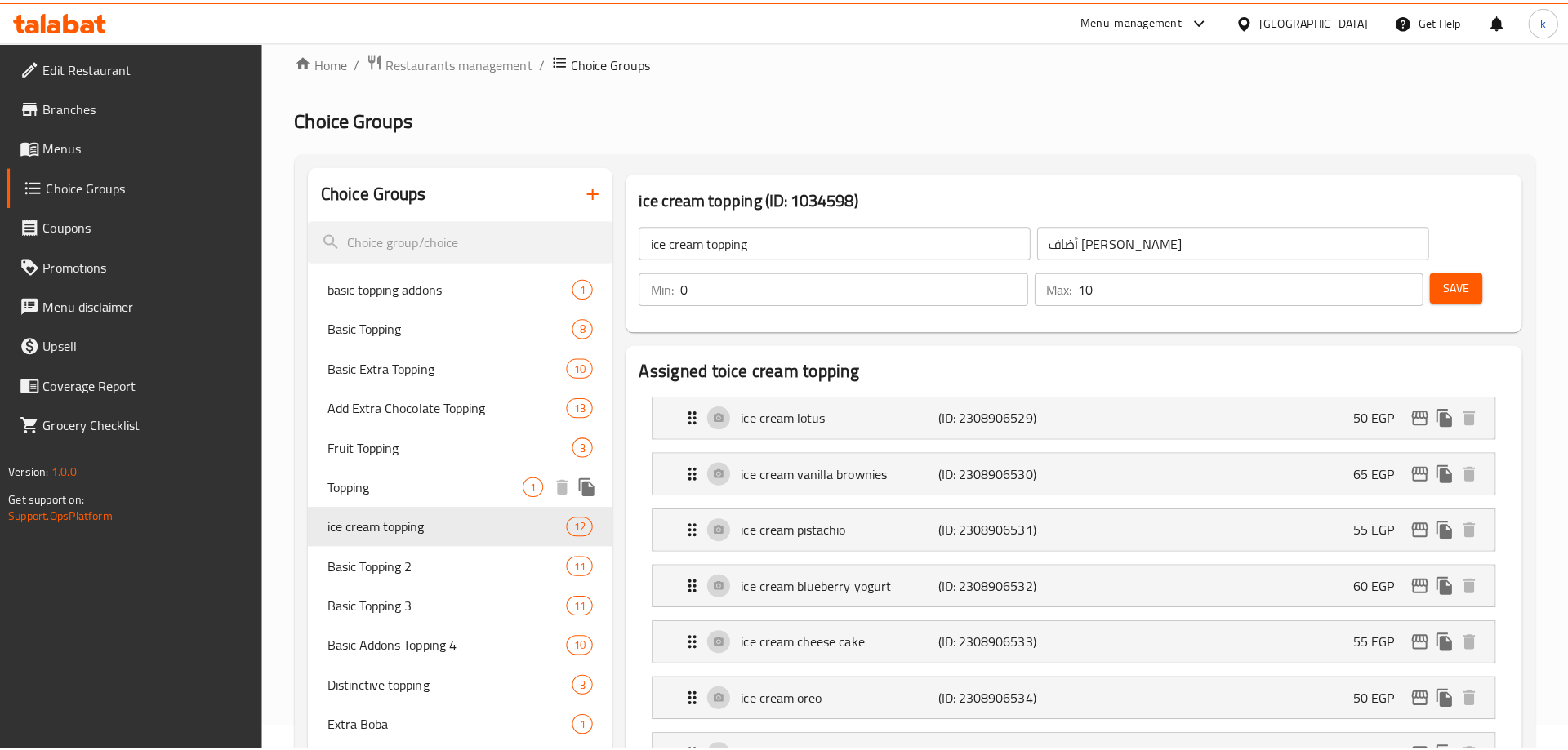
scroll to position [0, 0]
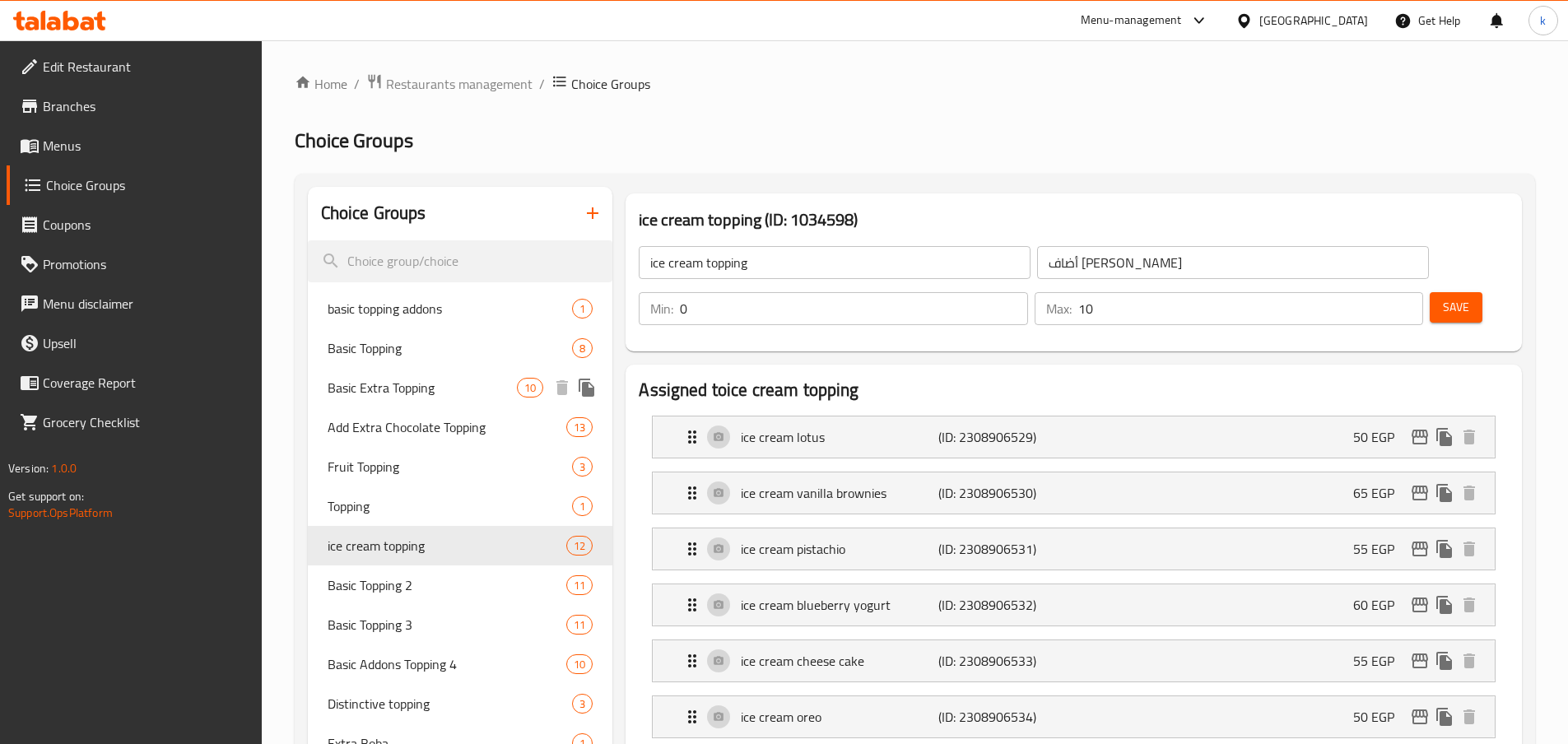
click at [404, 384] on span "Basic Extra Topping" at bounding box center [423, 388] width 191 height 19
type input "Basic Extra Topping"
type input "اكسترا توبينج أساسي"
type input "1"
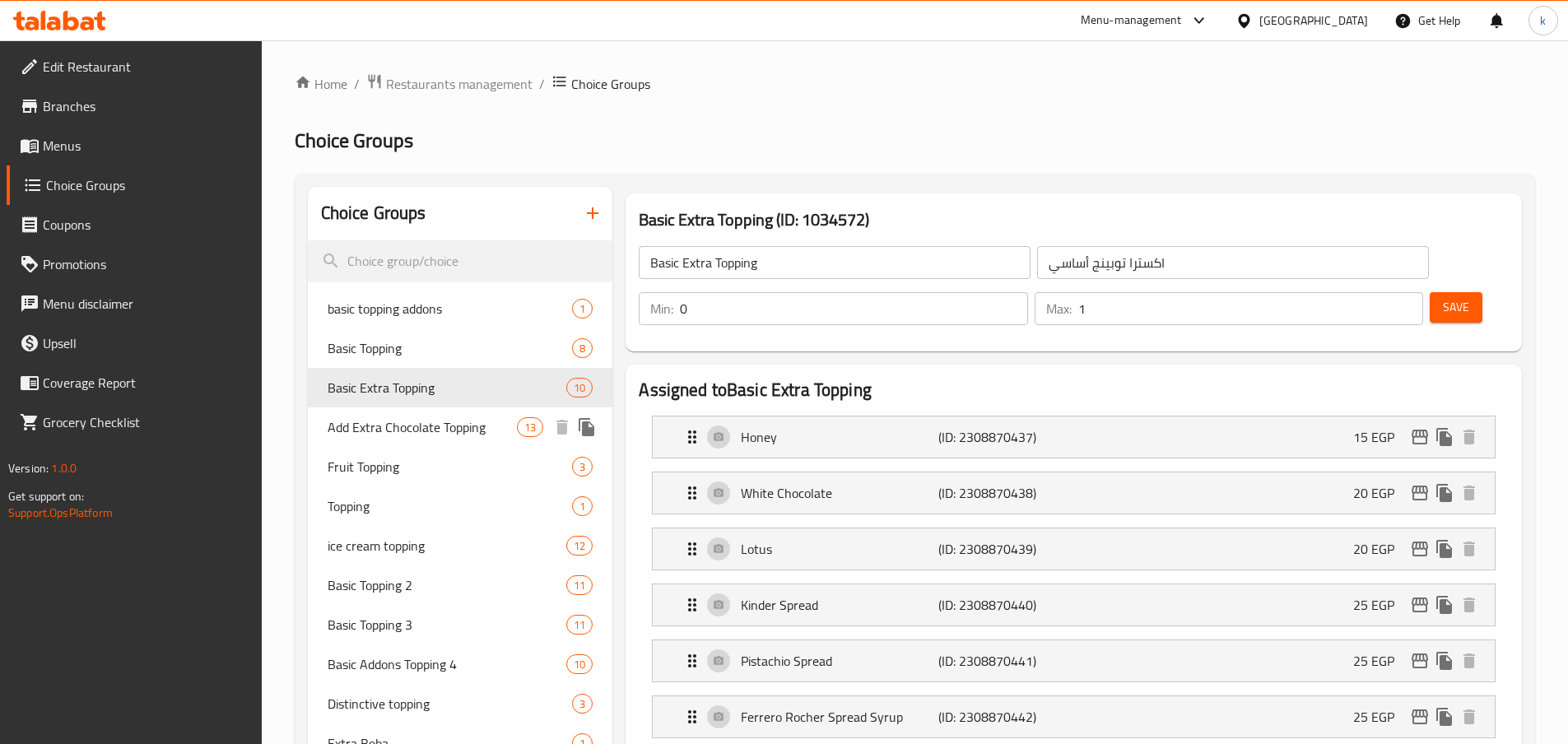
click at [402, 428] on span "Add Extra Chocolate Topping" at bounding box center [423, 427] width 191 height 19
type input "Add Extra Chocolate Topping"
type input "أضافة إكسترا تشوكلات توبينج"
type input "13"
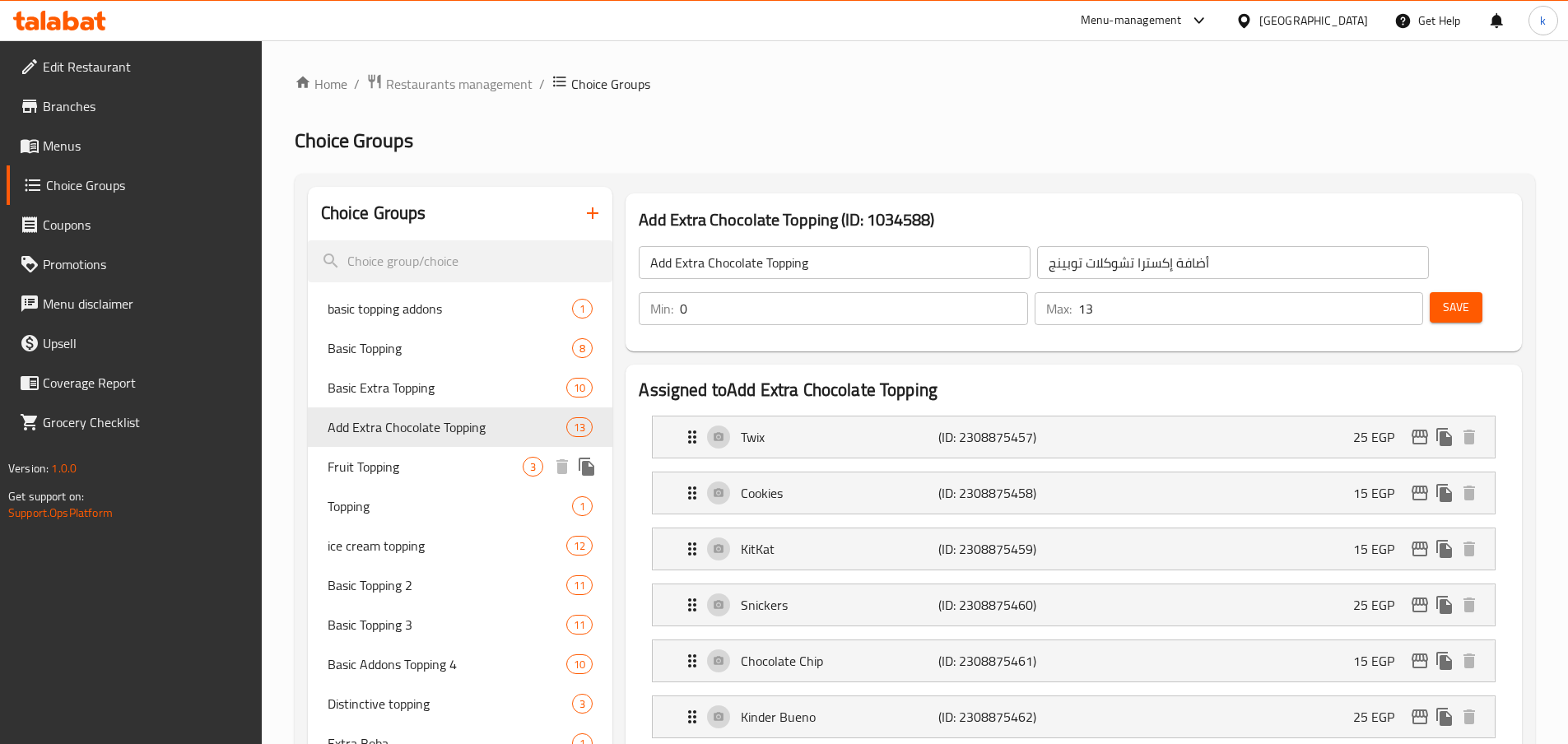
click at [400, 463] on span "Fruit Topping" at bounding box center [426, 466] width 196 height 19
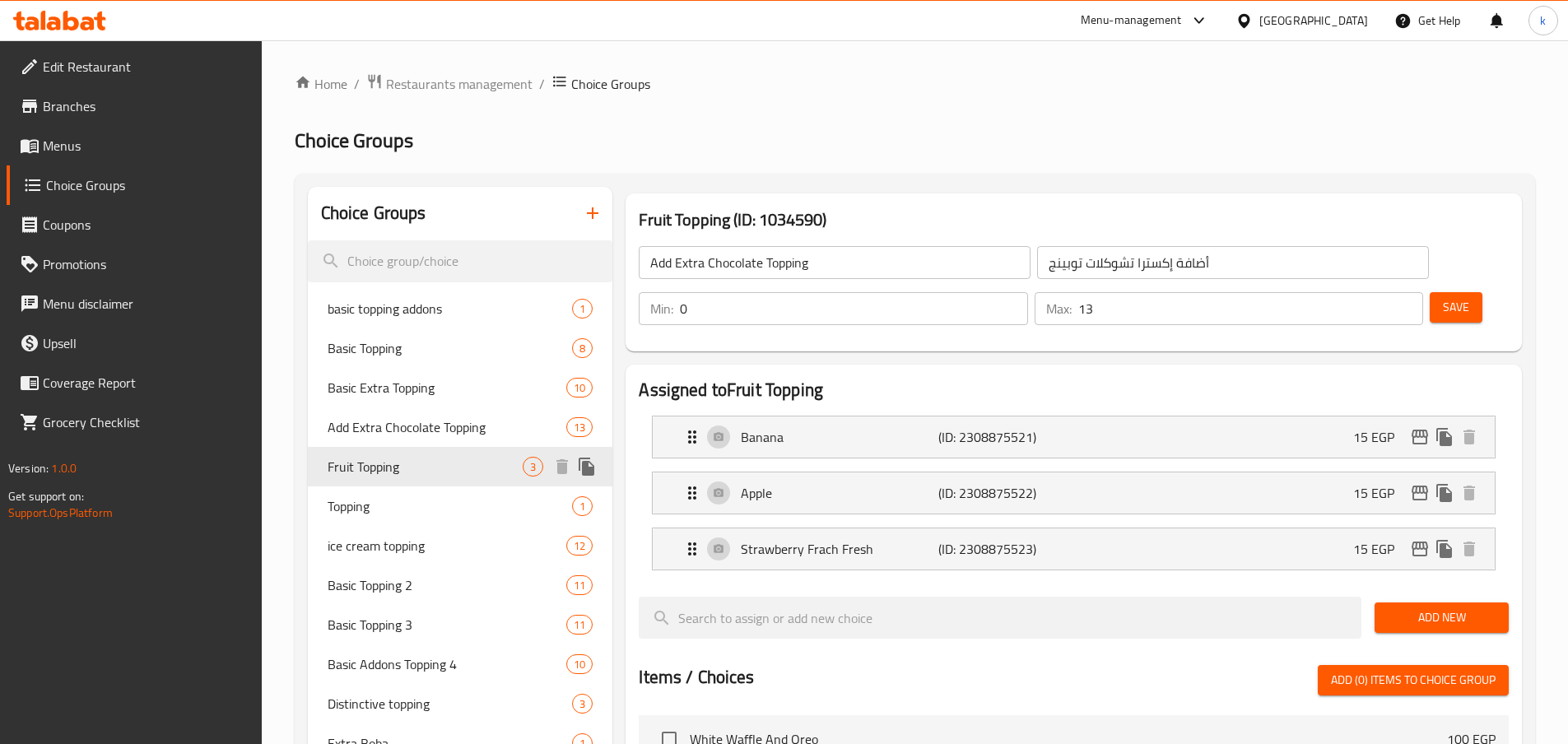
type input "Fruit Topping"
type input "أضاف فاكهه"
type input "3"
click at [394, 521] on div "Topping 1" at bounding box center [460, 506] width 306 height 40
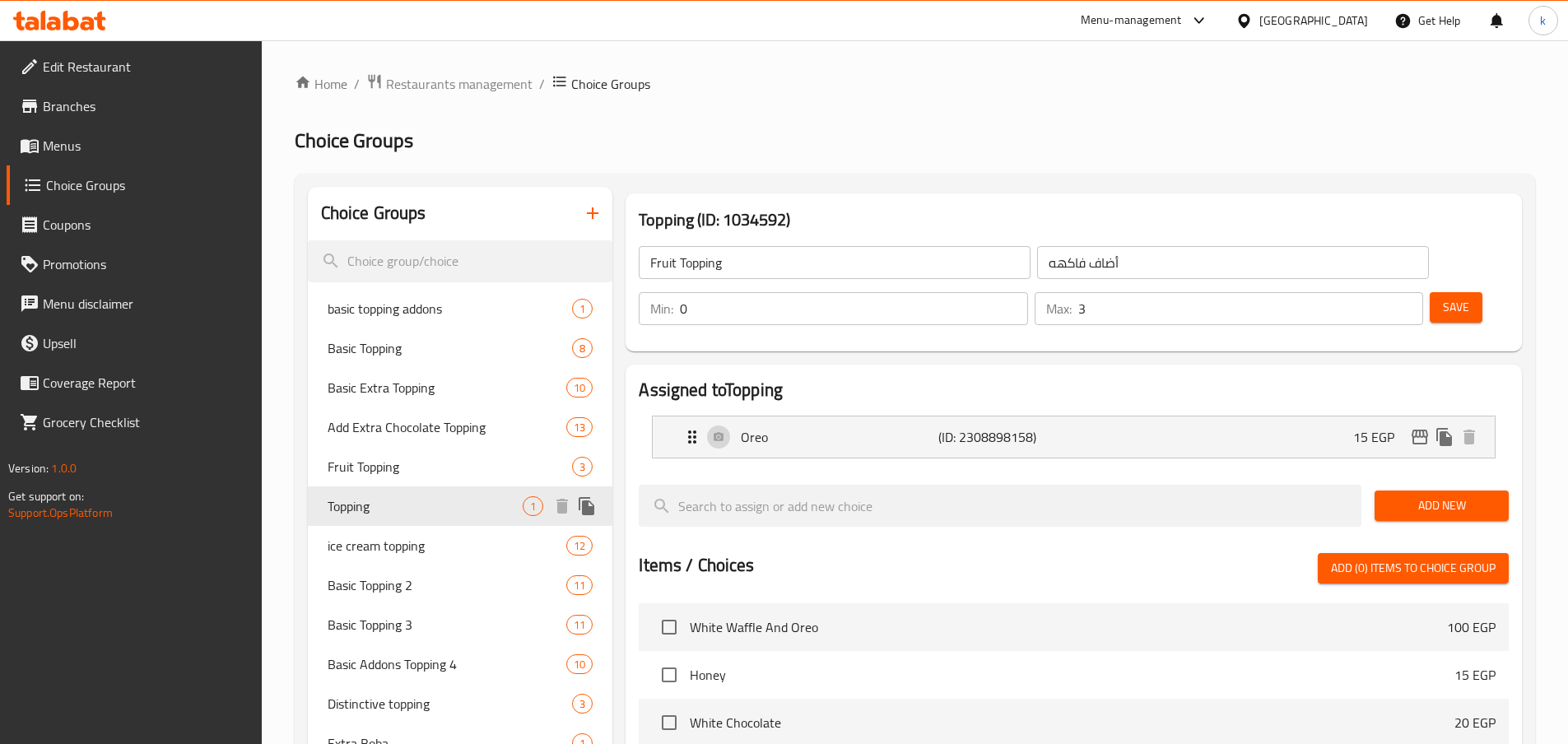
type input "Topping"
type input "توبينج"
type input "1"
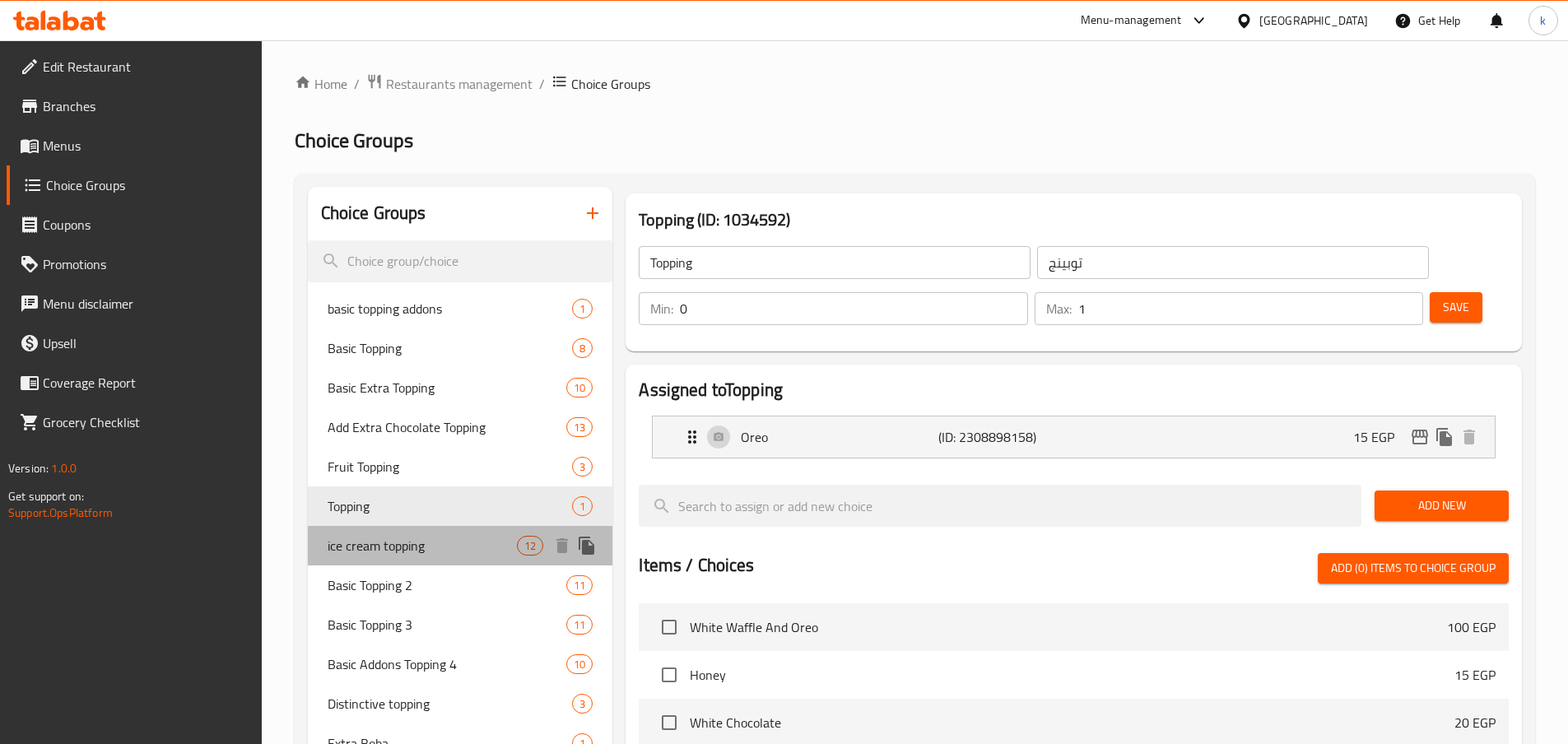
click at [396, 544] on span "ice cream topping" at bounding box center [423, 546] width 191 height 19
type input "ice cream topping"
type input "أضاف [PERSON_NAME]"
type input "10"
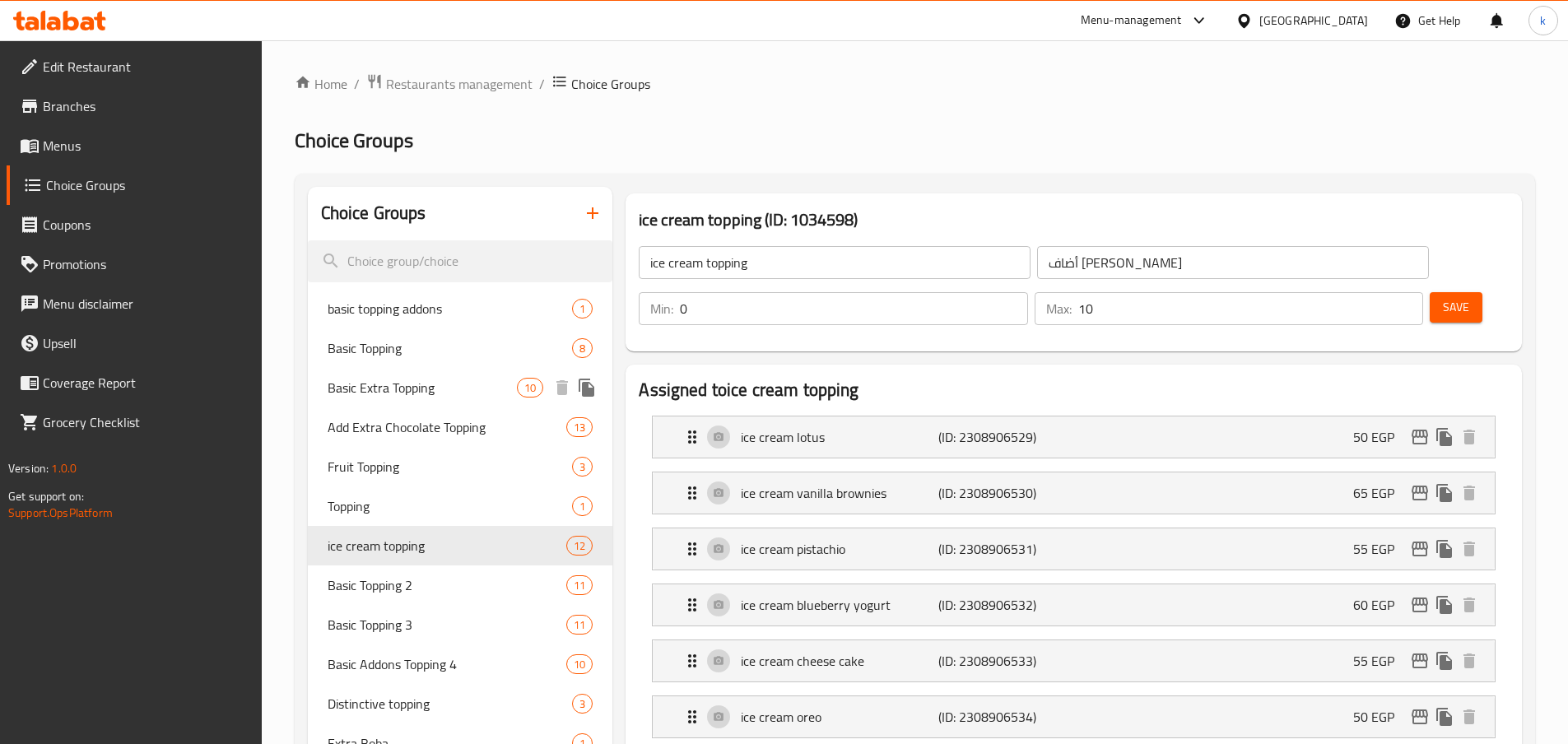
click at [435, 393] on span "Basic Extra Topping" at bounding box center [423, 388] width 191 height 19
type input "Basic Extra Topping"
type input "اكسترا توبينج أساسي"
type input "1"
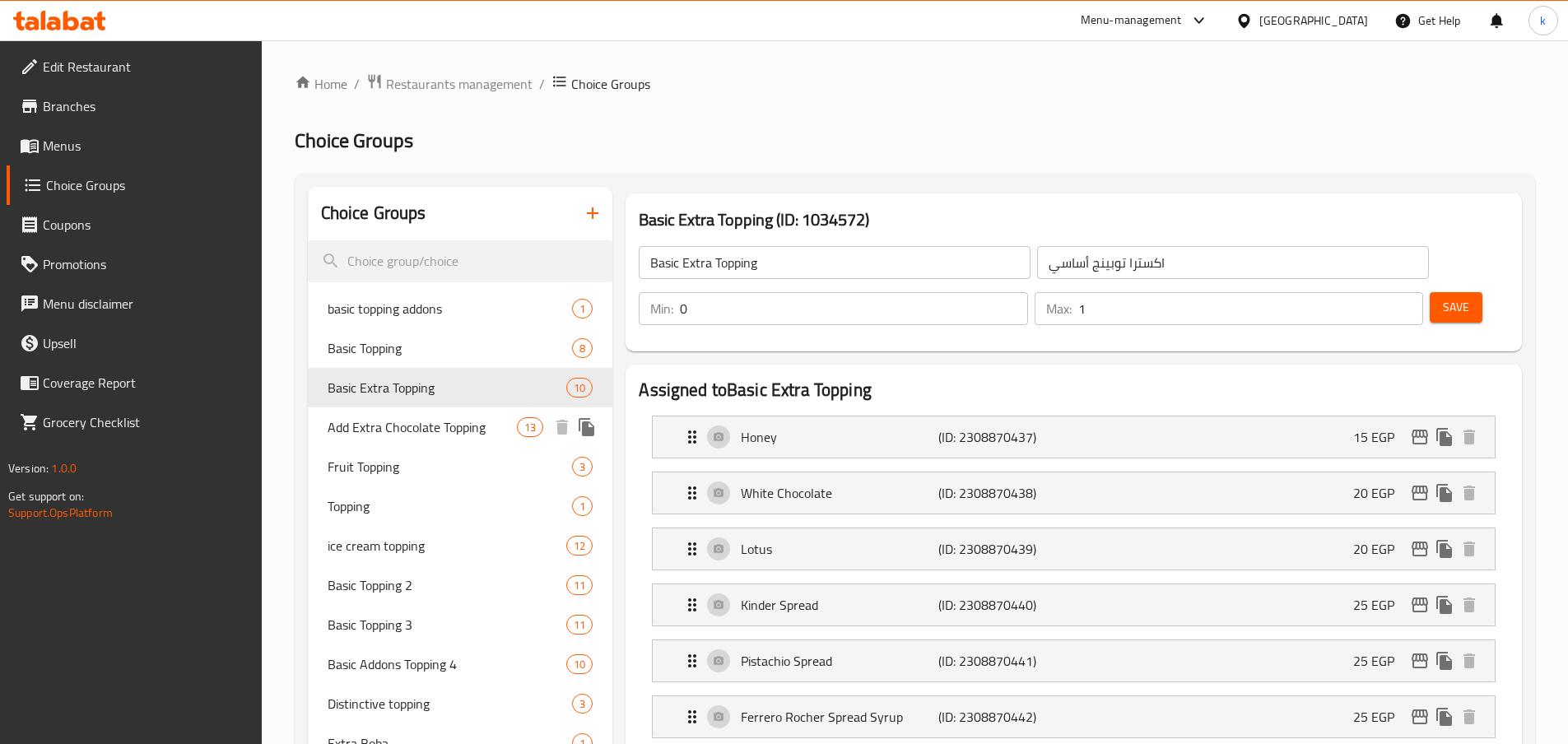
drag, startPoint x: 400, startPoint y: 416, endPoint x: 400, endPoint y: 402, distance: 14.0
click at [400, 417] on span "Add Extra Chocolate Topping" at bounding box center [423, 427] width 191 height 19
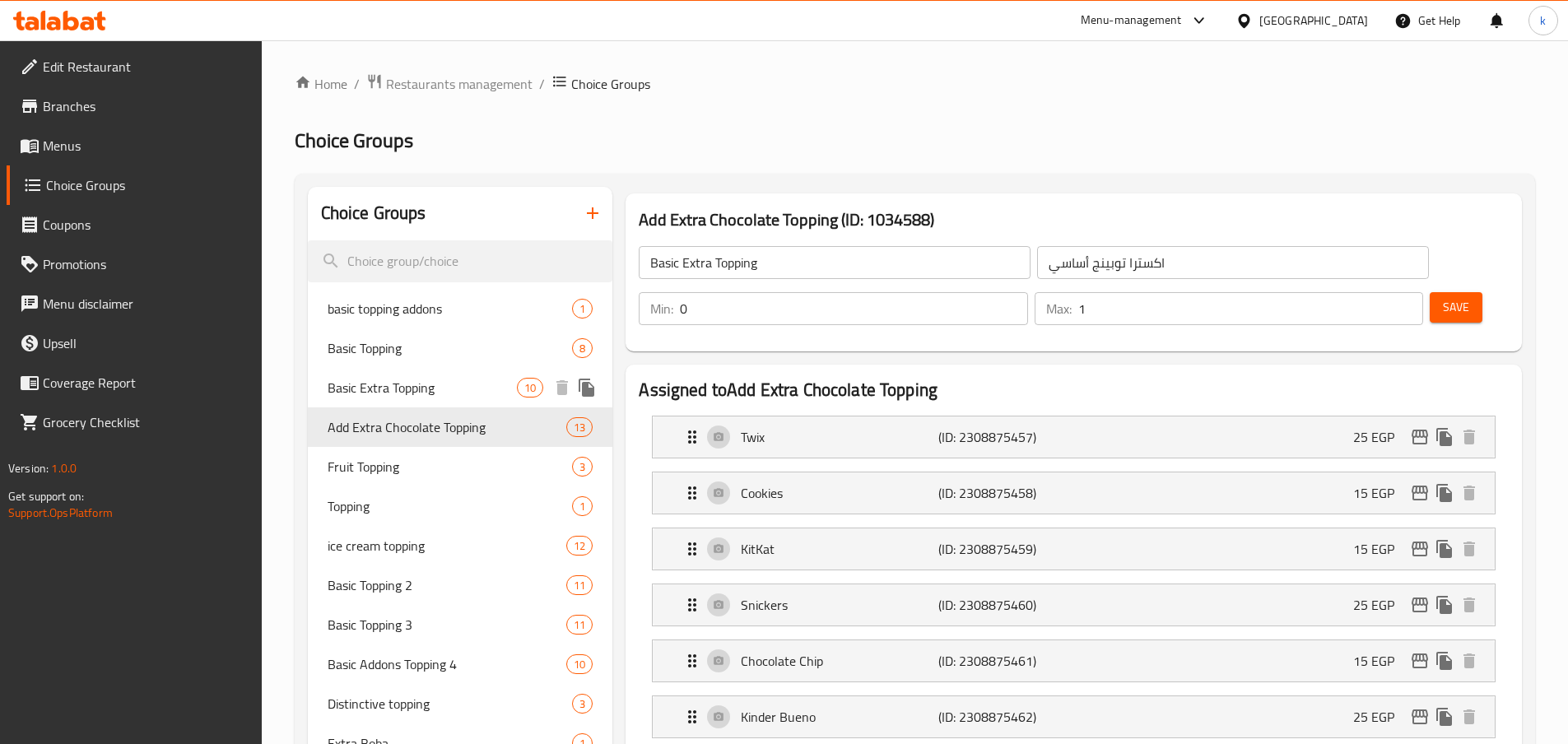
type input "Add Extra Chocolate Topping"
type input "أضافة إكسترا تشوكلات توبينج"
type input "13"
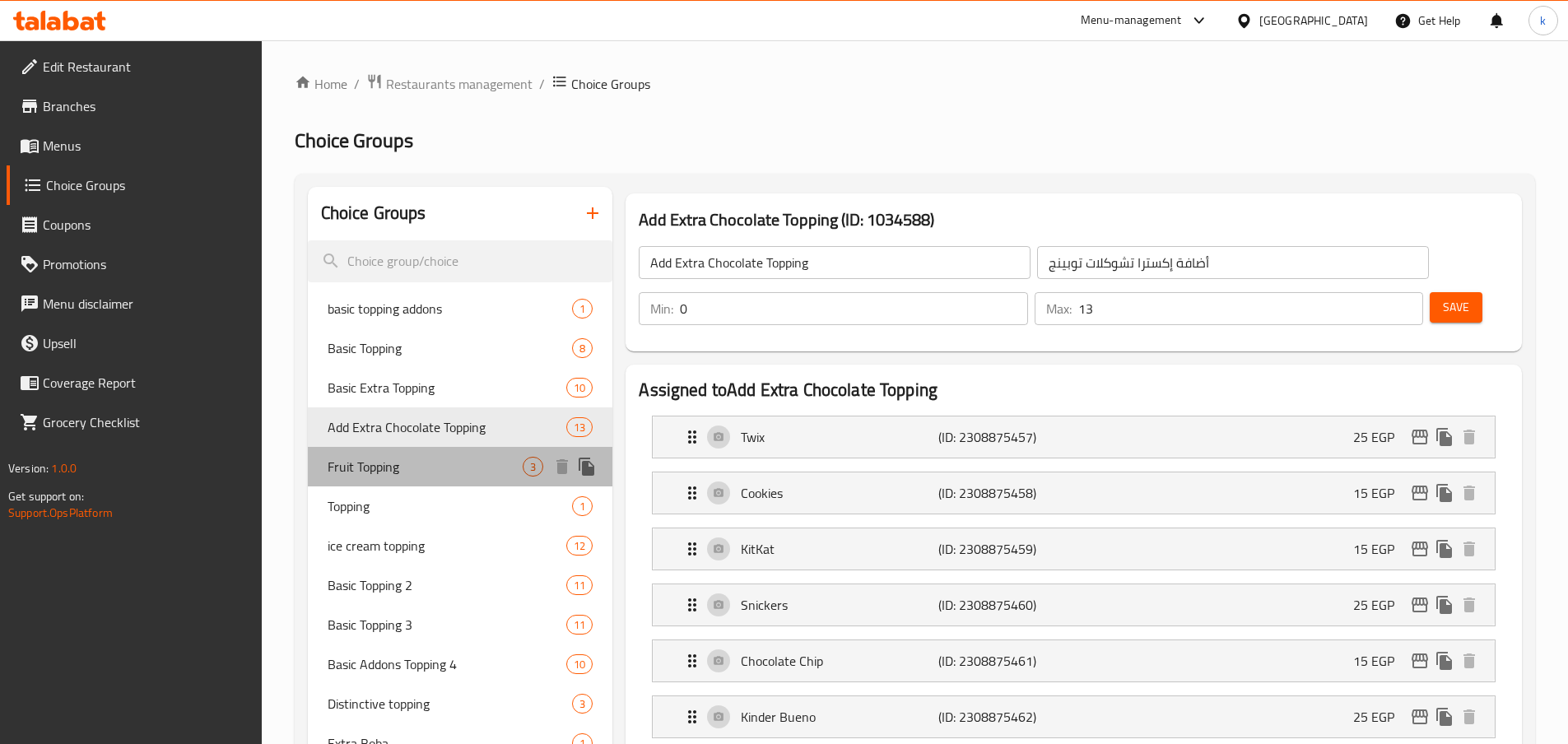
click at [386, 460] on span "Fruit Topping" at bounding box center [426, 466] width 196 height 19
type input "Fruit Topping"
type input "أضاف فاكهه"
type input "3"
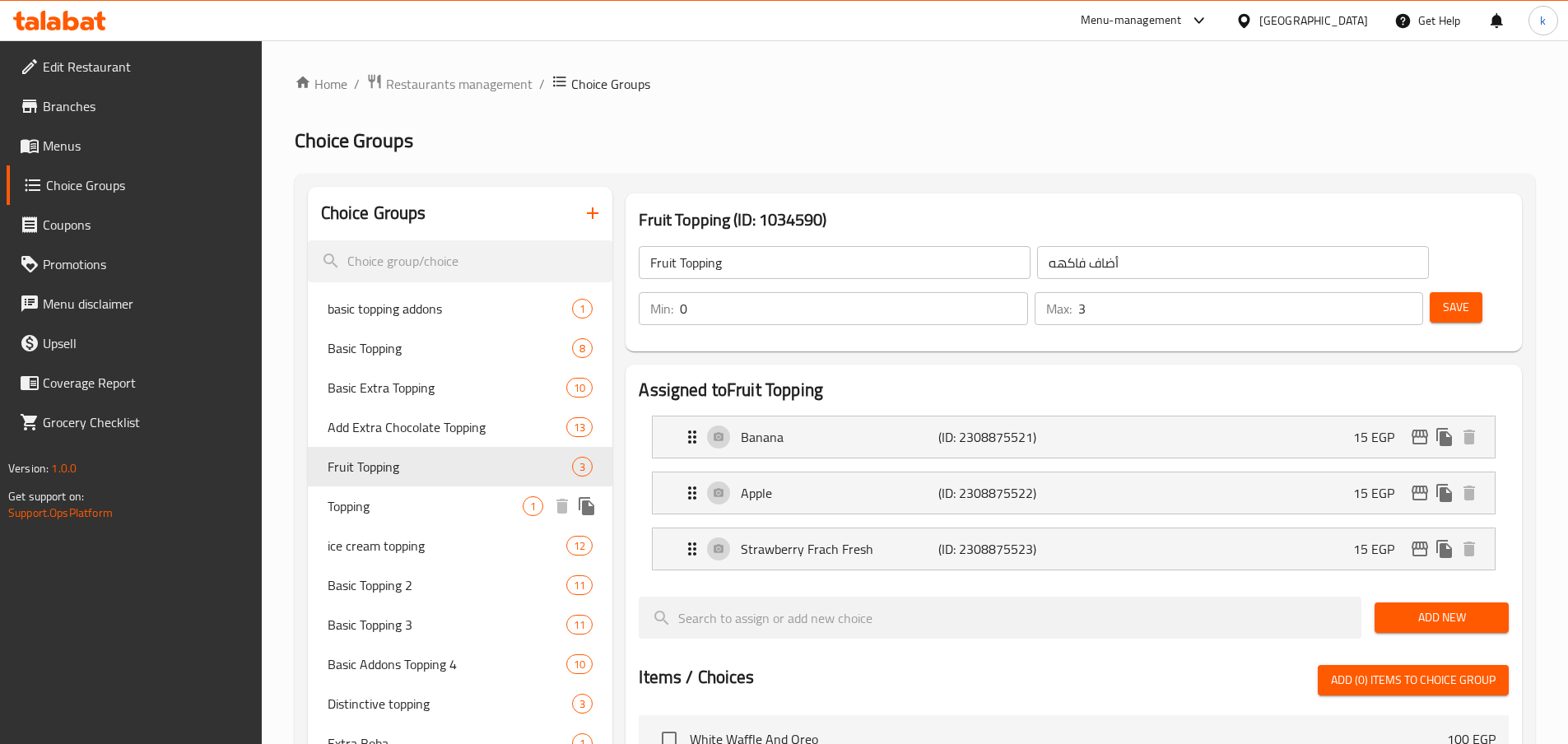
click at [378, 513] on span "Topping" at bounding box center [426, 506] width 196 height 19
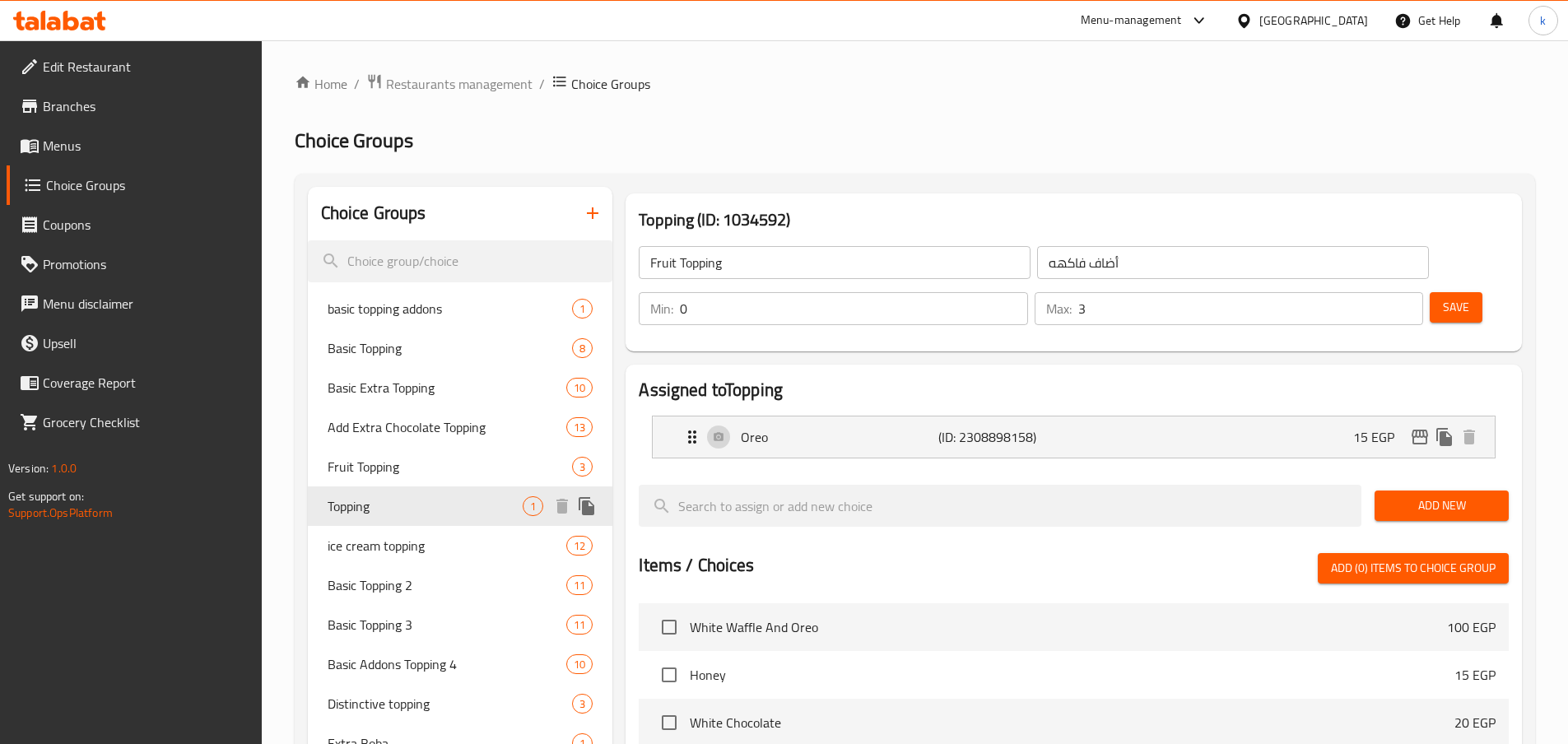
type input "Topping"
type input "توبينج"
type input "1"
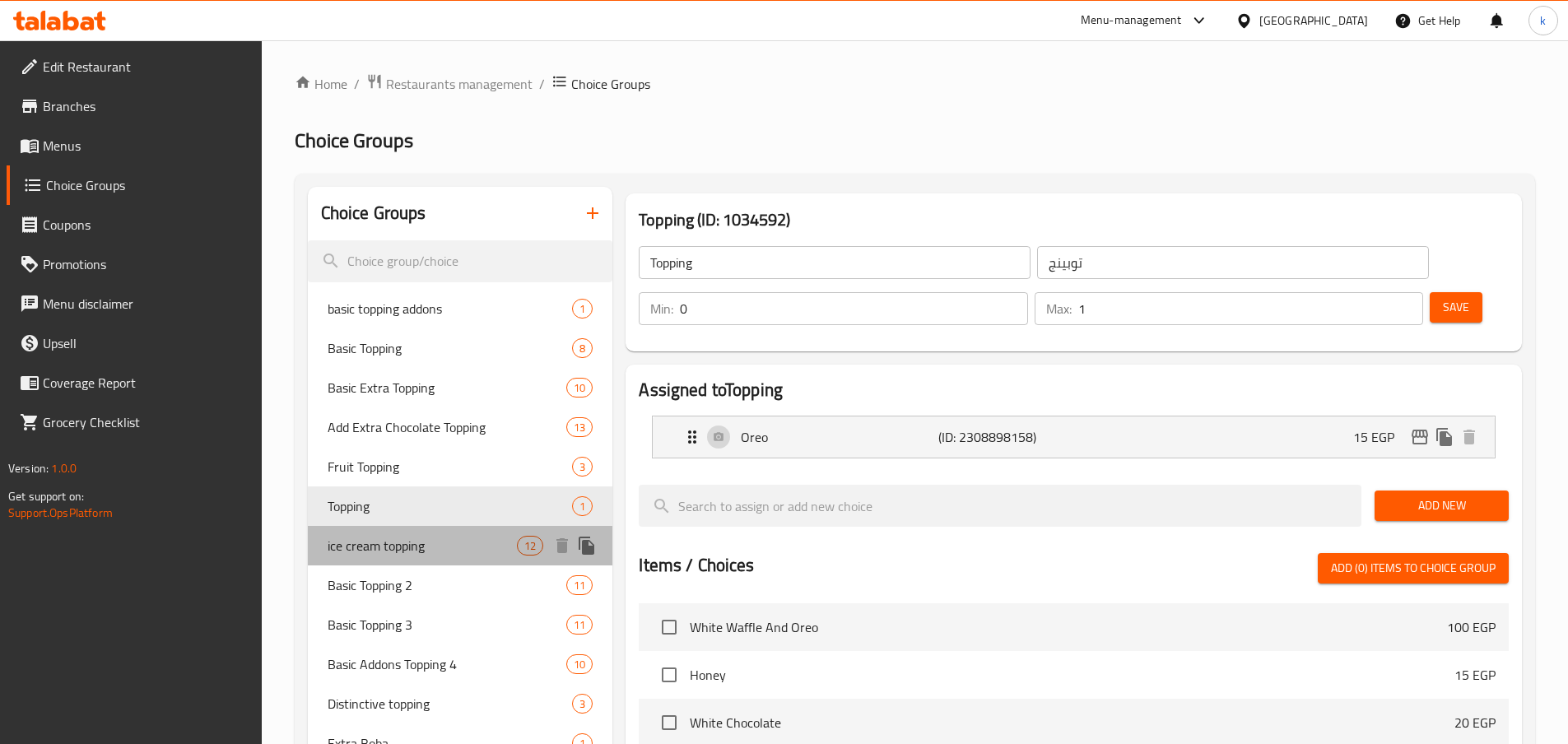
click at [419, 551] on span "ice cream topping" at bounding box center [423, 546] width 191 height 19
type input "ice cream topping"
type input "أضاف [PERSON_NAME]"
type input "10"
